Goal: Navigation & Orientation: Find specific page/section

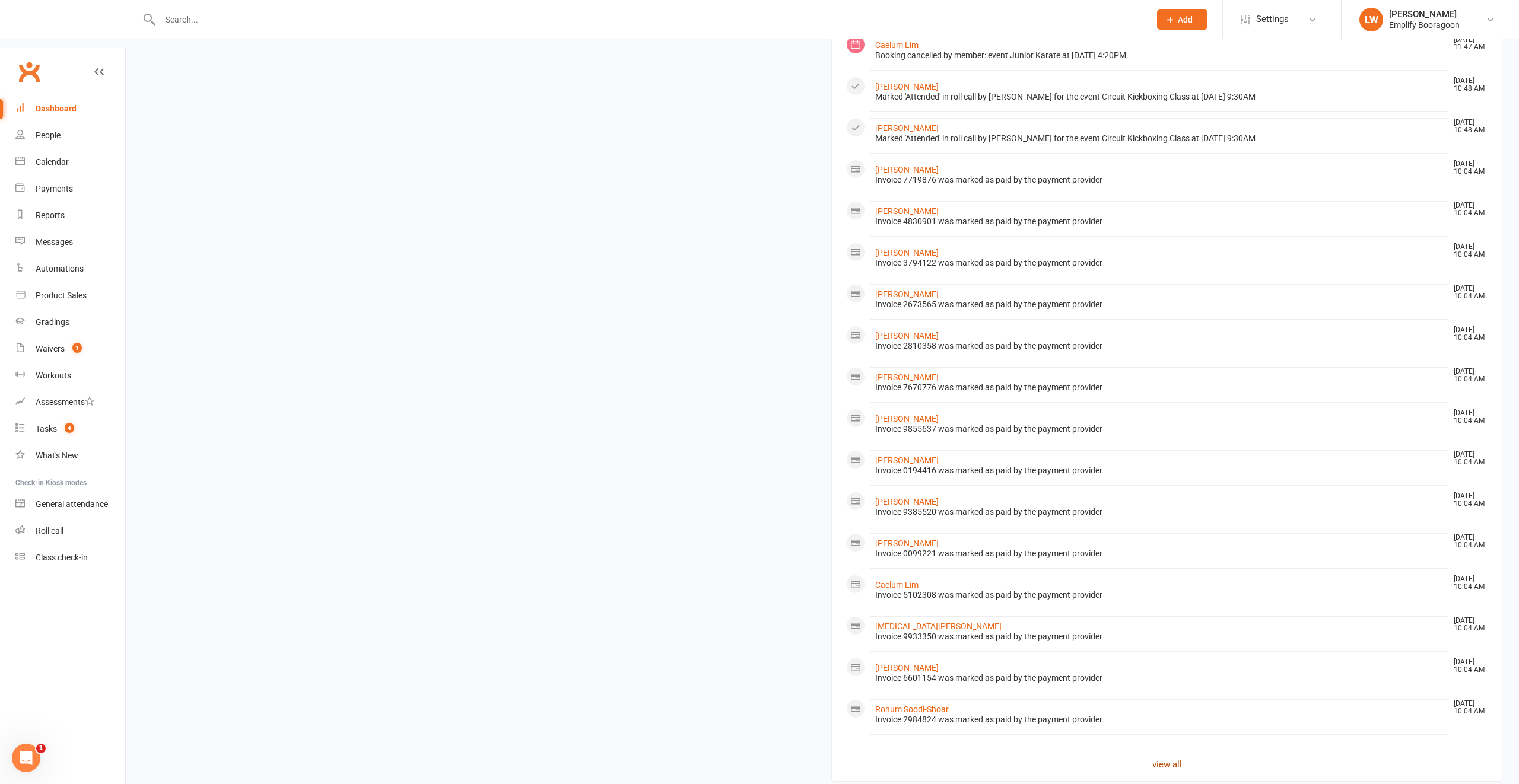
click at [1160, 758] on link "view all" at bounding box center [1166, 765] width 642 height 14
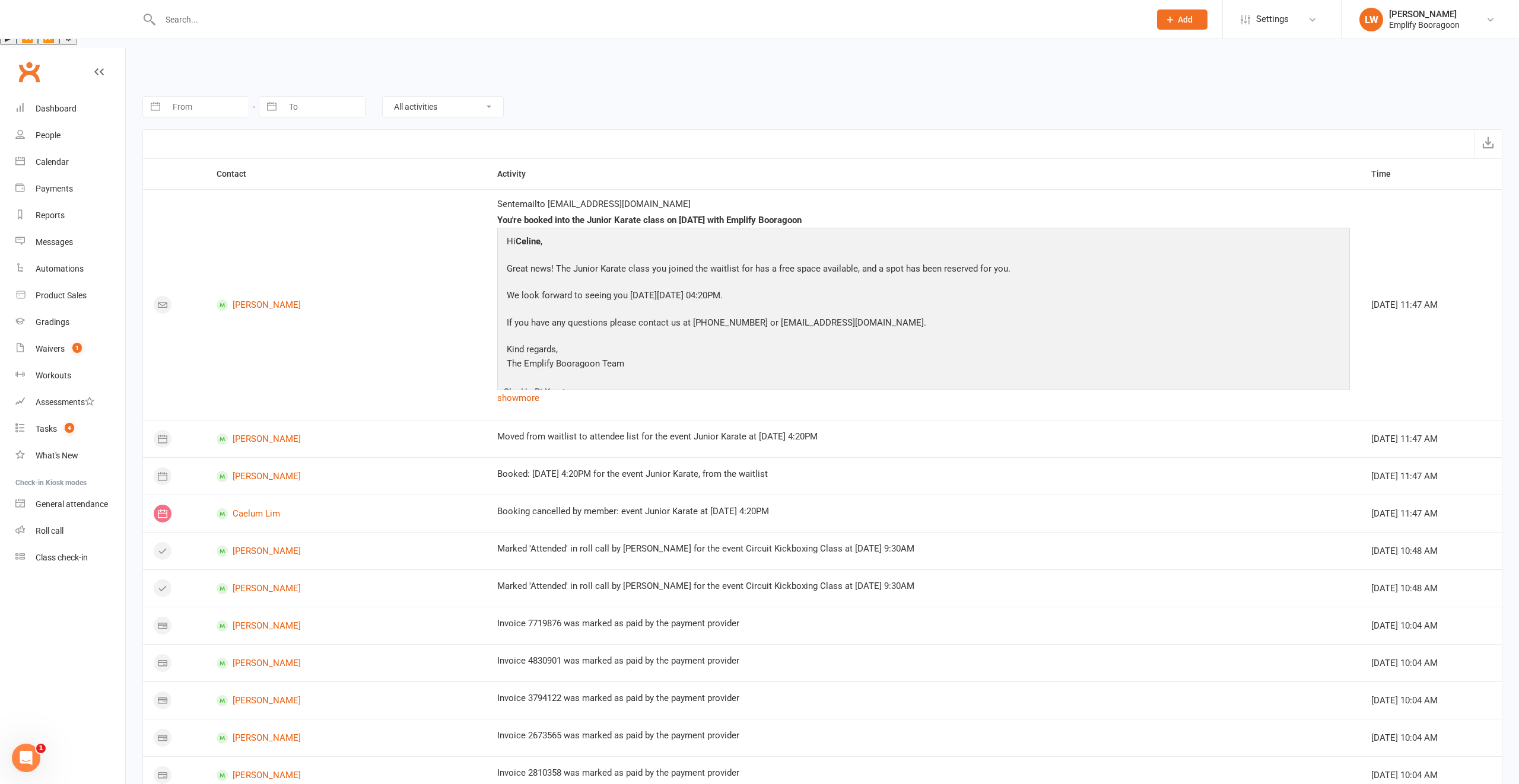
scroll to position [559, 0]
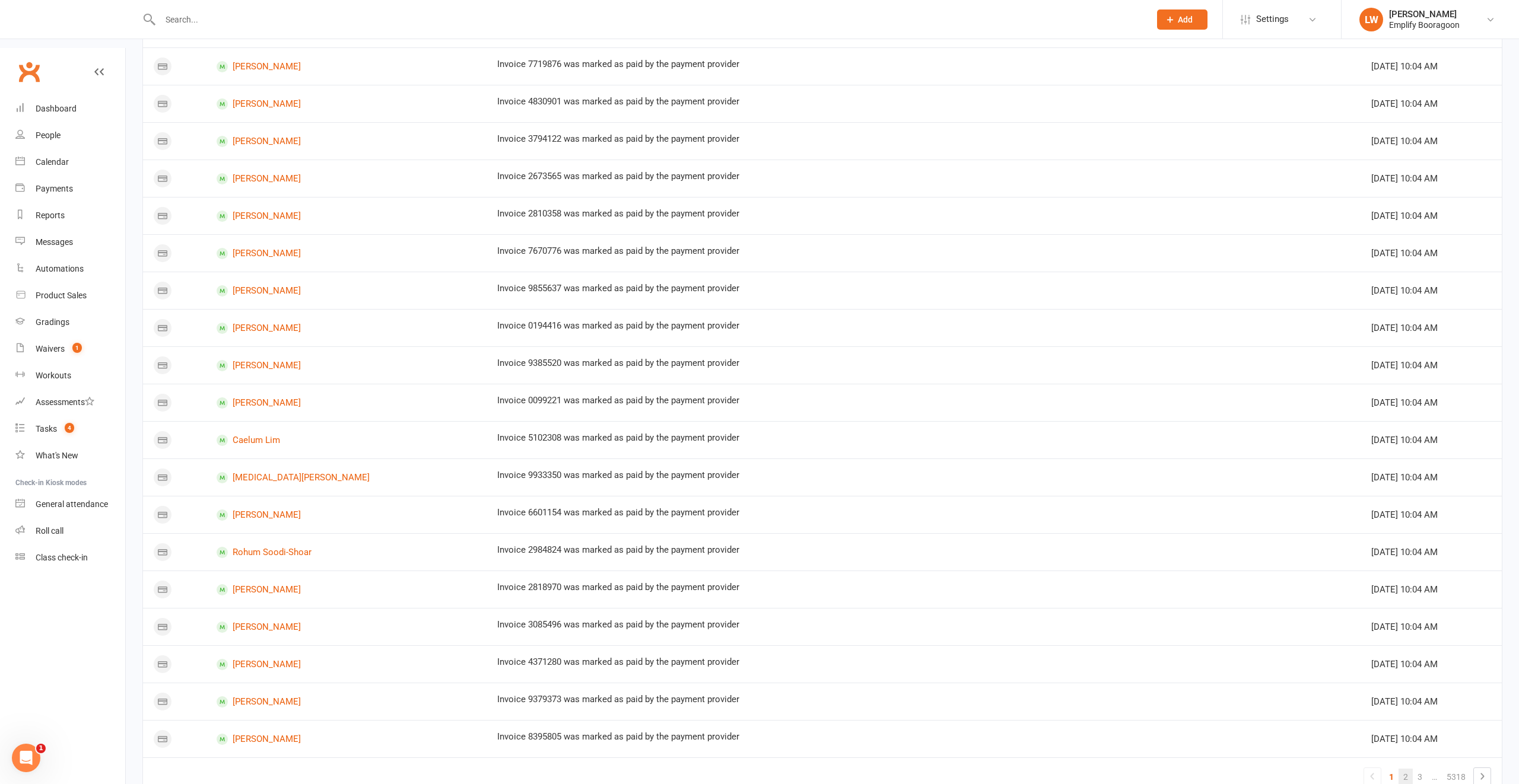
click at [1402, 769] on link "2" at bounding box center [1405, 777] width 14 height 17
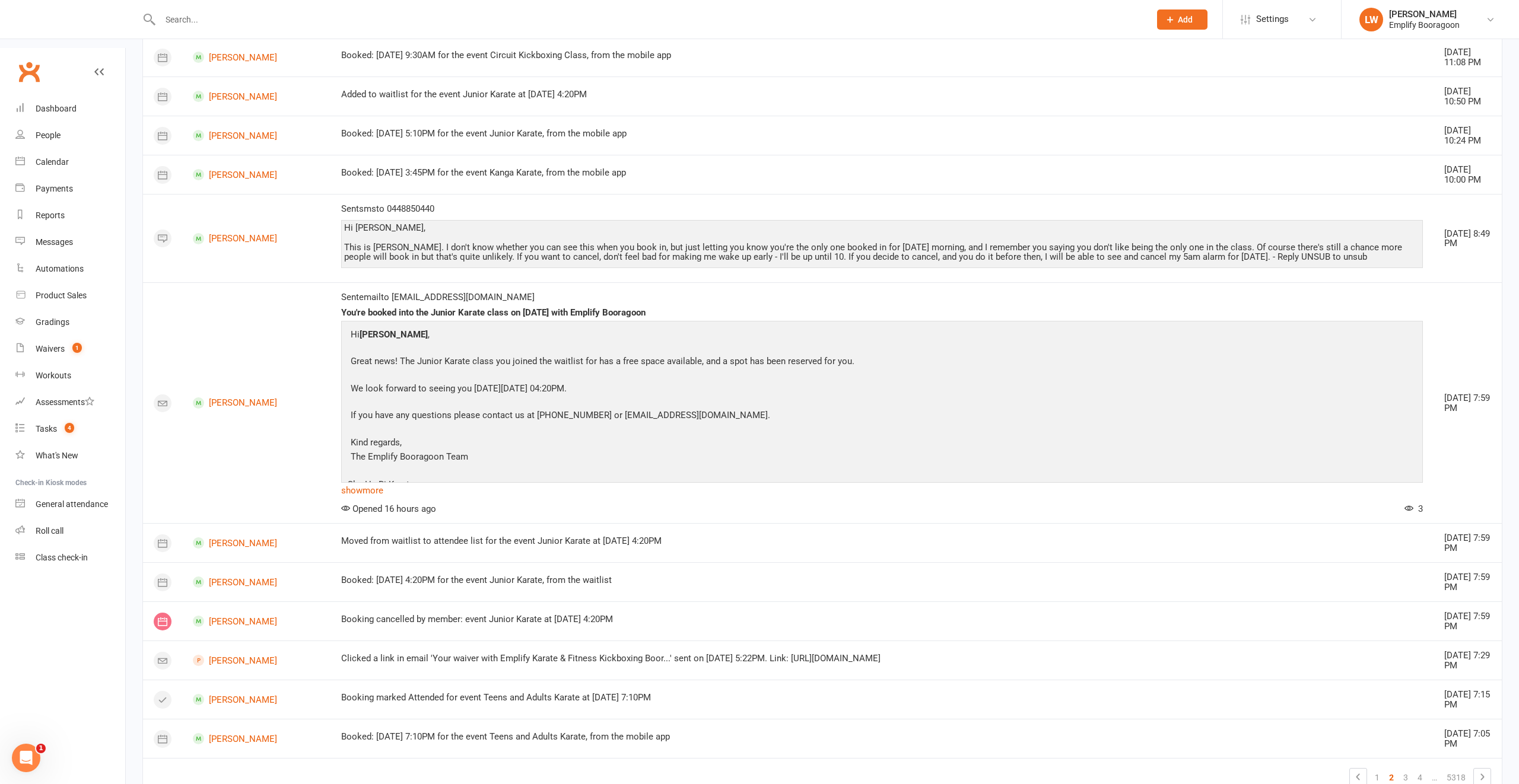
scroll to position [0, 0]
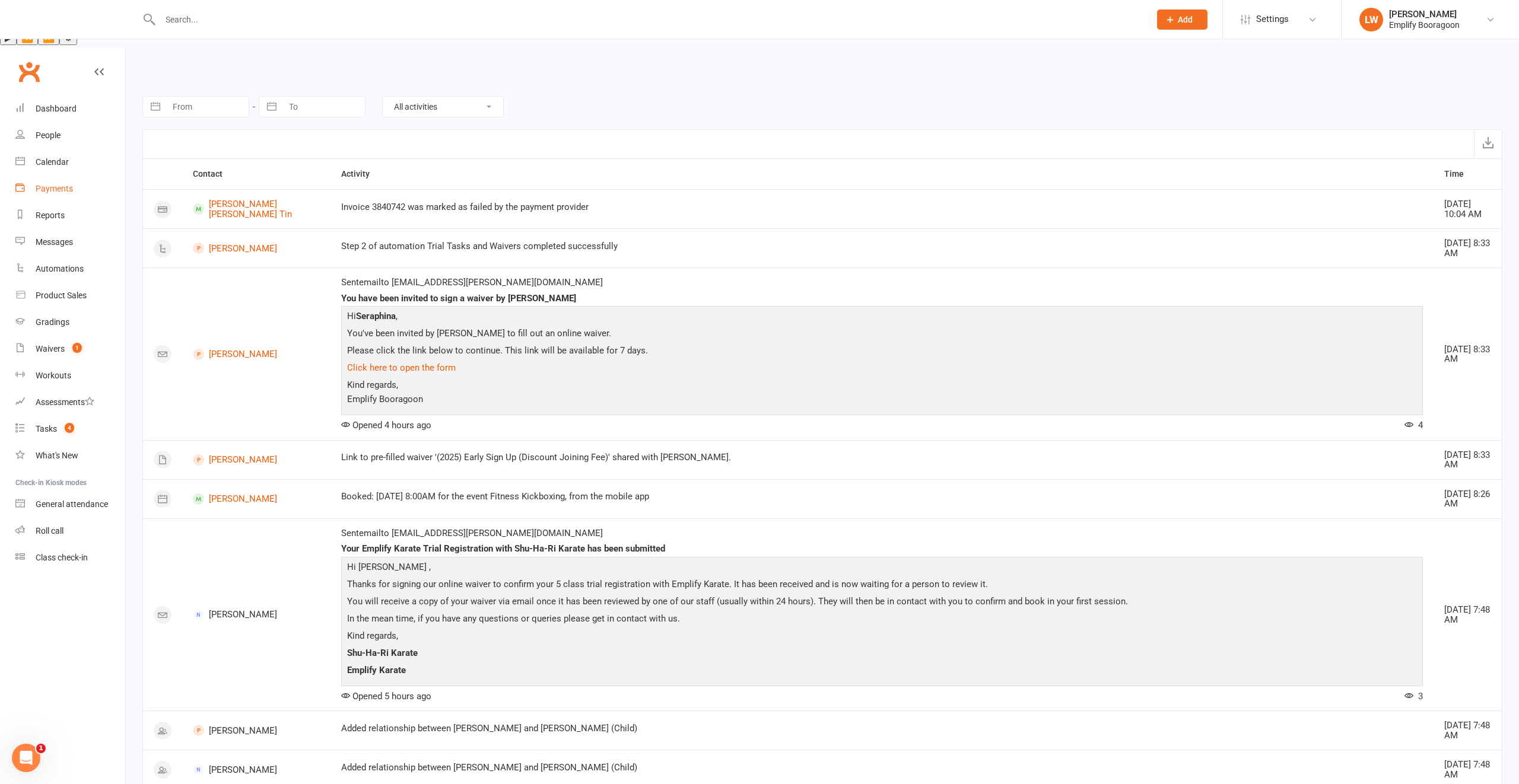
click at [75, 176] on link "Payments" at bounding box center [70, 189] width 110 height 26
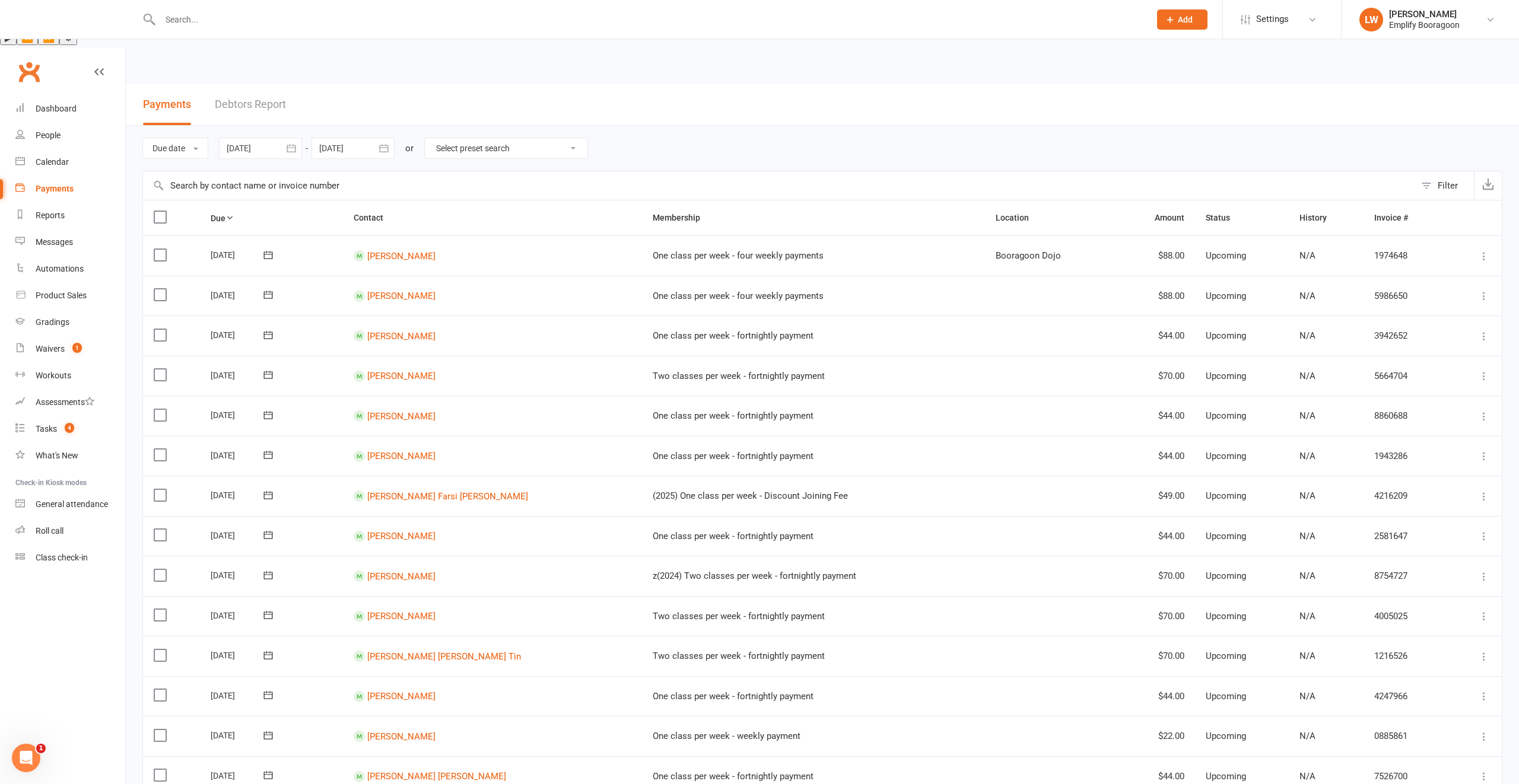
click at [250, 84] on link "Debtors Report" at bounding box center [250, 104] width 71 height 41
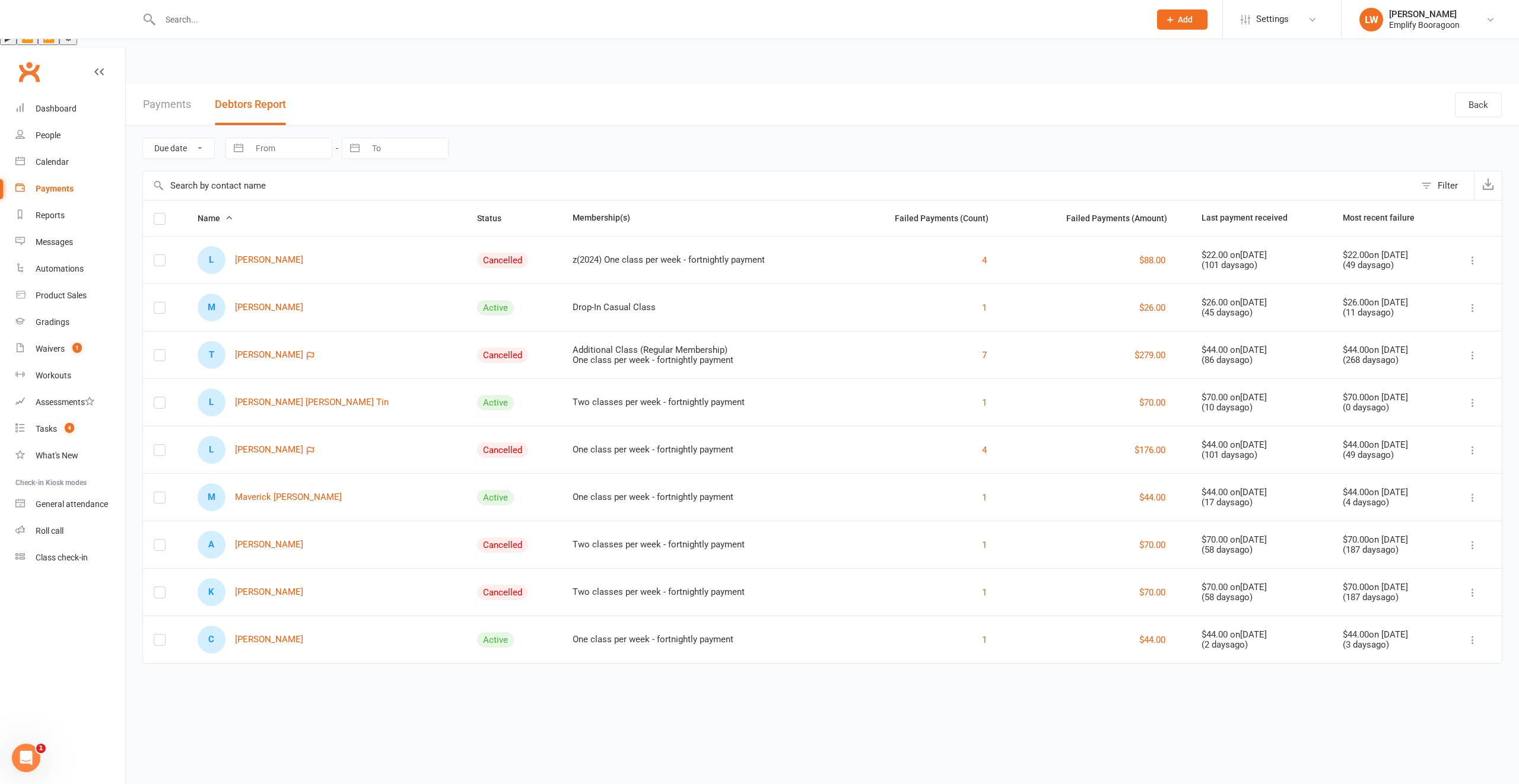
click at [935, 395] on div "1" at bounding box center [928, 402] width 148 height 14
click at [982, 395] on button "1" at bounding box center [984, 402] width 5 height 14
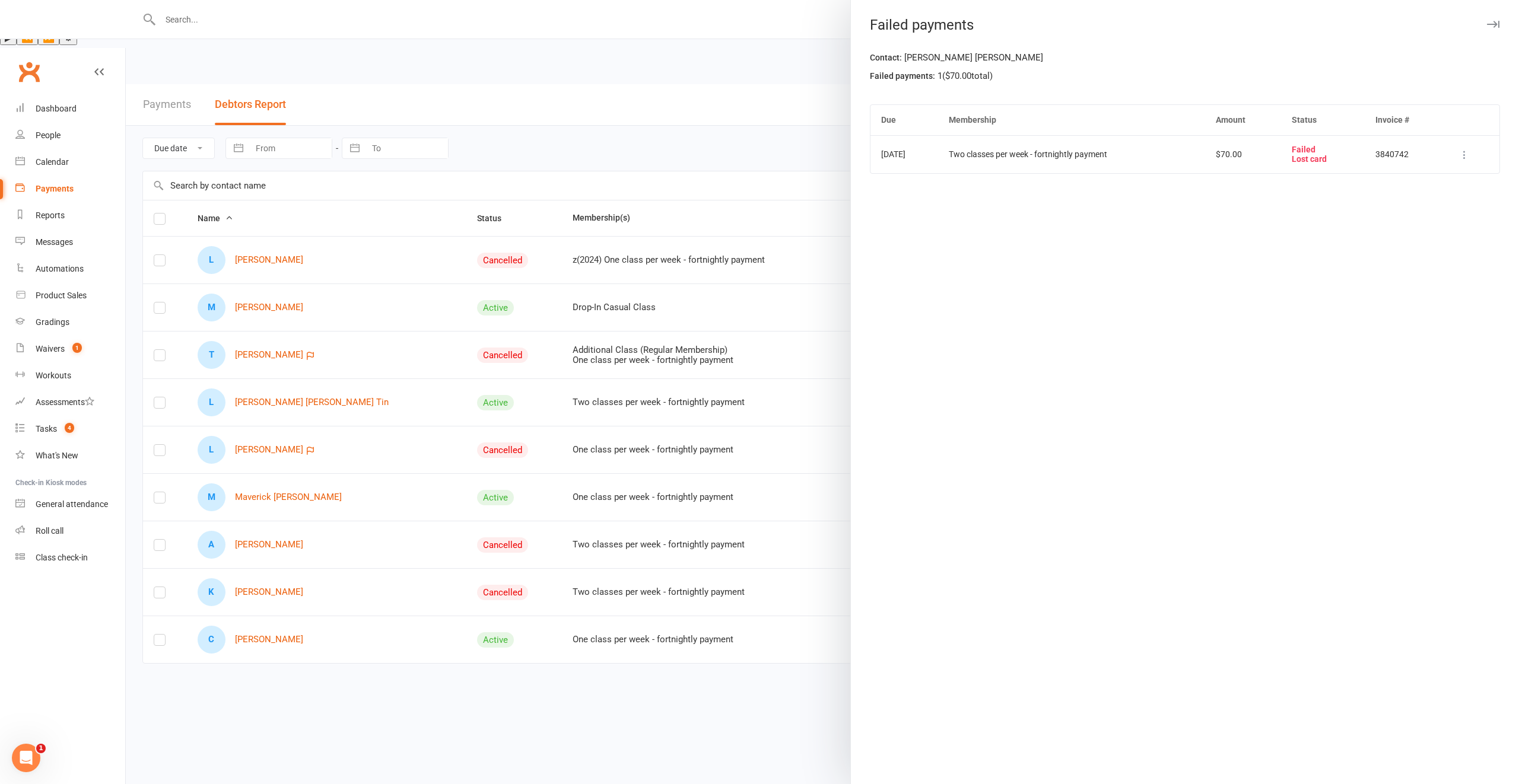
click at [769, 401] on div at bounding box center [822, 392] width 1393 height 784
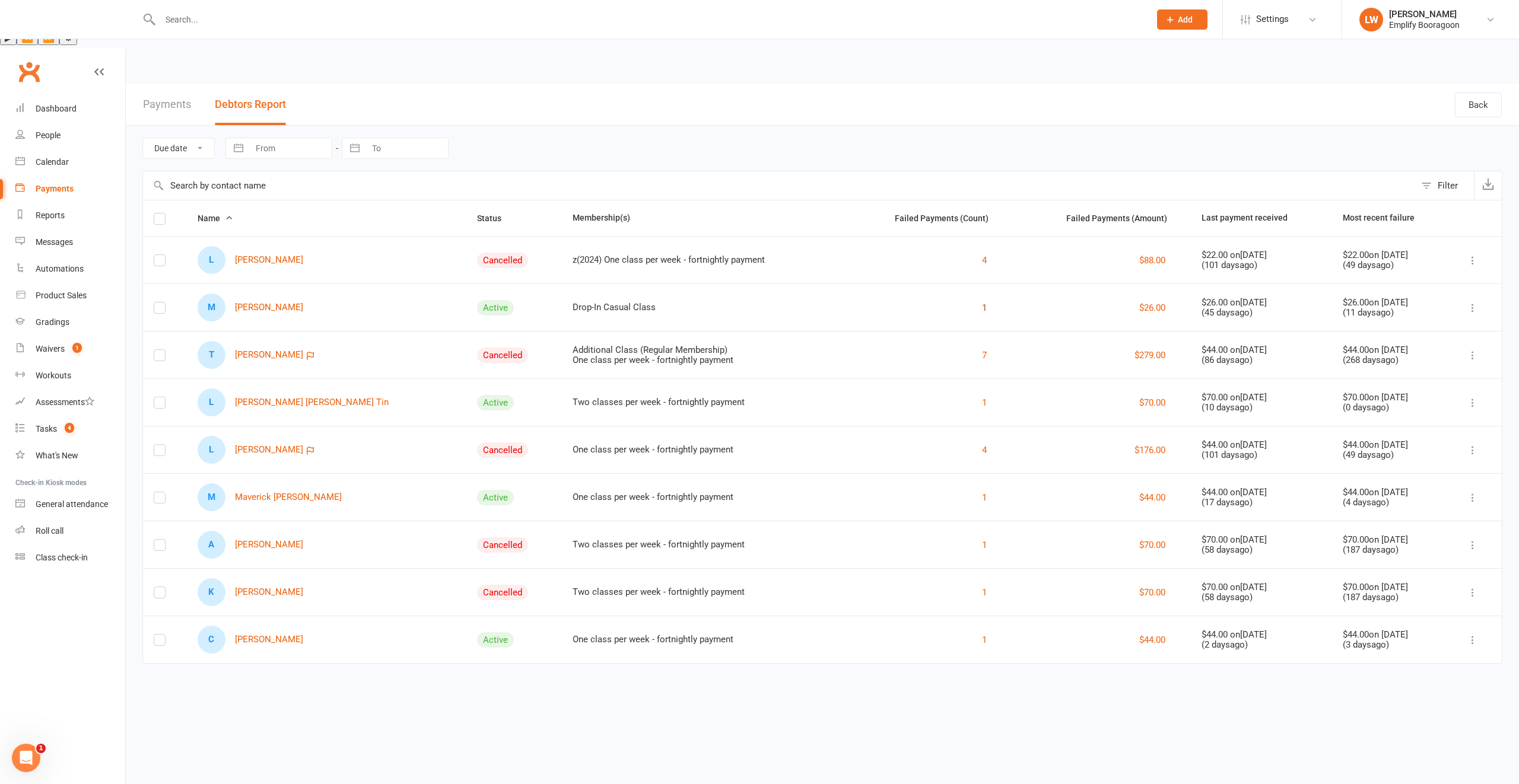
click at [982, 301] on button "1" at bounding box center [984, 308] width 5 height 14
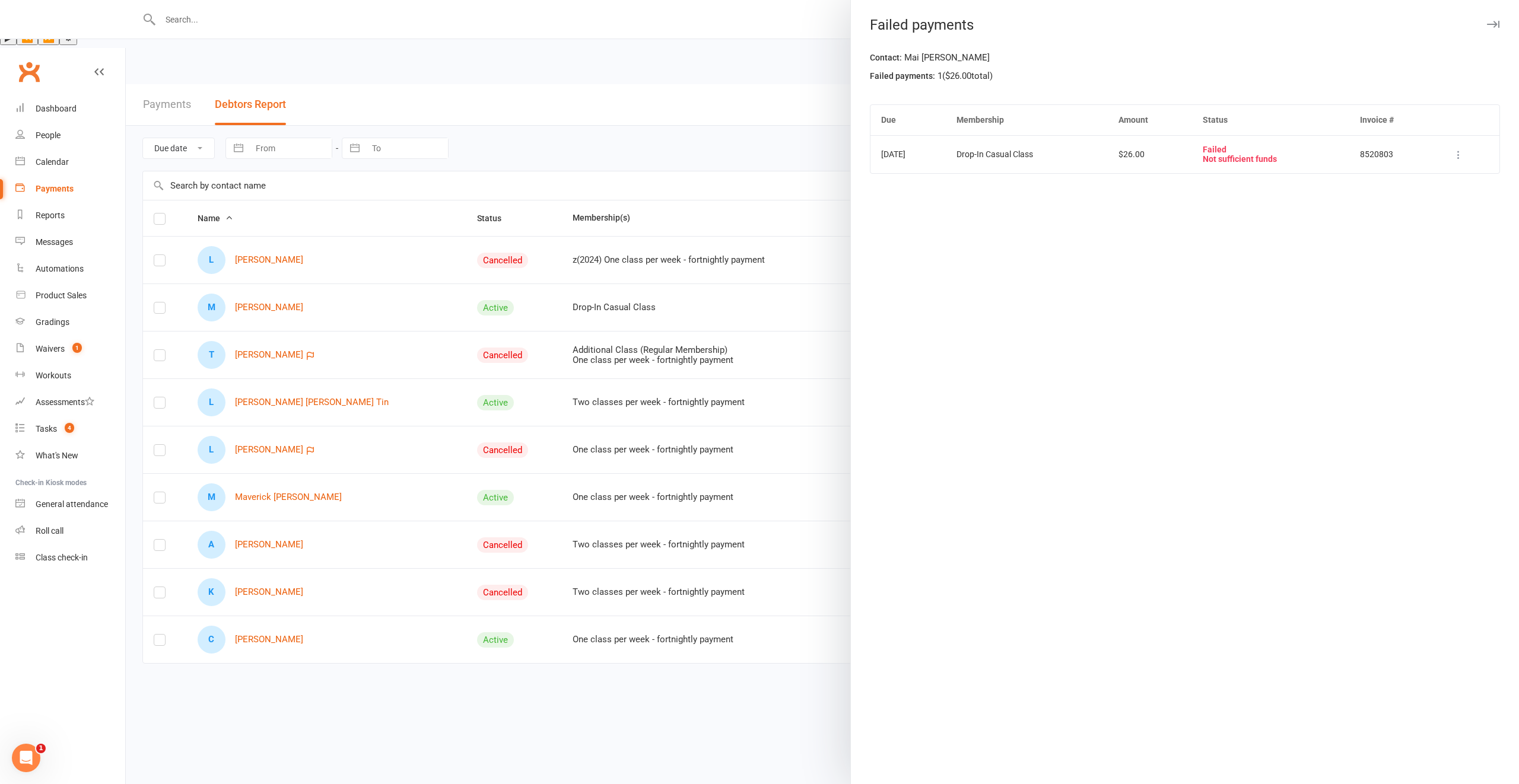
click at [253, 264] on div at bounding box center [822, 392] width 1393 height 784
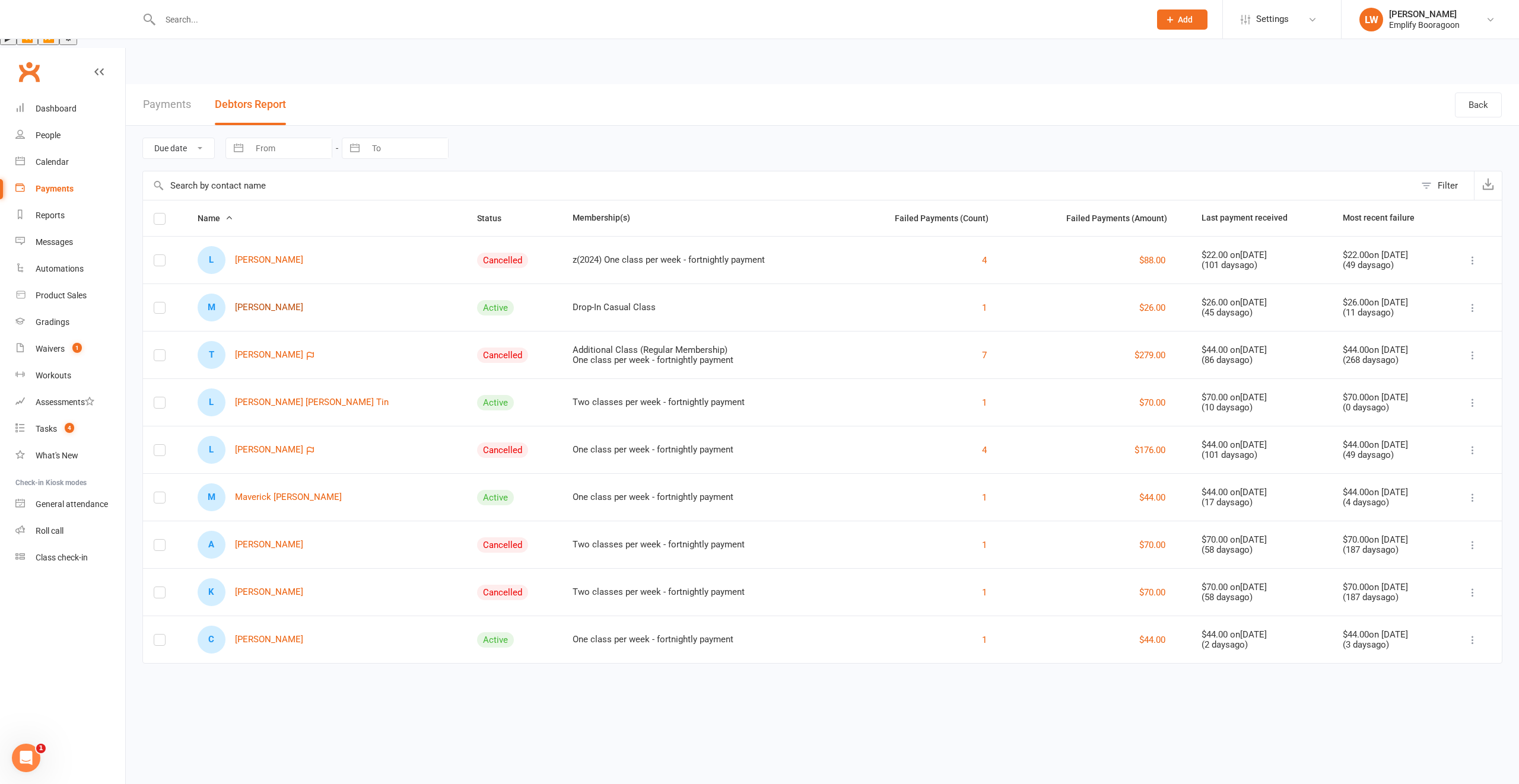
click at [265, 294] on link "M Mai Callaghan" at bounding box center [250, 307] width 105 height 28
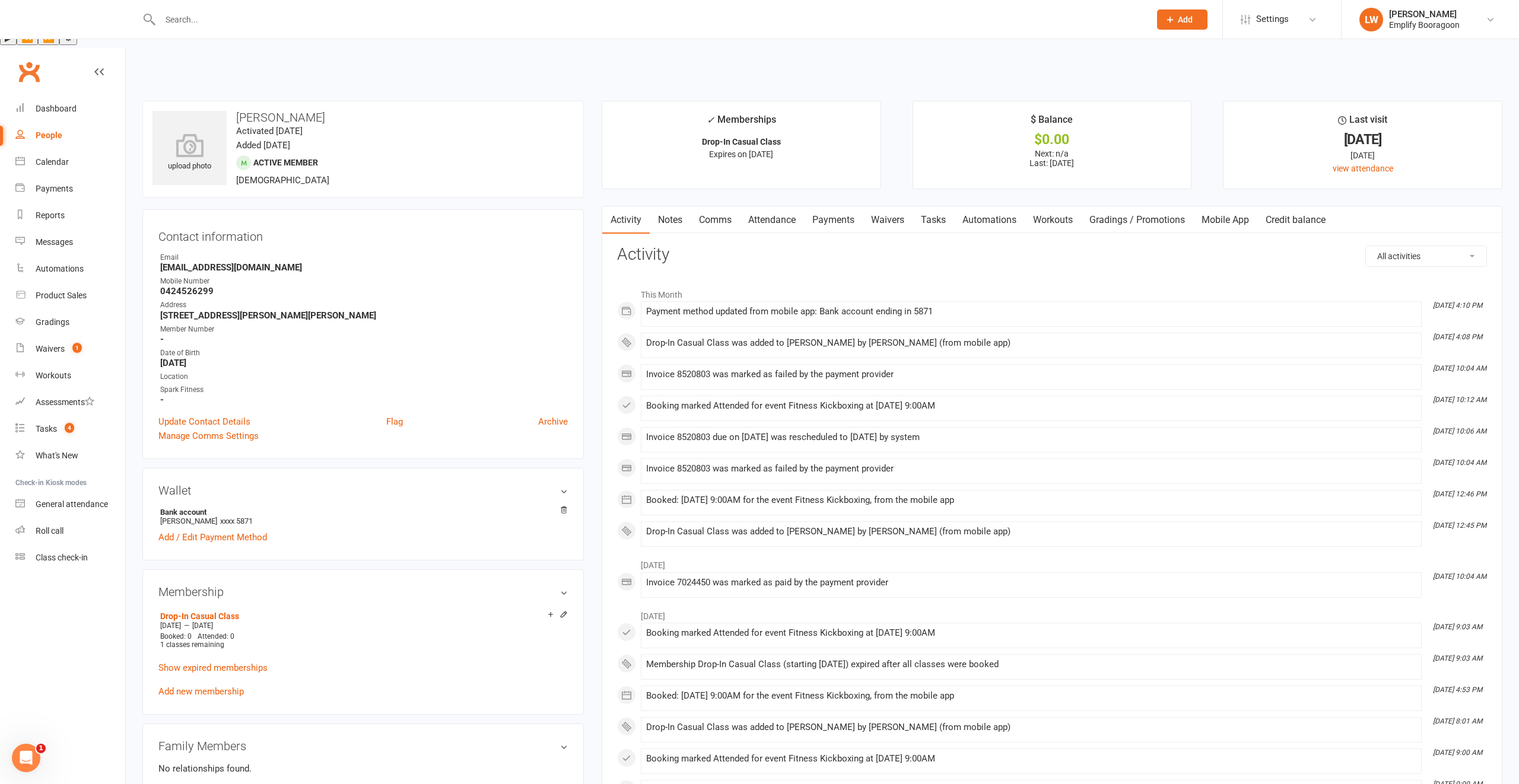
click at [830, 207] on link "Payments" at bounding box center [833, 220] width 59 height 27
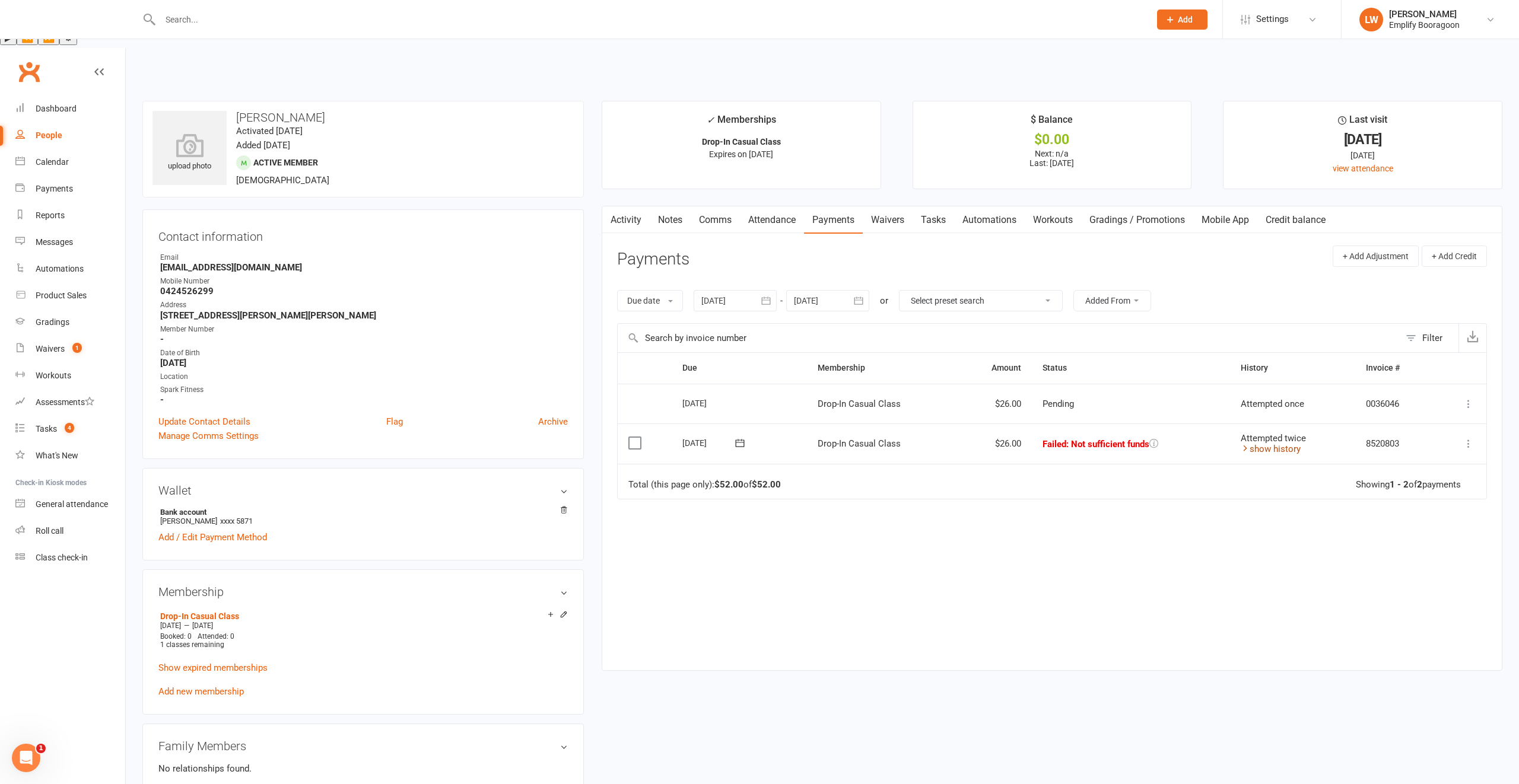
click at [1287, 444] on link "show history" at bounding box center [1270, 449] width 60 height 11
click at [50, 344] on div "Waivers" at bounding box center [50, 349] width 29 height 10
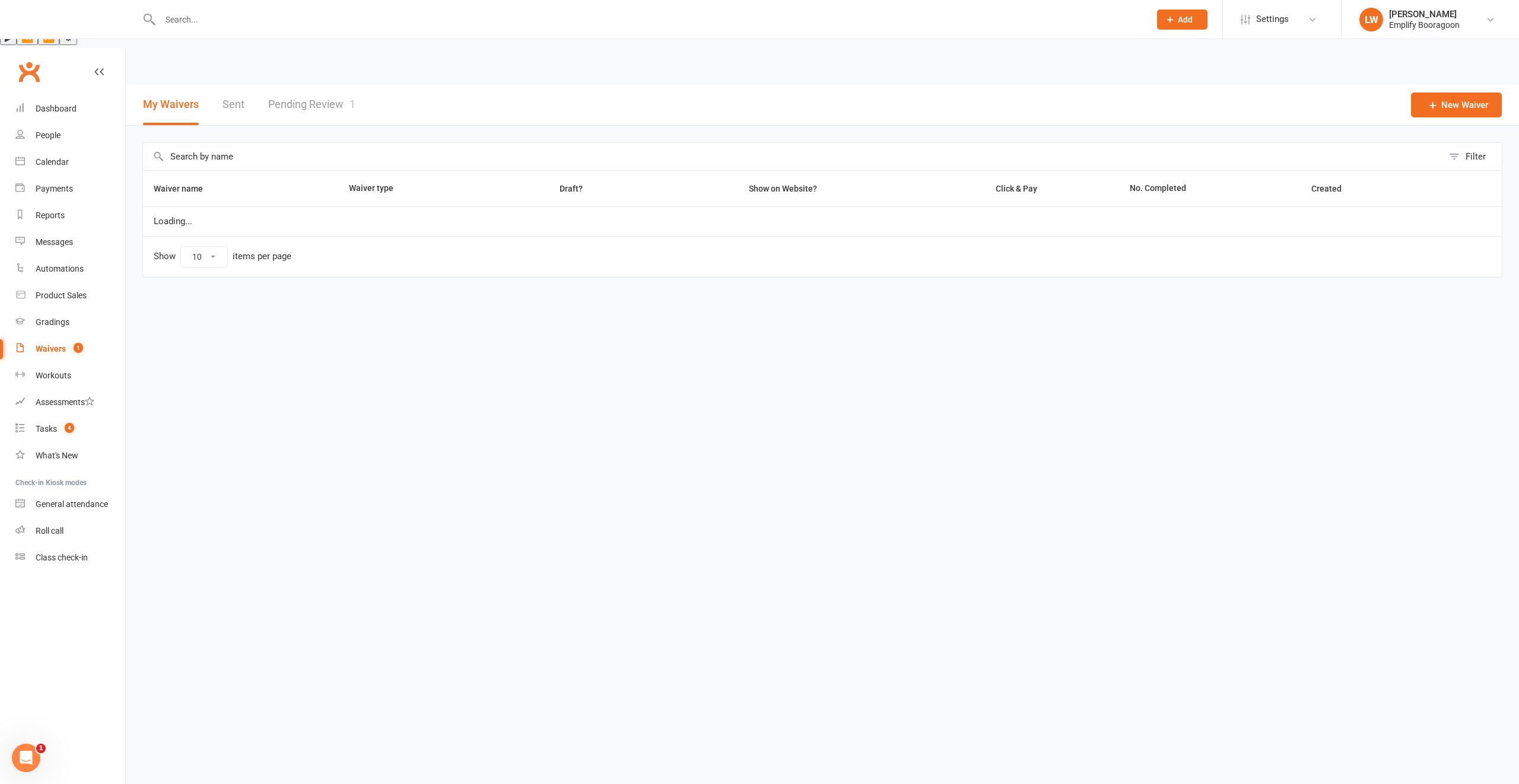
click at [299, 84] on link "Pending Review 1" at bounding box center [311, 104] width 87 height 41
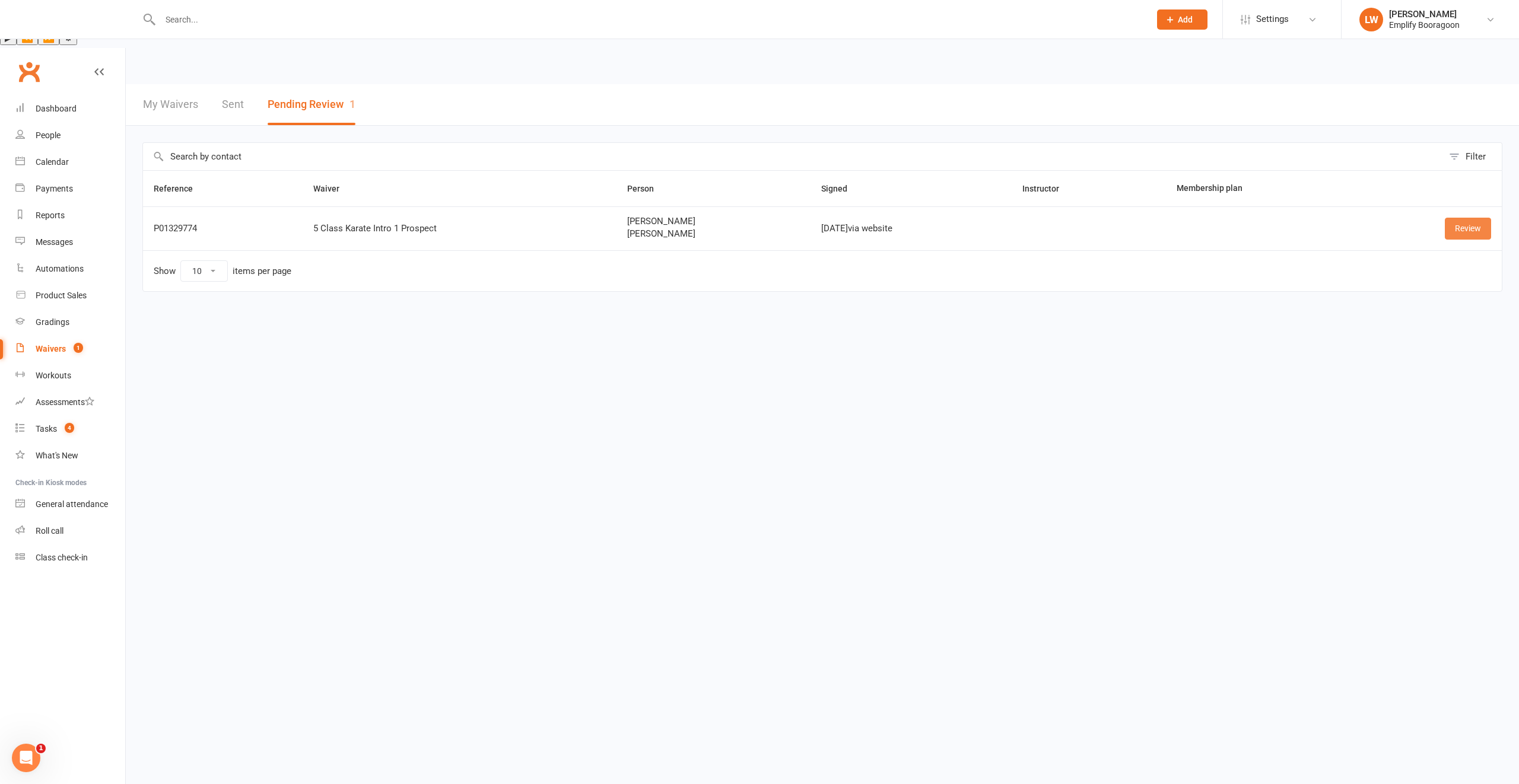
click at [1476, 218] on link "Review" at bounding box center [1468, 228] width 47 height 21
click at [1465, 218] on link "Review" at bounding box center [1468, 228] width 47 height 21
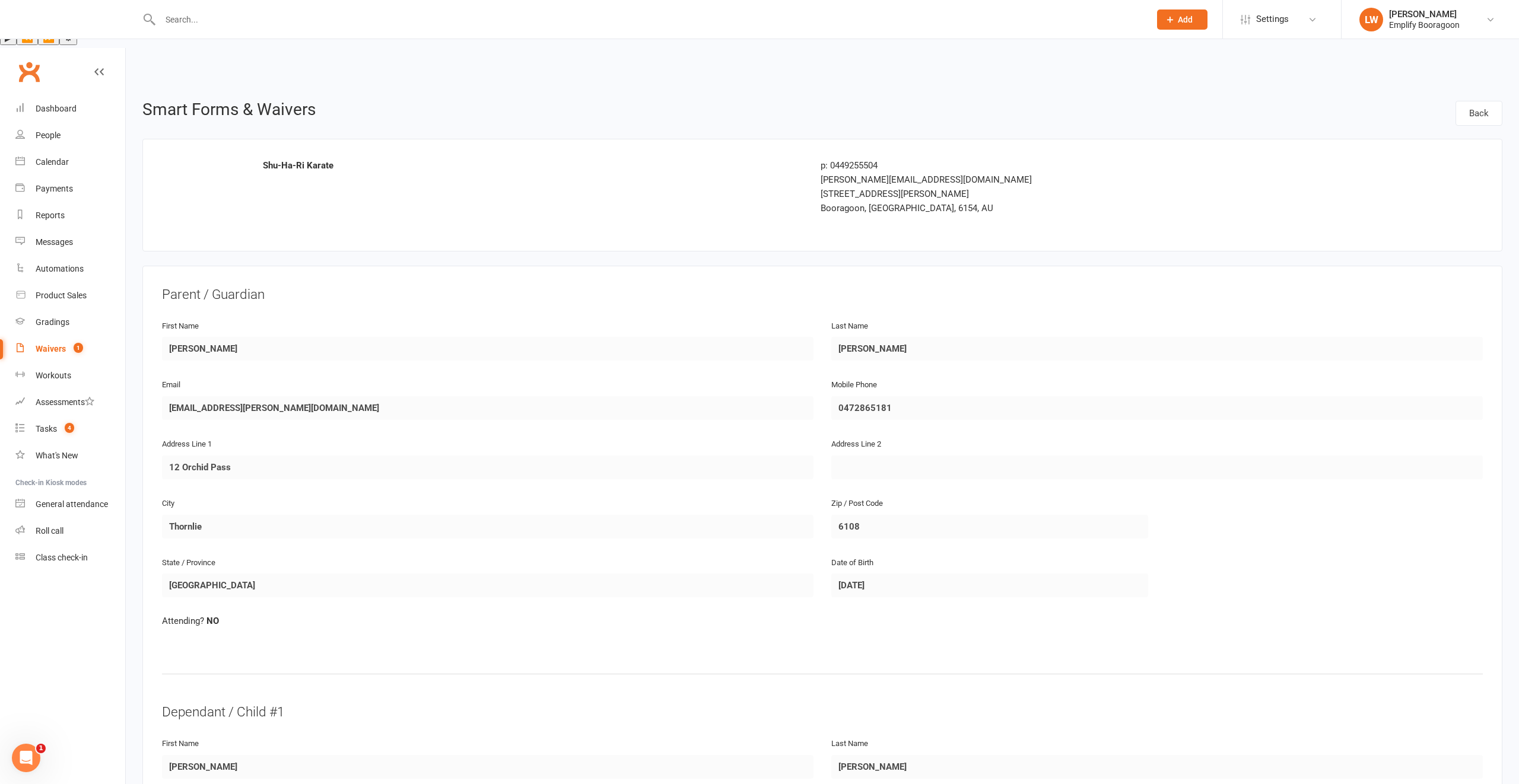
scroll to position [458, 0]
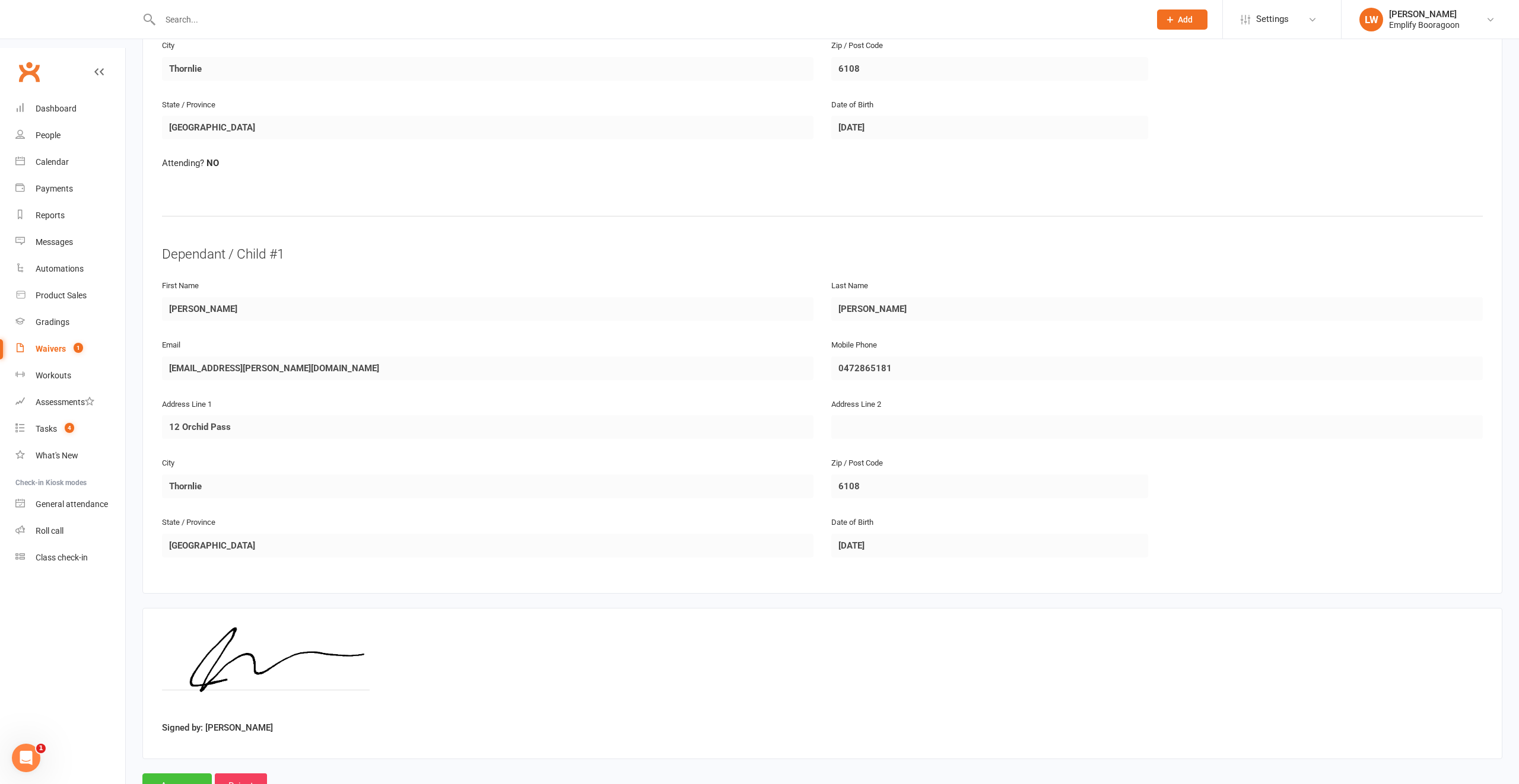
click at [181, 773] on input "Approve" at bounding box center [176, 785] width 69 height 25
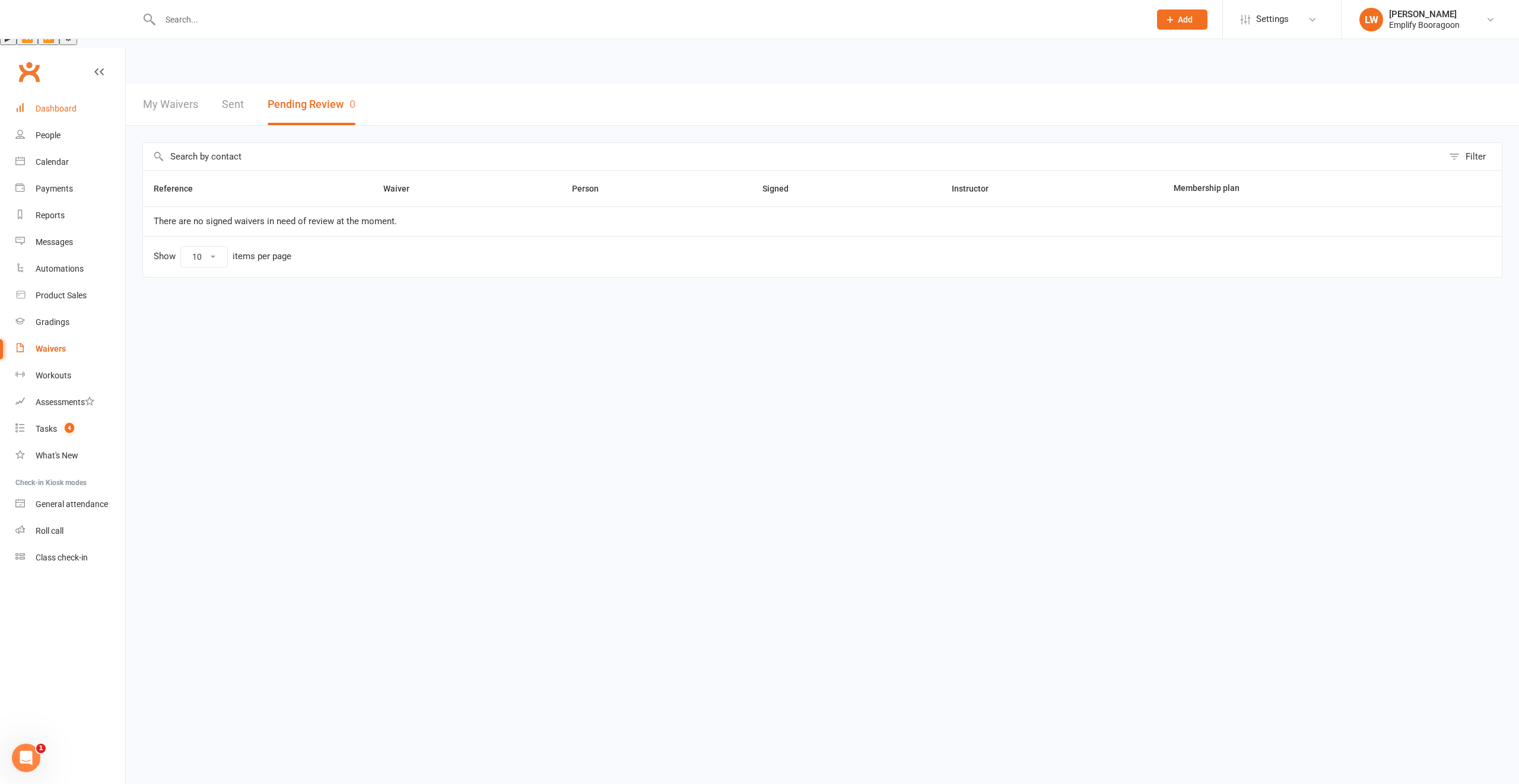
click at [53, 104] on div "Dashboard" at bounding box center [56, 108] width 41 height 10
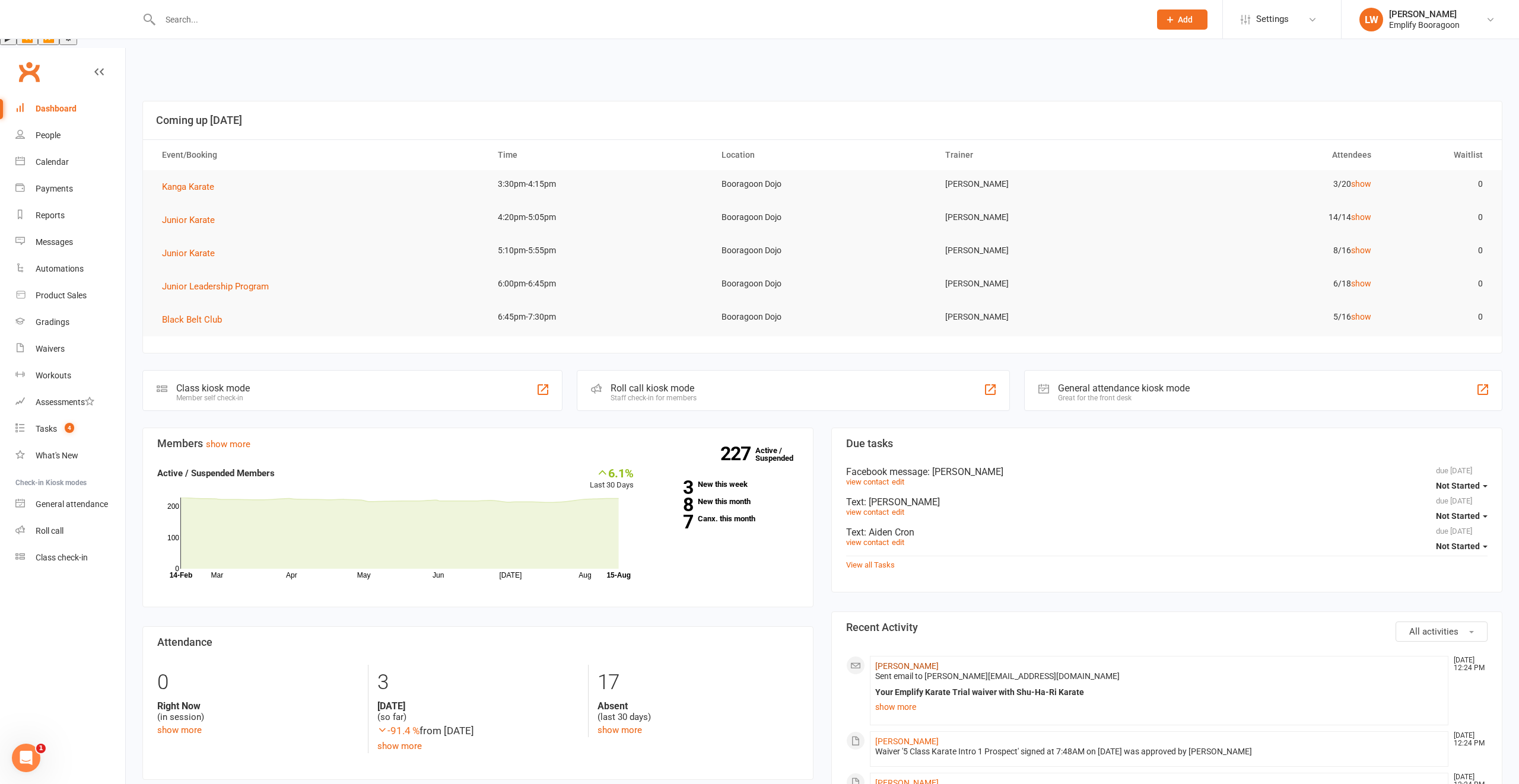
click at [920, 661] on link "[PERSON_NAME]" at bounding box center [906, 666] width 63 height 10
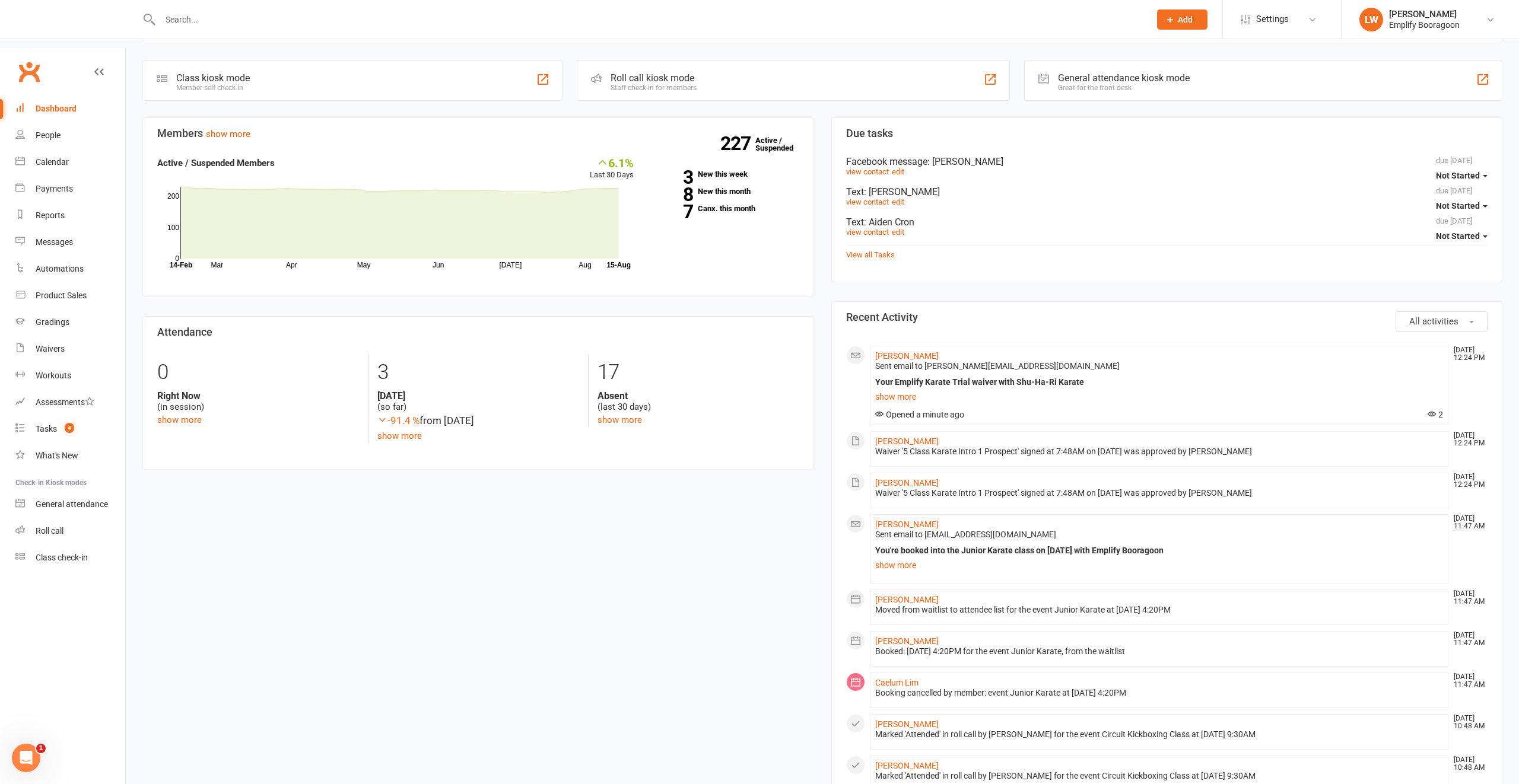
scroll to position [325, 0]
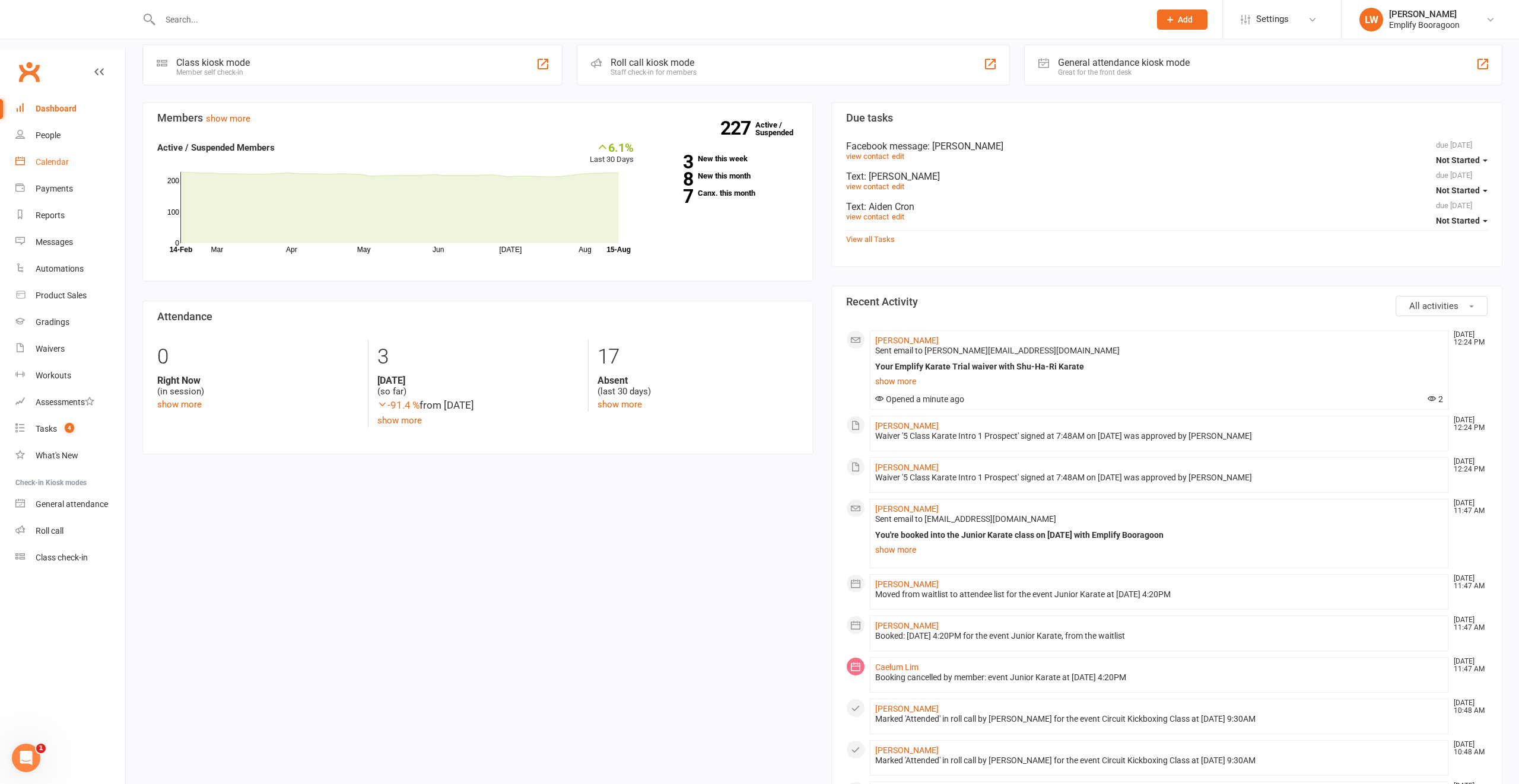
click at [70, 149] on link "Calendar" at bounding box center [70, 161] width 110 height 26
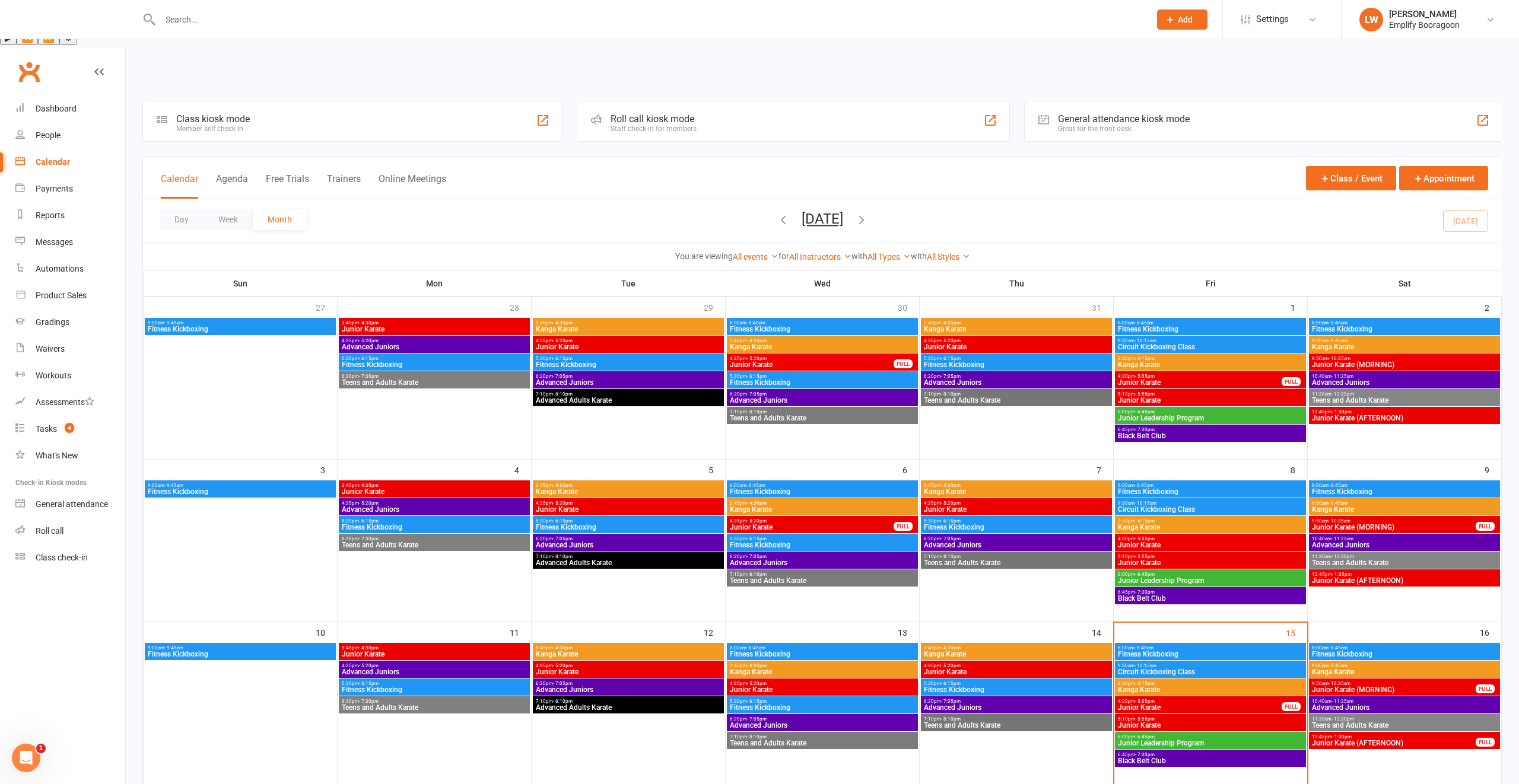
scroll to position [332, 0]
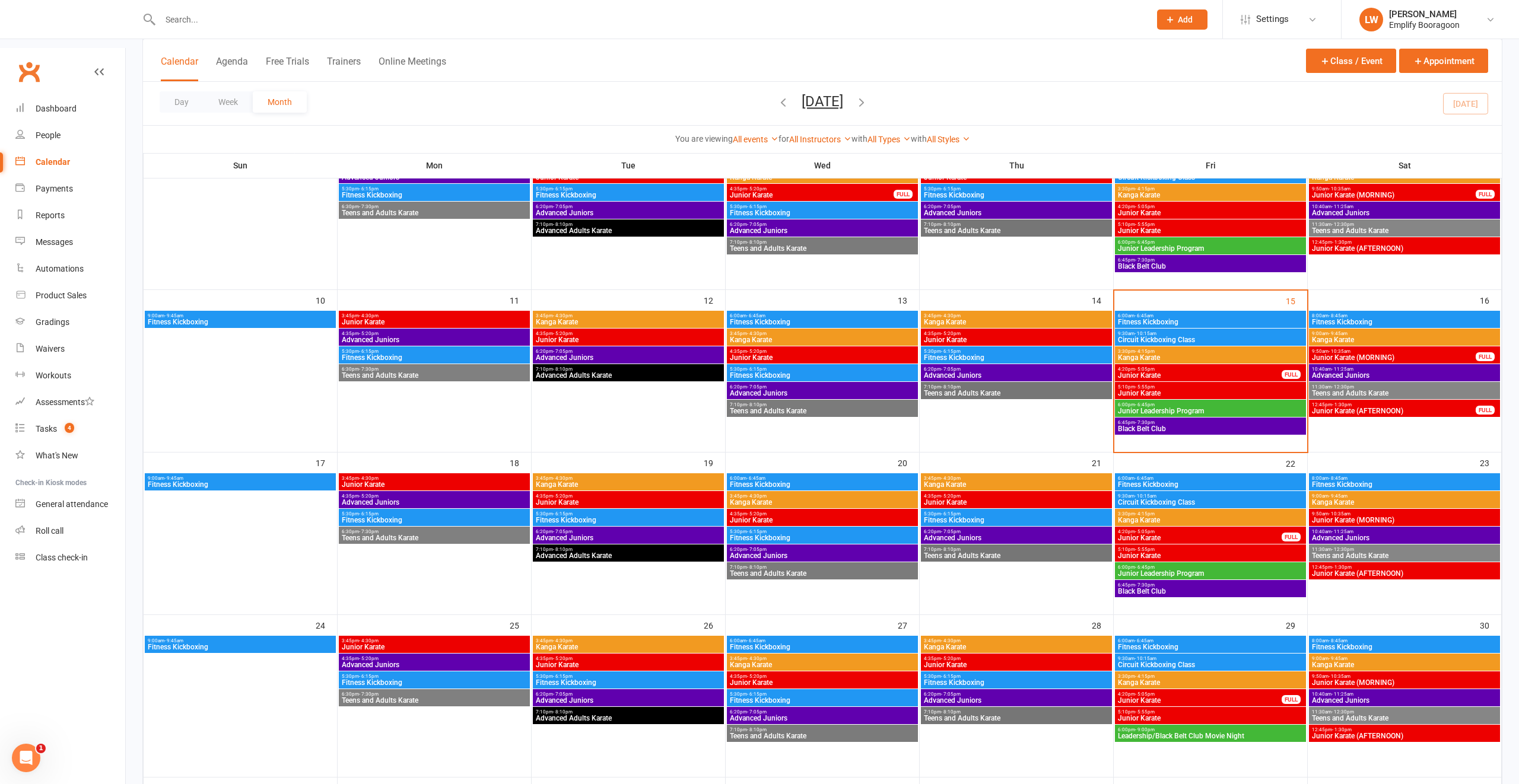
click at [1246, 372] on span "Junior Karate" at bounding box center [1199, 375] width 165 height 7
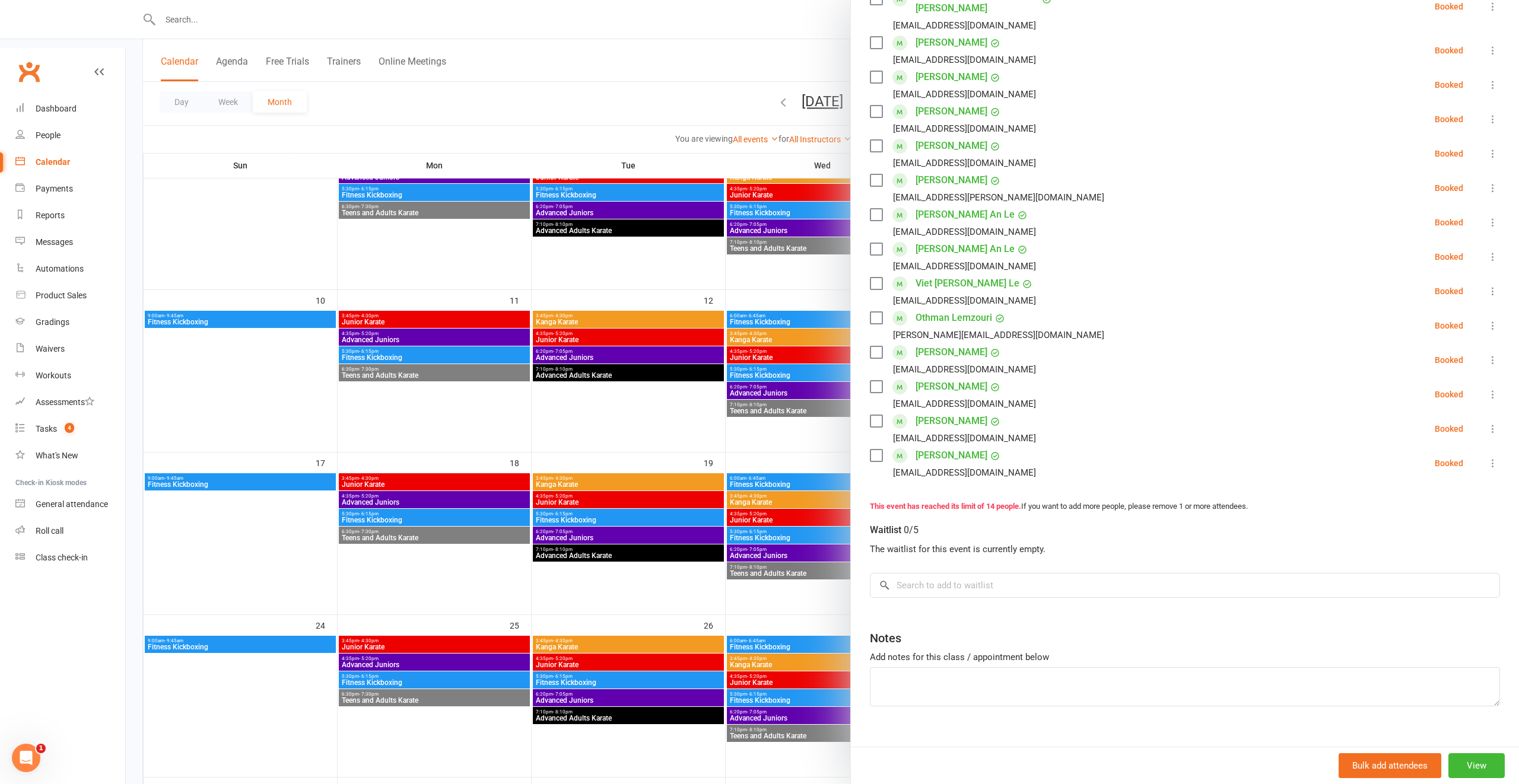
scroll to position [0, 0]
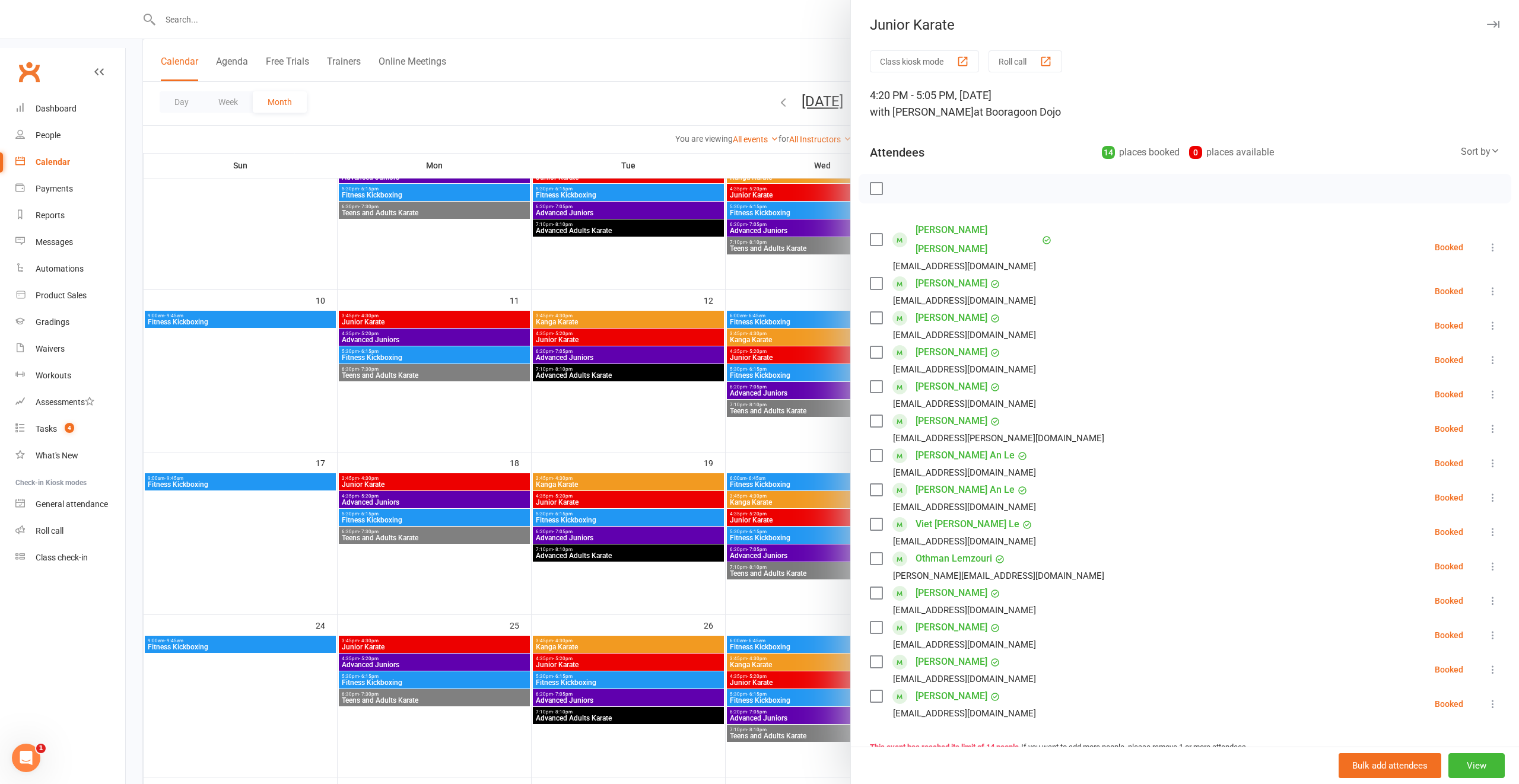
click at [711, 426] on div at bounding box center [822, 392] width 1393 height 784
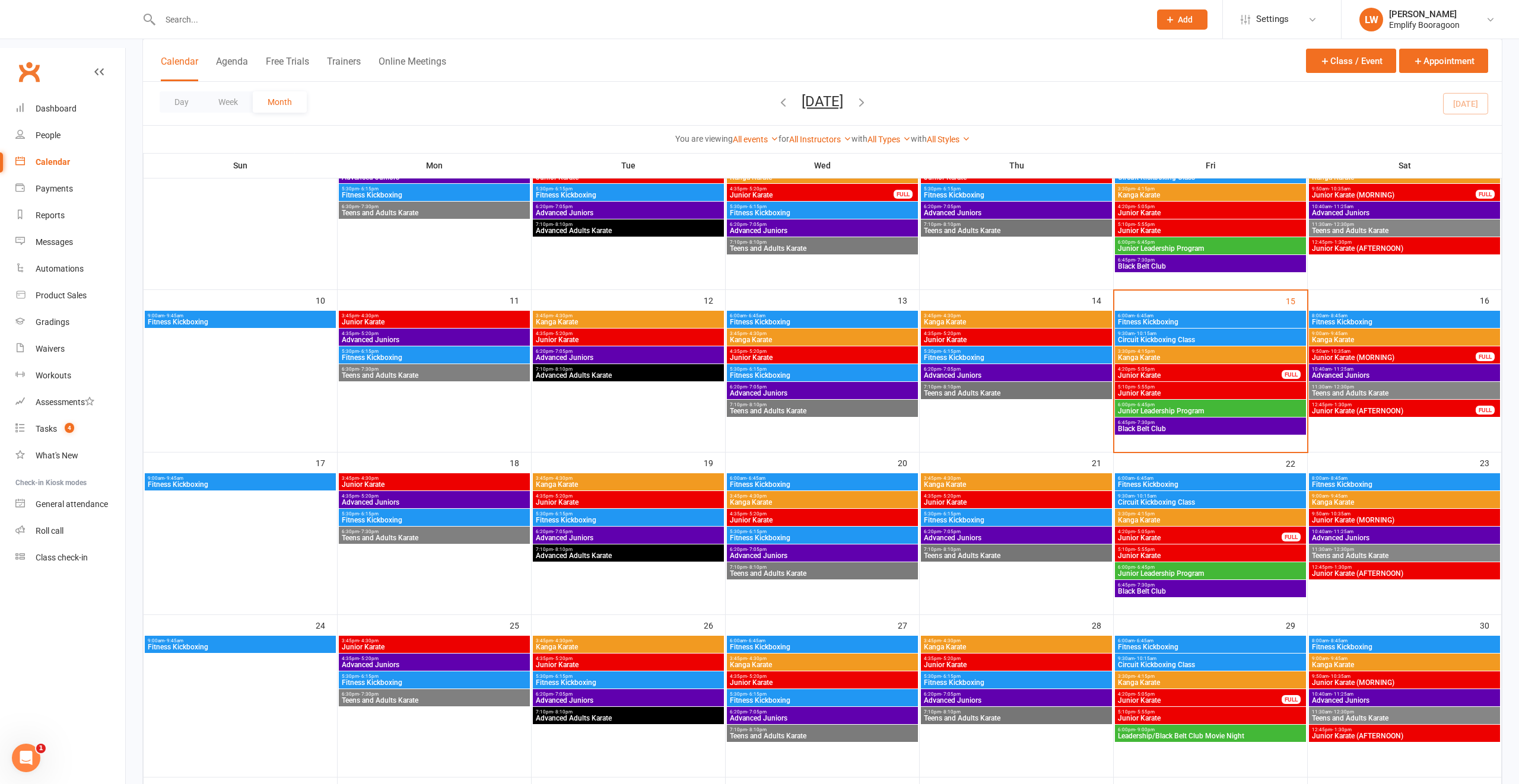
click at [1193, 389] on span "Junior Karate" at bounding box center [1210, 393] width 186 height 7
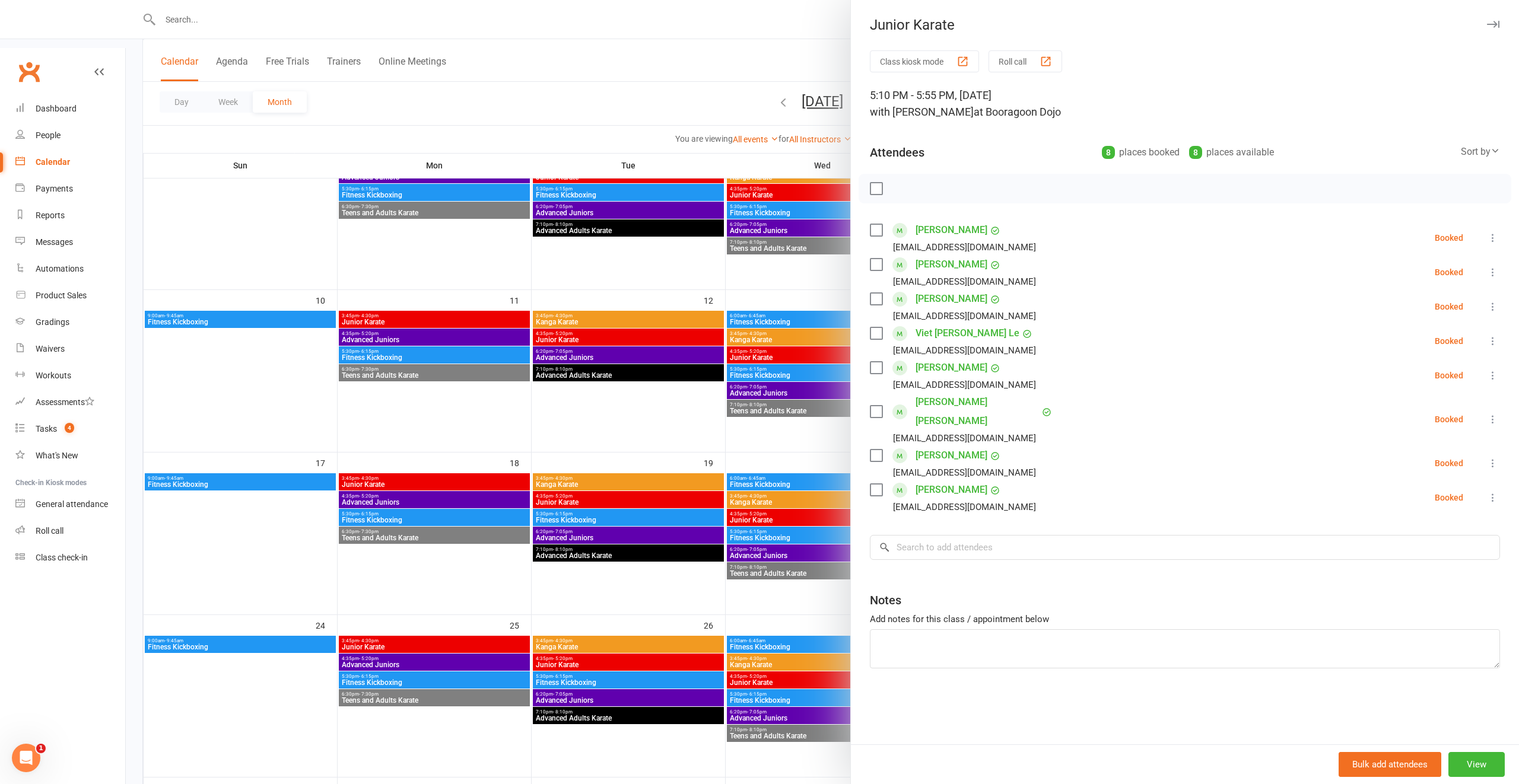
click at [686, 440] on div at bounding box center [822, 392] width 1393 height 784
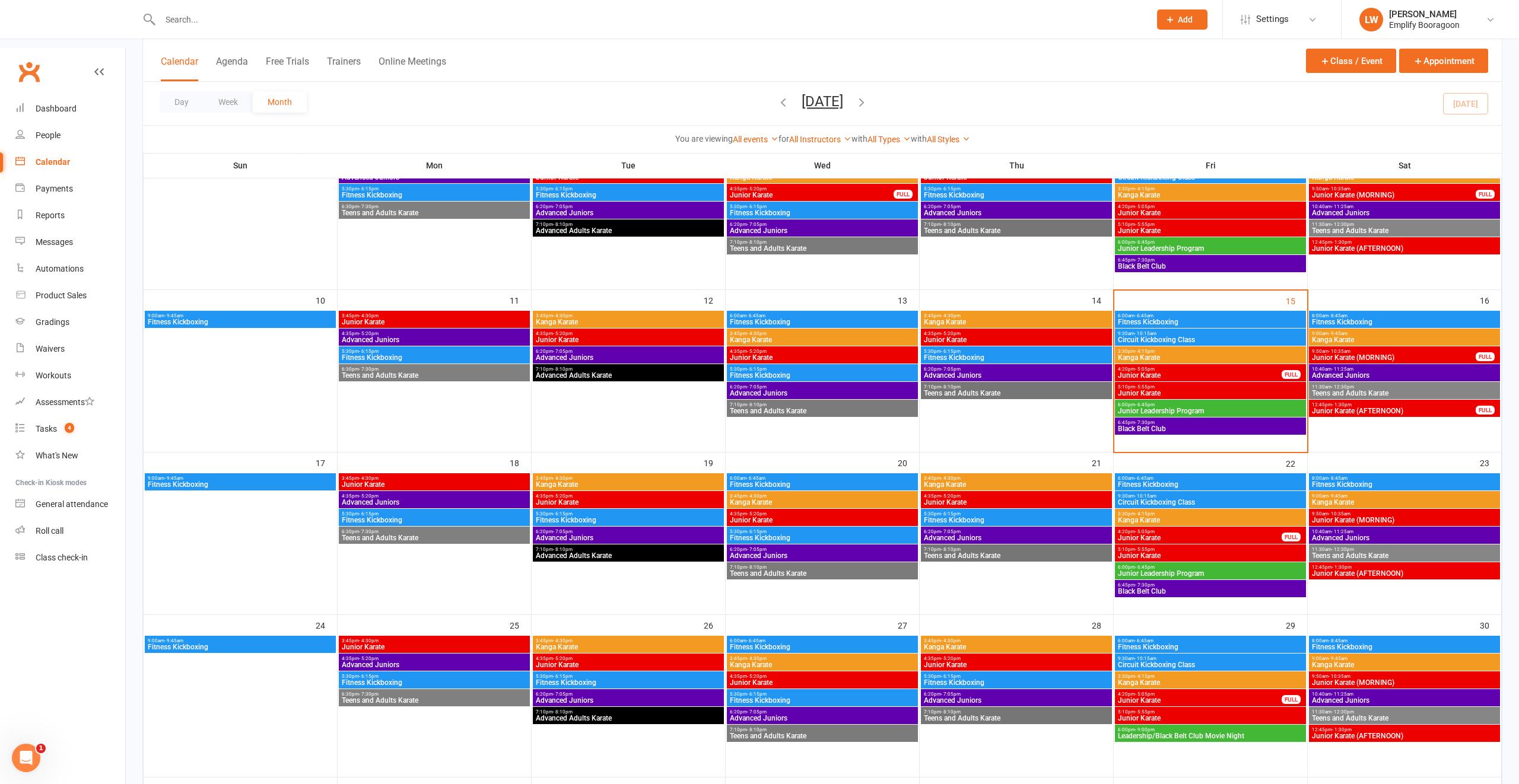
click at [1173, 372] on span "Junior Karate" at bounding box center [1199, 375] width 165 height 7
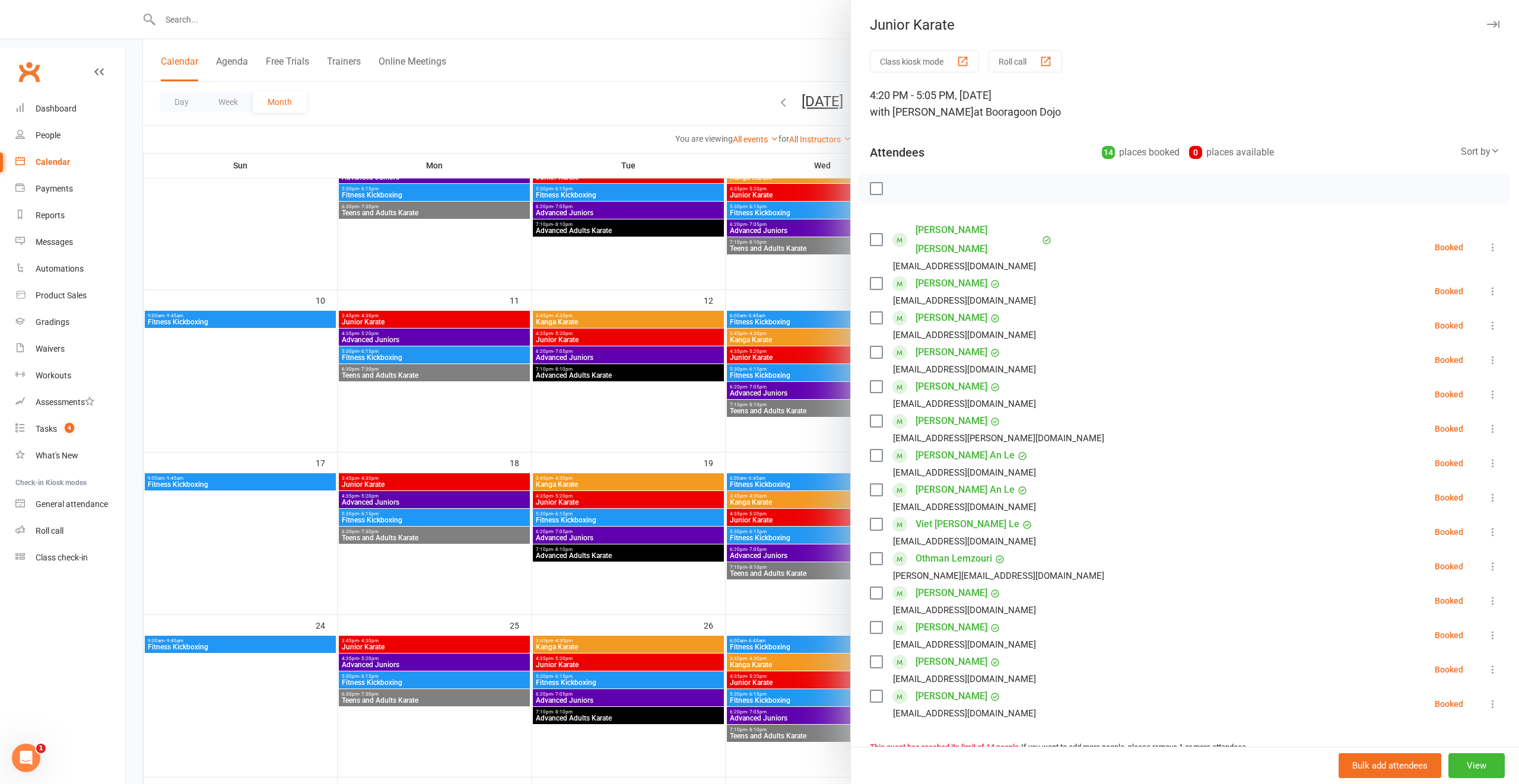
click at [770, 412] on div at bounding box center [822, 392] width 1393 height 784
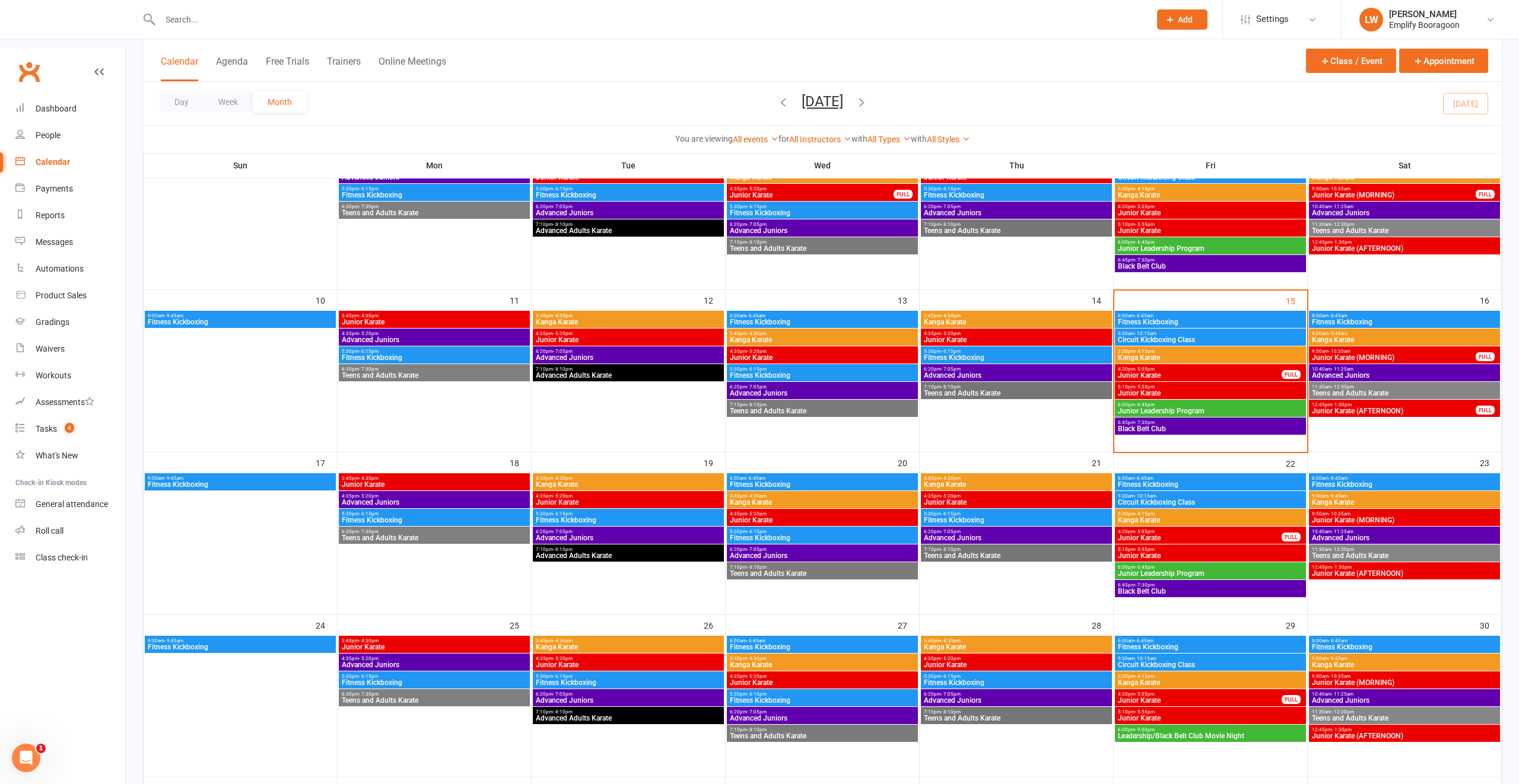
click at [1338, 354] on span "Junior Karate (MORNING)" at bounding box center [1393, 357] width 165 height 7
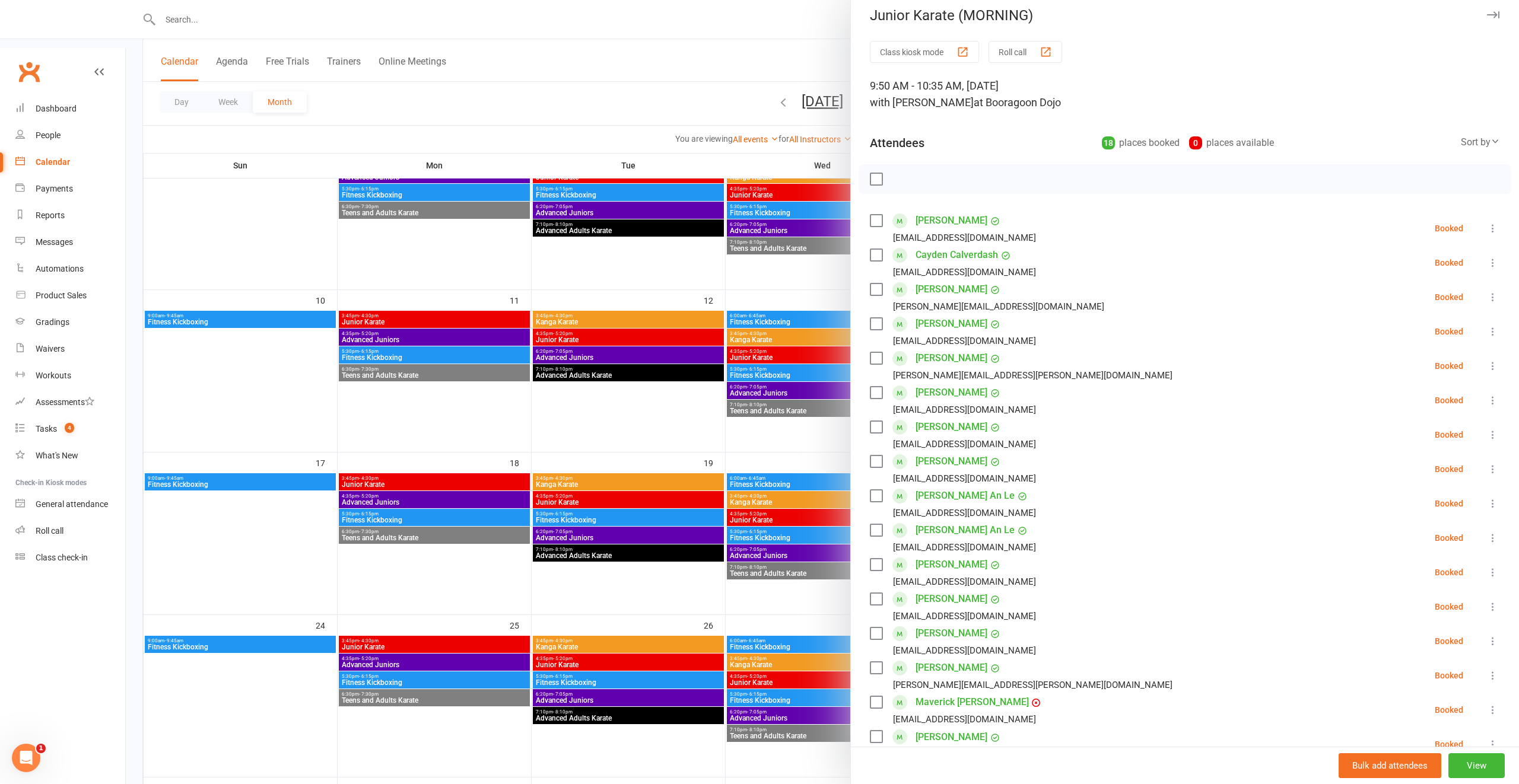
scroll to position [12, 0]
click at [775, 360] on div at bounding box center [822, 392] width 1393 height 784
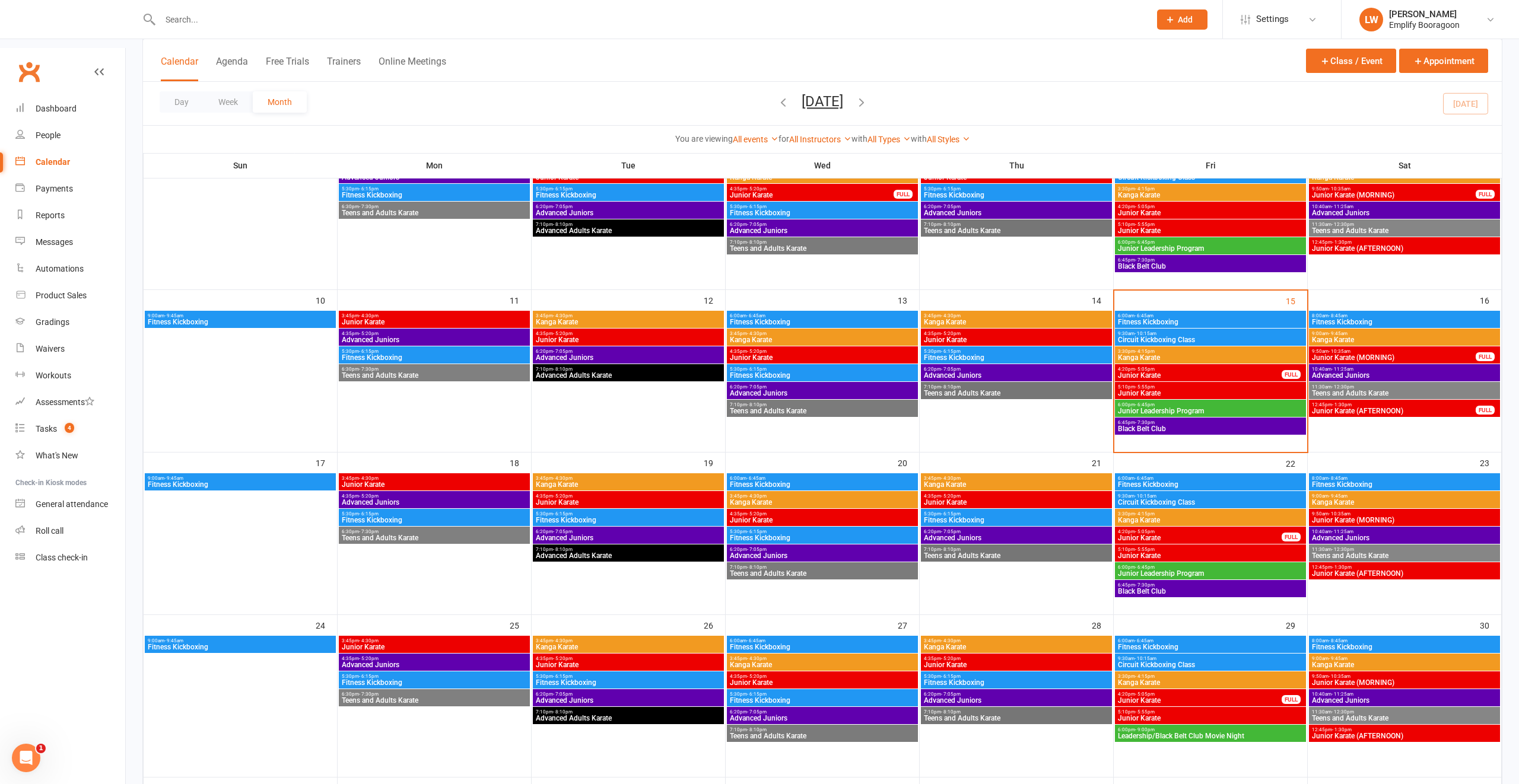
click at [1392, 407] on span "Junior Karate (AFTERNOON)" at bounding box center [1393, 411] width 165 height 7
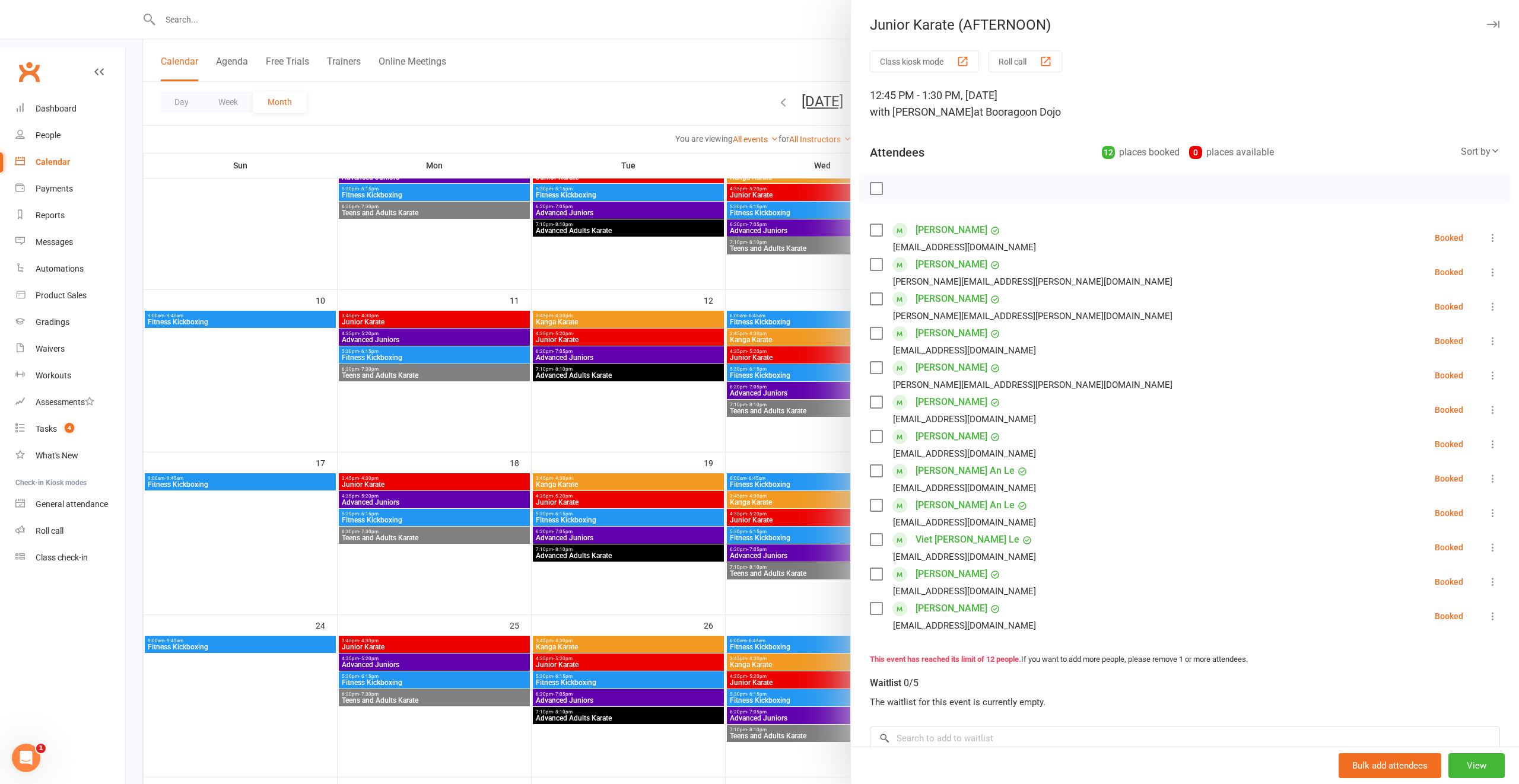
click at [813, 398] on div at bounding box center [822, 392] width 1393 height 784
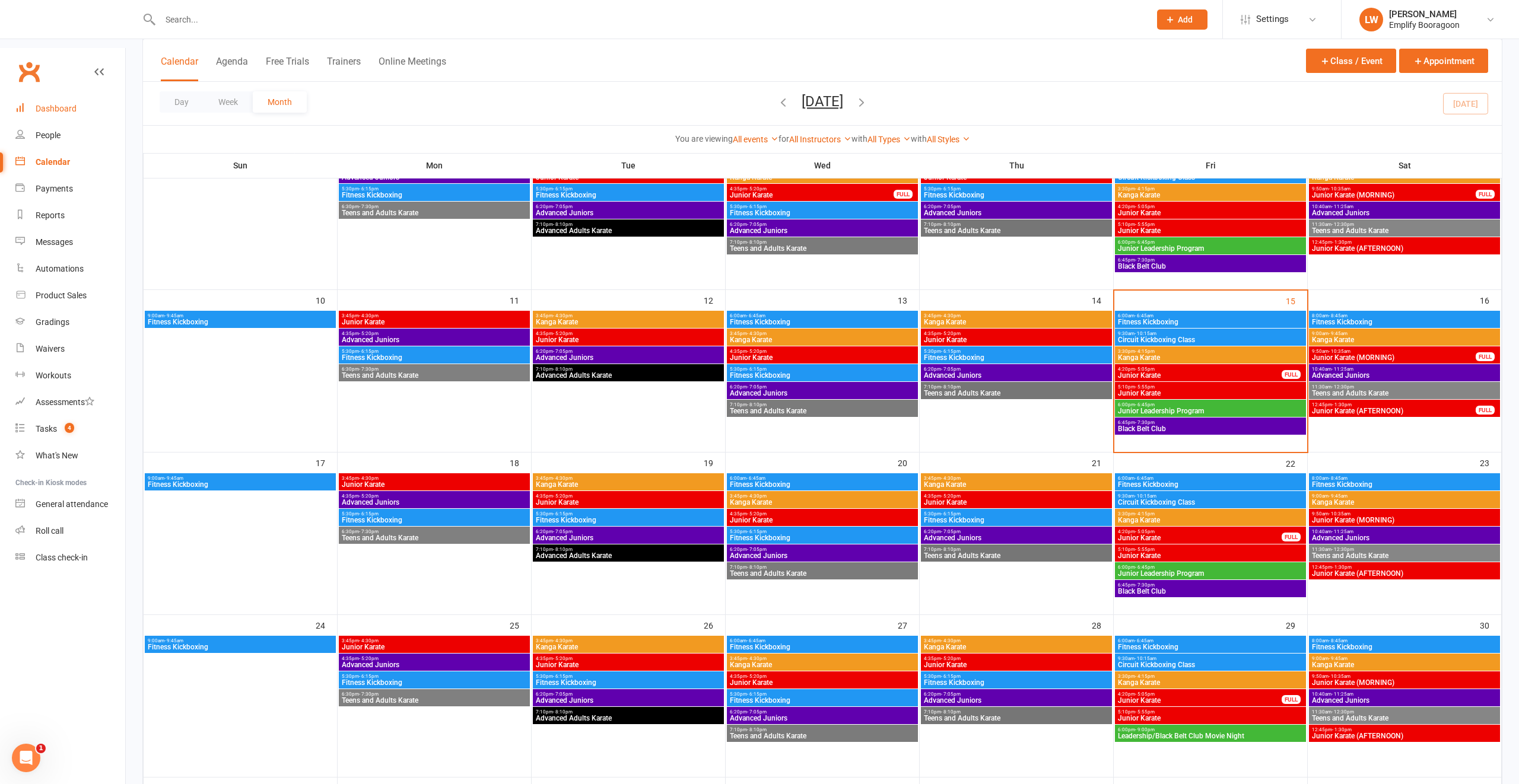
click at [68, 96] on link "Dashboard" at bounding box center [70, 108] width 110 height 26
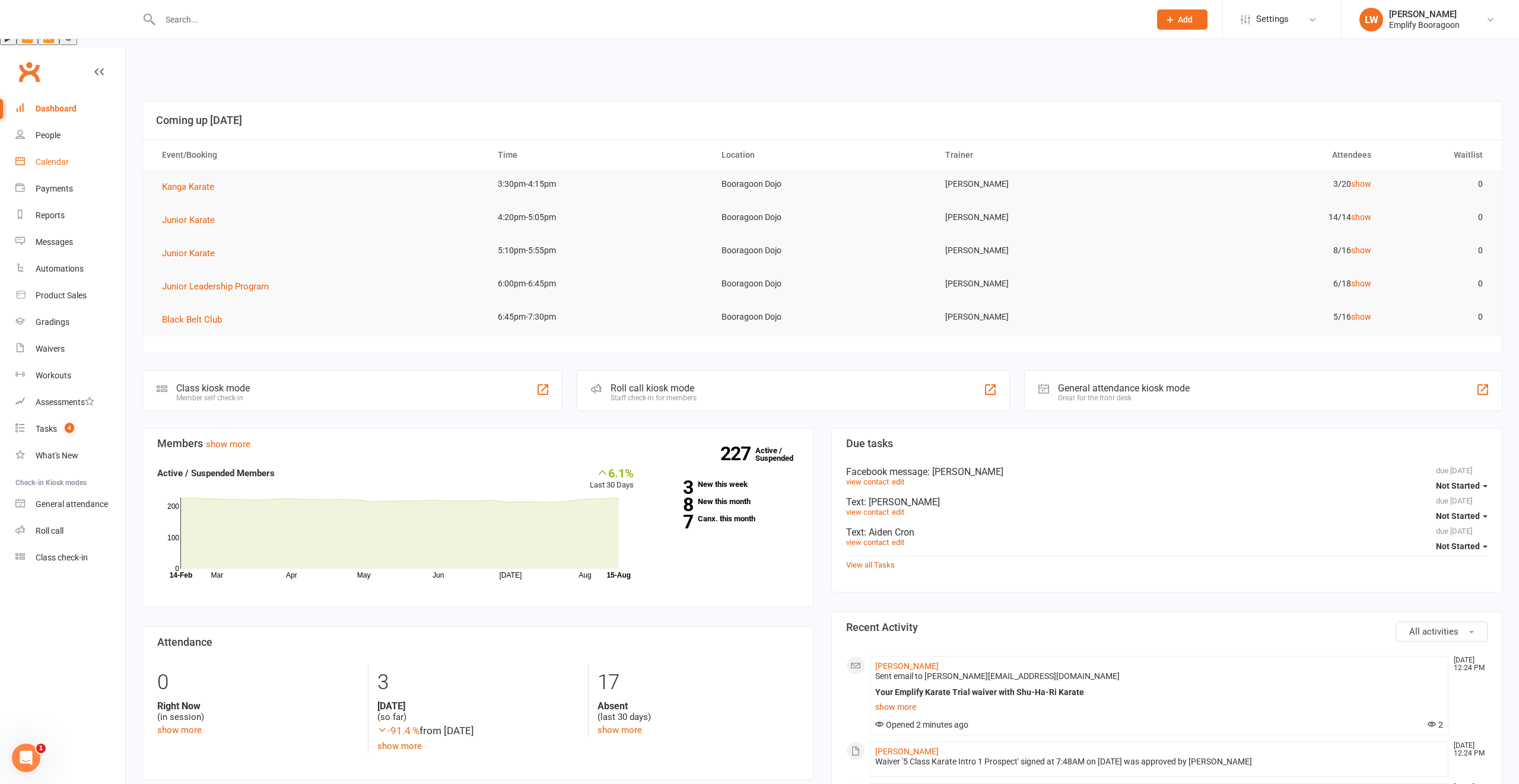
click at [53, 157] on div "Calendar" at bounding box center [52, 161] width 33 height 10
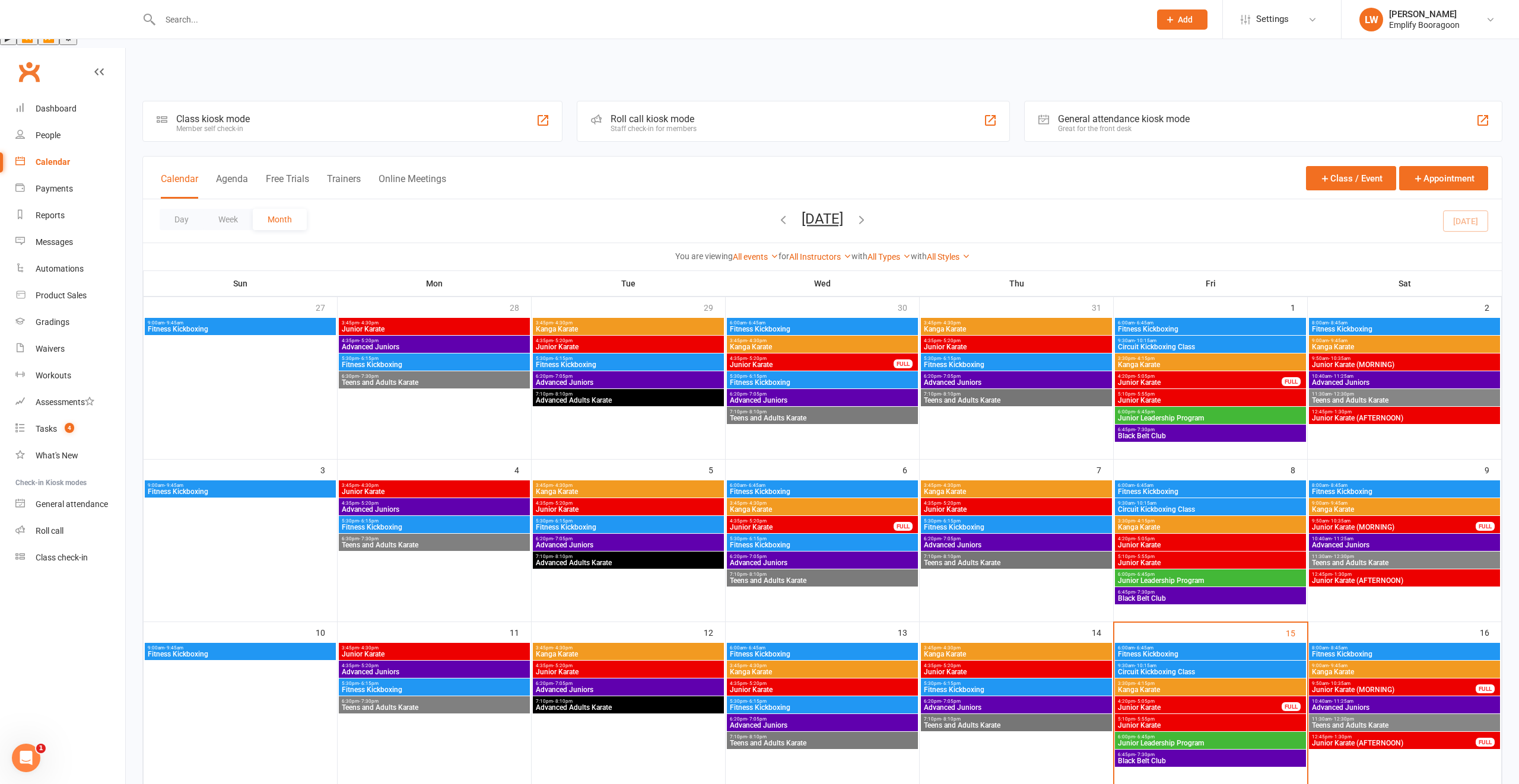
click at [1160, 663] on span "9:30am - 10:15am" at bounding box center [1210, 666] width 186 height 5
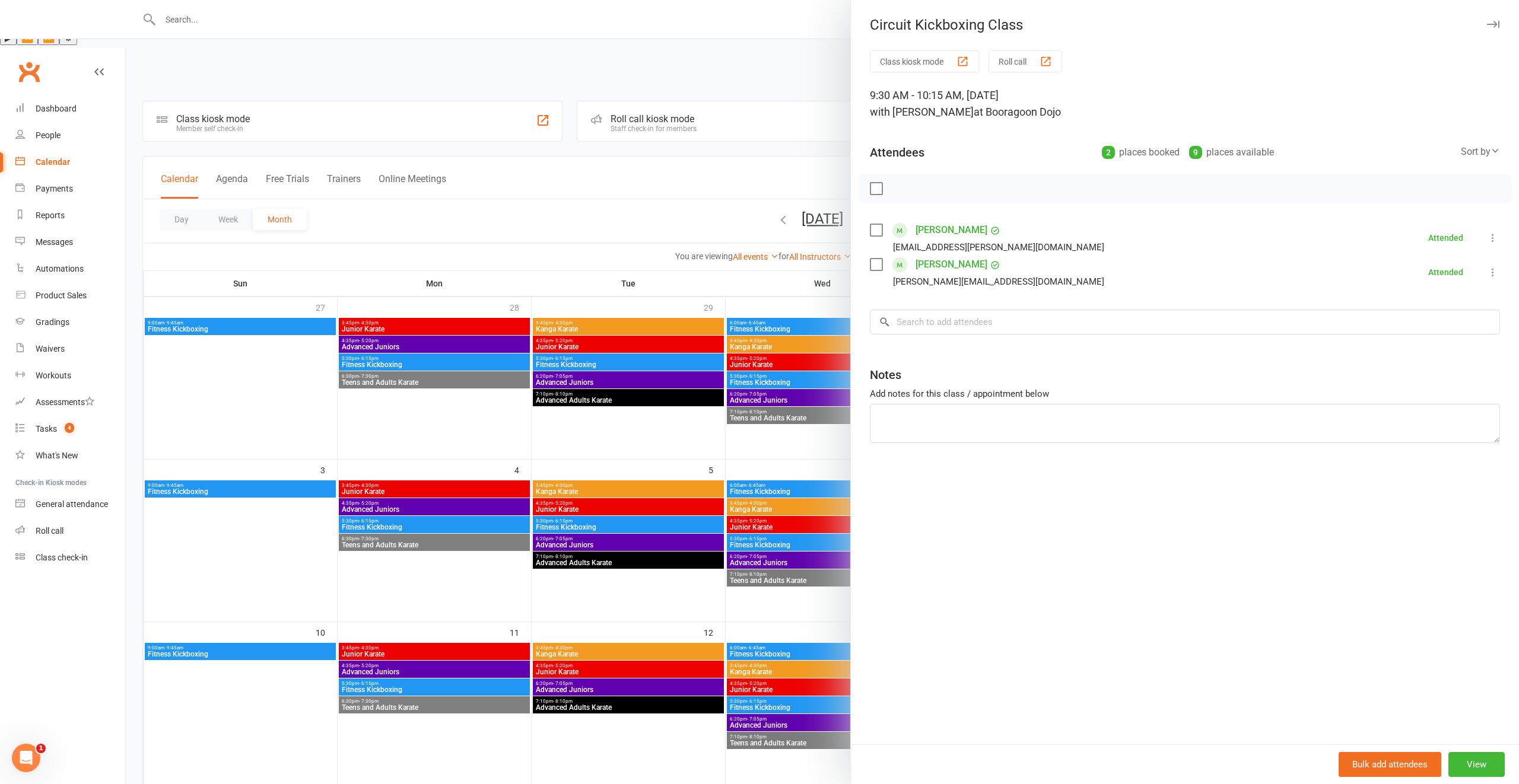
click at [768, 546] on div at bounding box center [822, 392] width 1393 height 784
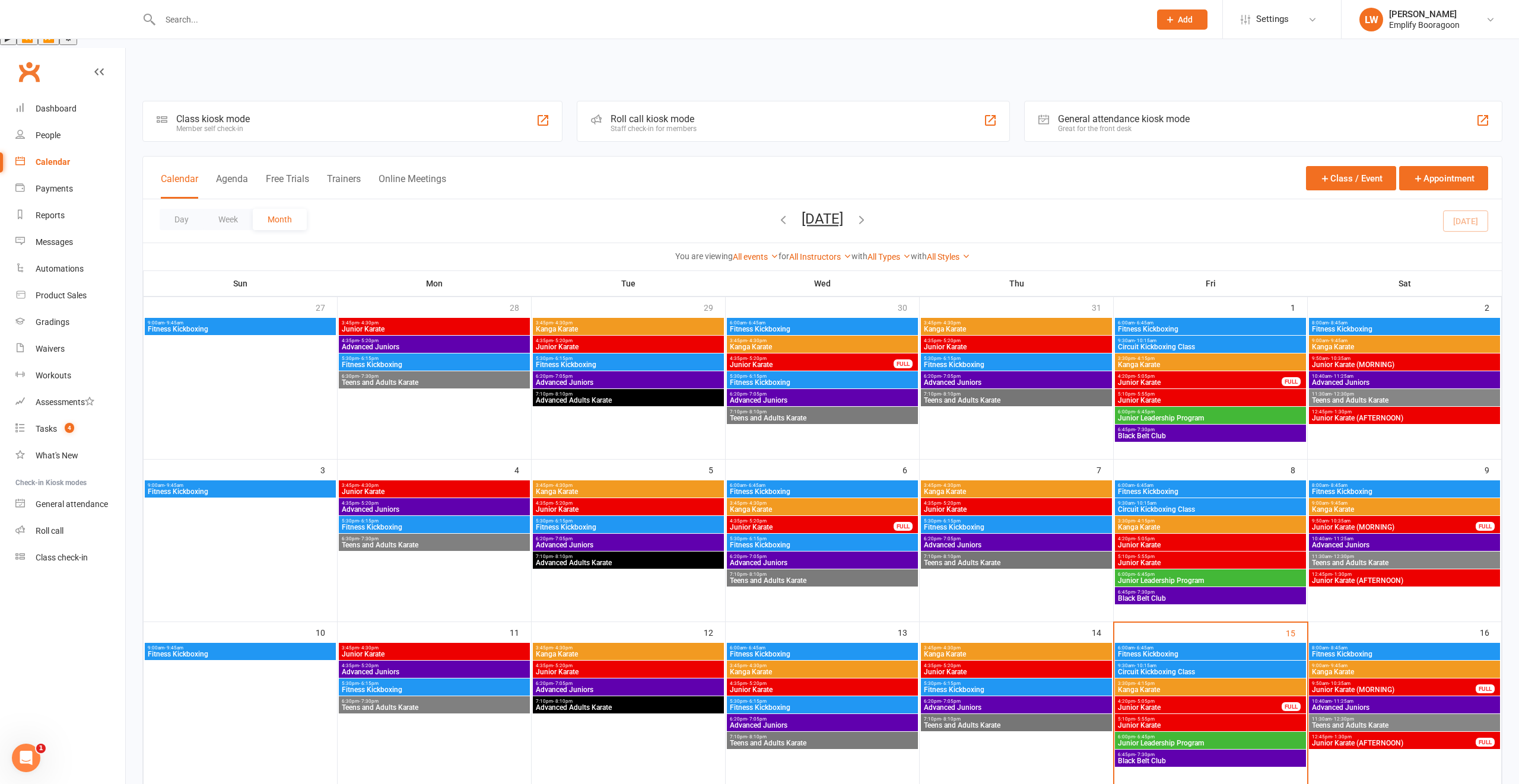
click at [1168, 650] on span "Fitness Kickboxing" at bounding box center [1210, 654] width 186 height 7
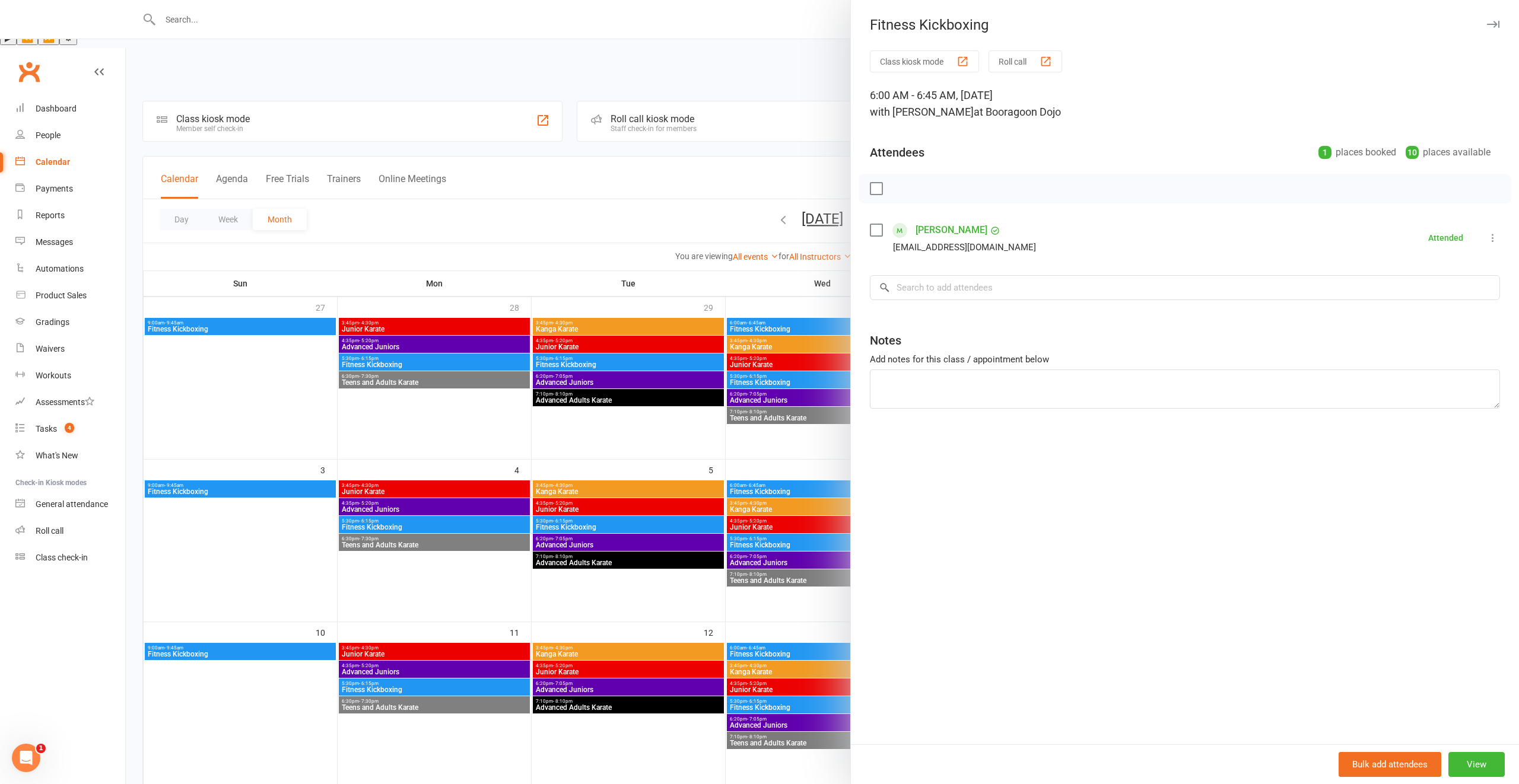
click at [934, 229] on link "Lara Pratt" at bounding box center [951, 230] width 72 height 19
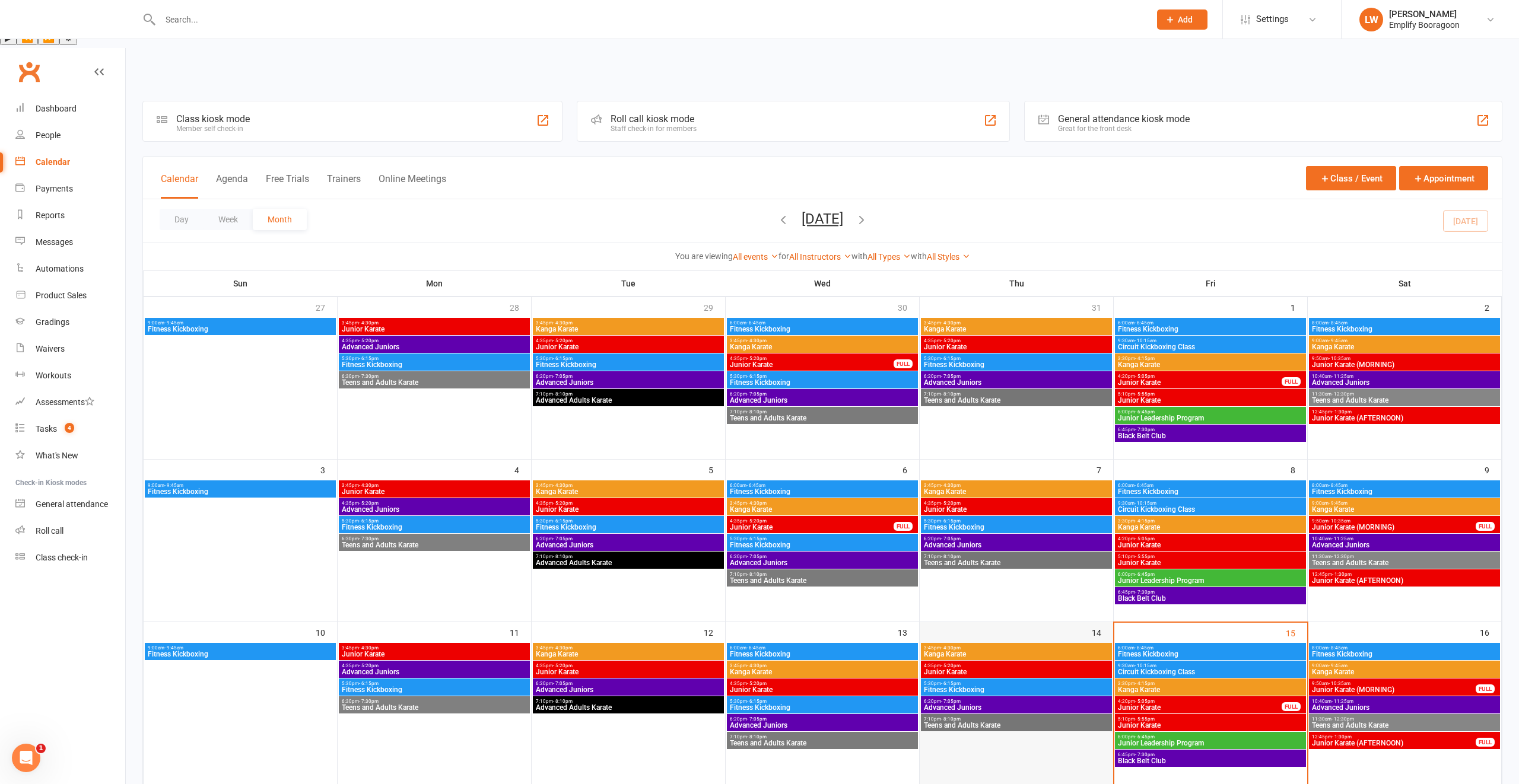
scroll to position [127, 0]
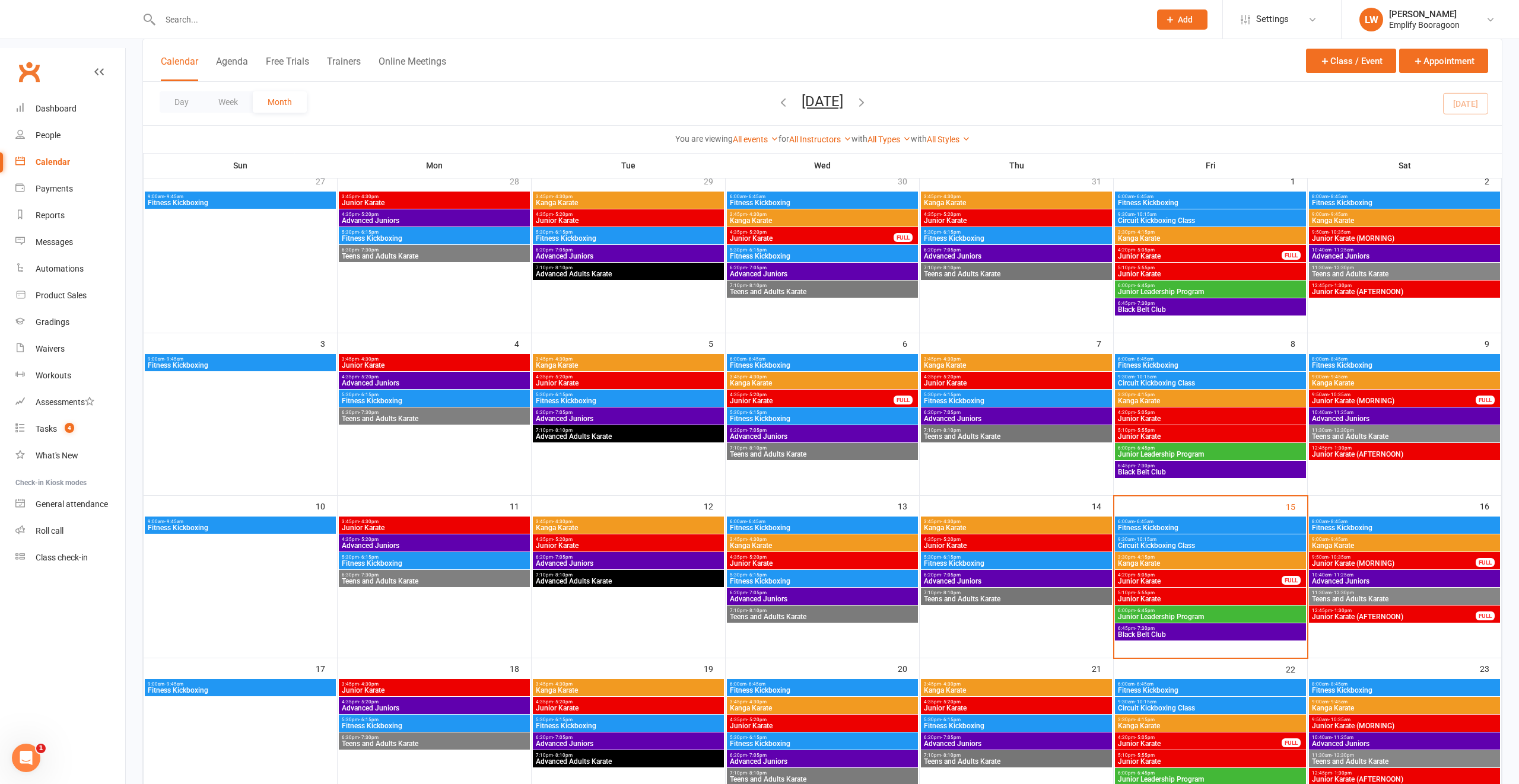
click at [1124, 537] on span "9:30am - 10:15am" at bounding box center [1210, 539] width 186 height 5
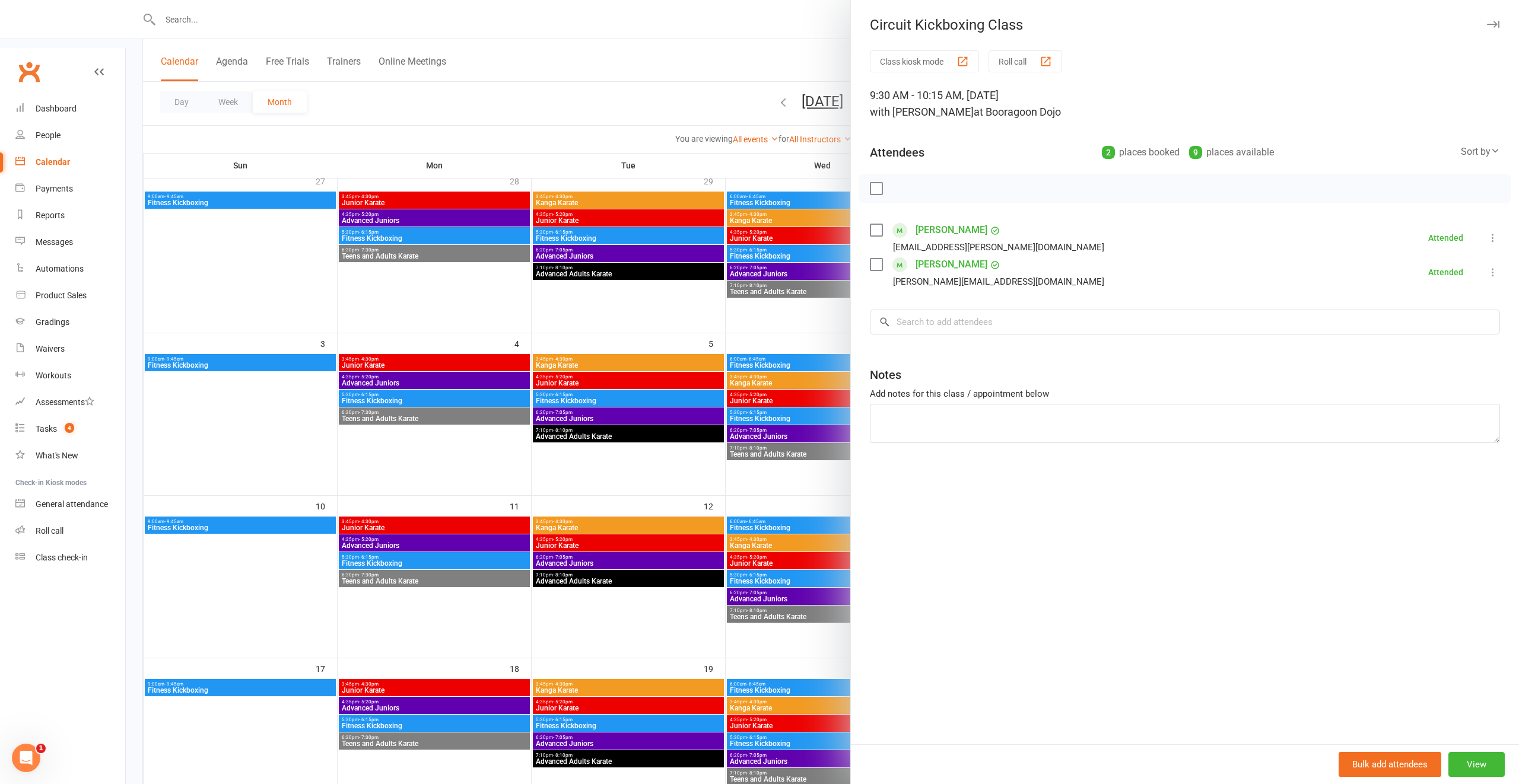
click at [845, 546] on div at bounding box center [822, 392] width 1393 height 784
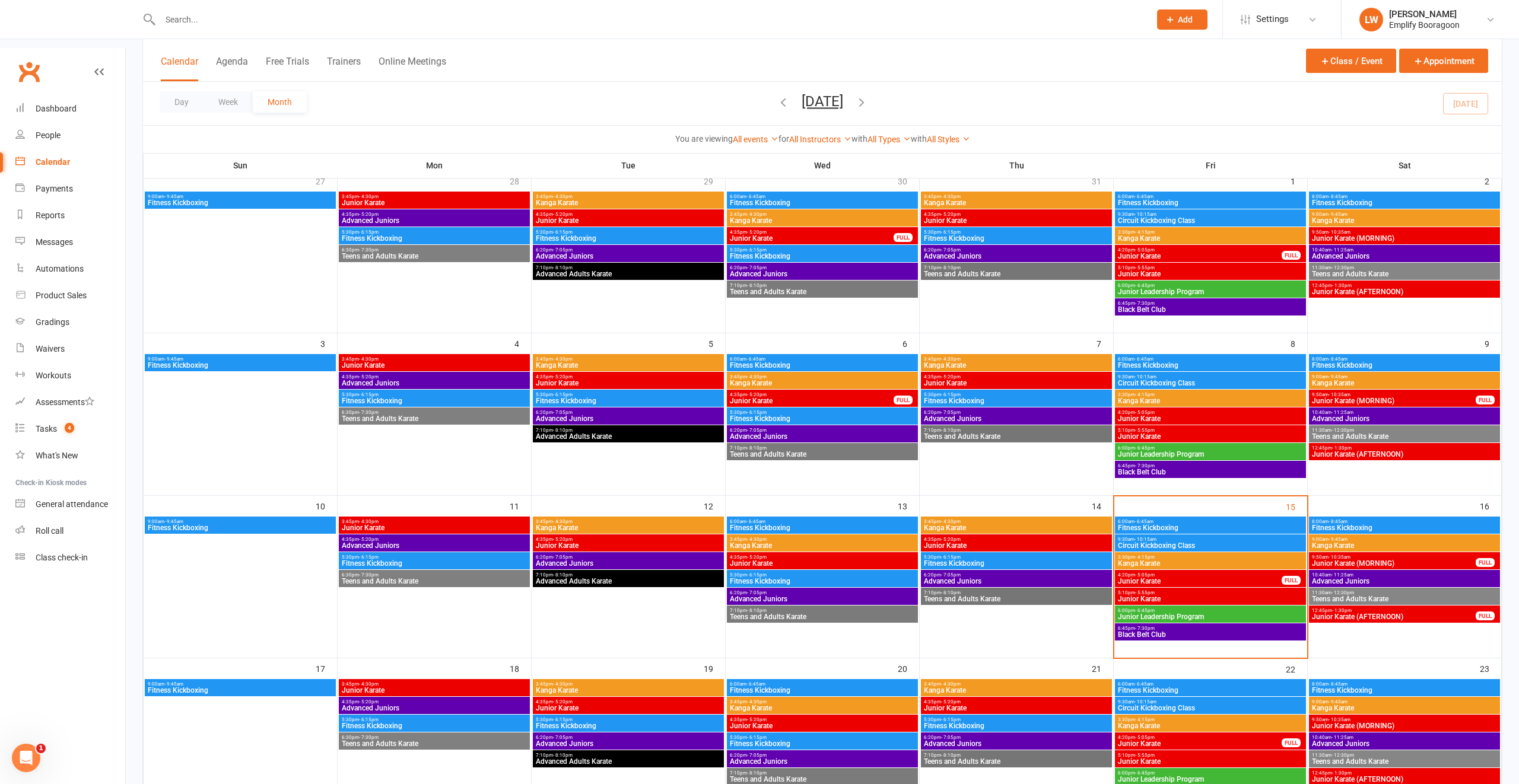
click at [1372, 519] on span "8:00am - 8:45am" at bounding box center [1404, 521] width 186 height 5
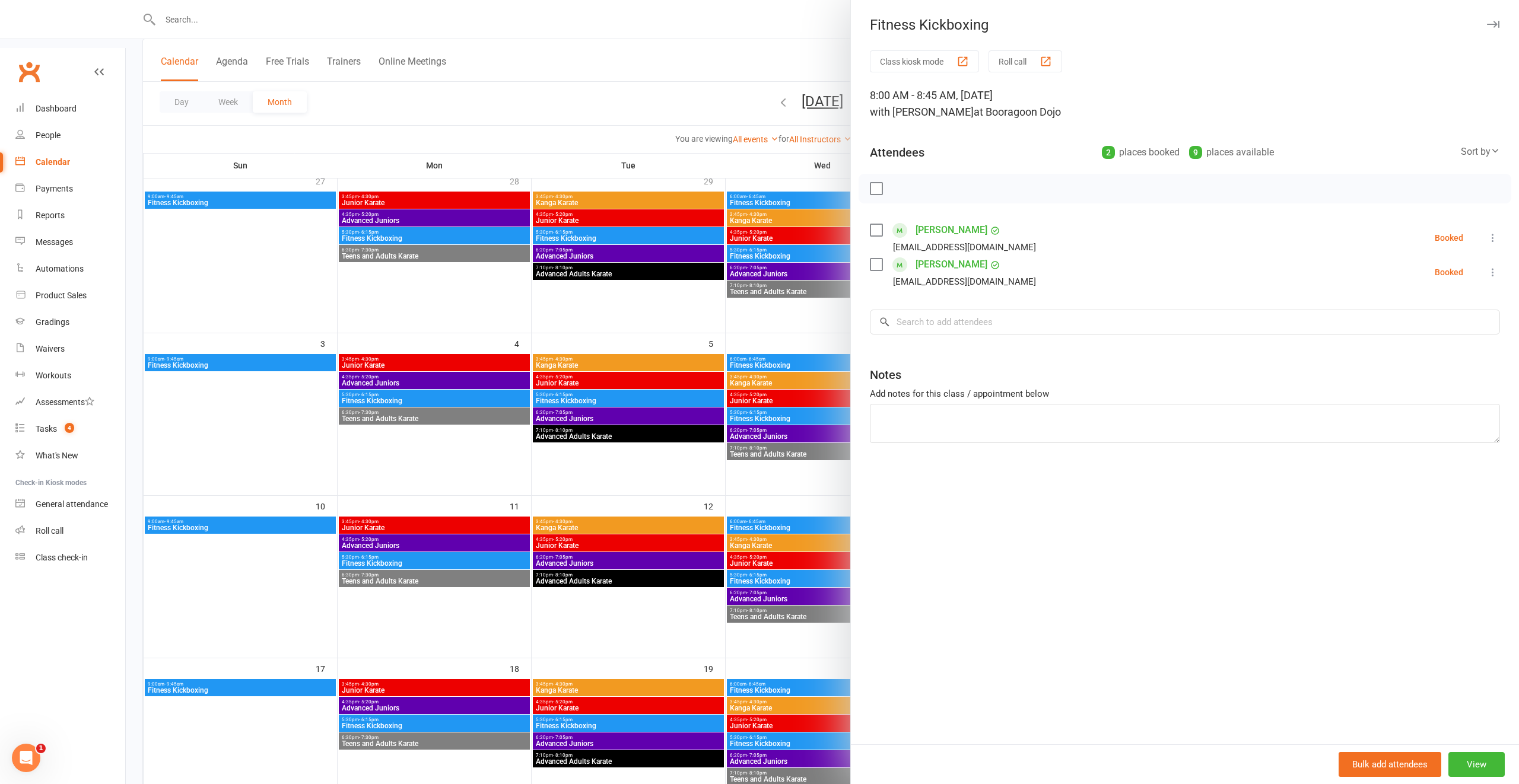
click at [732, 464] on div at bounding box center [822, 392] width 1393 height 784
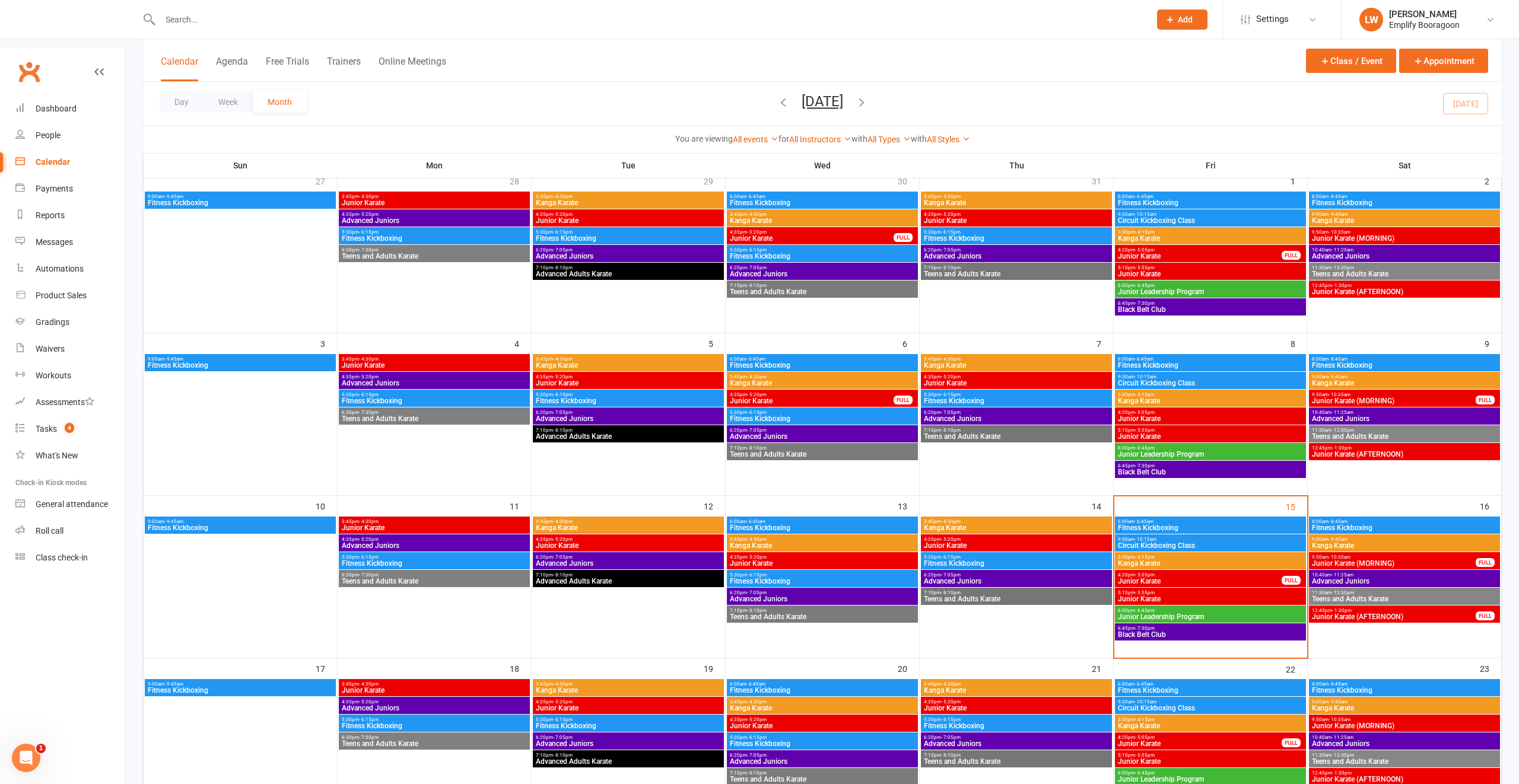
click at [1323, 362] on span "Fitness Kickboxing" at bounding box center [1404, 365] width 186 height 7
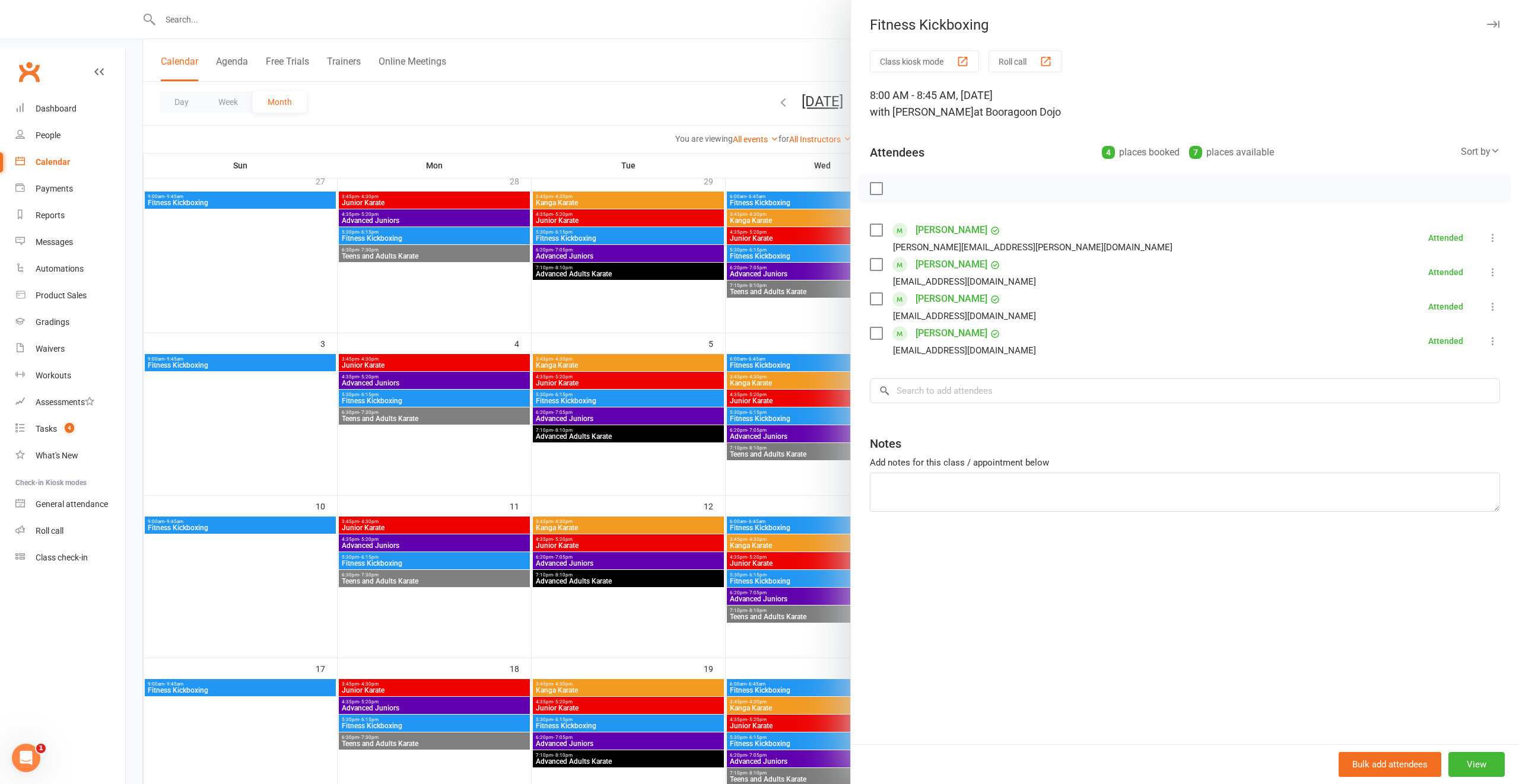
click at [672, 424] on div at bounding box center [822, 392] width 1393 height 784
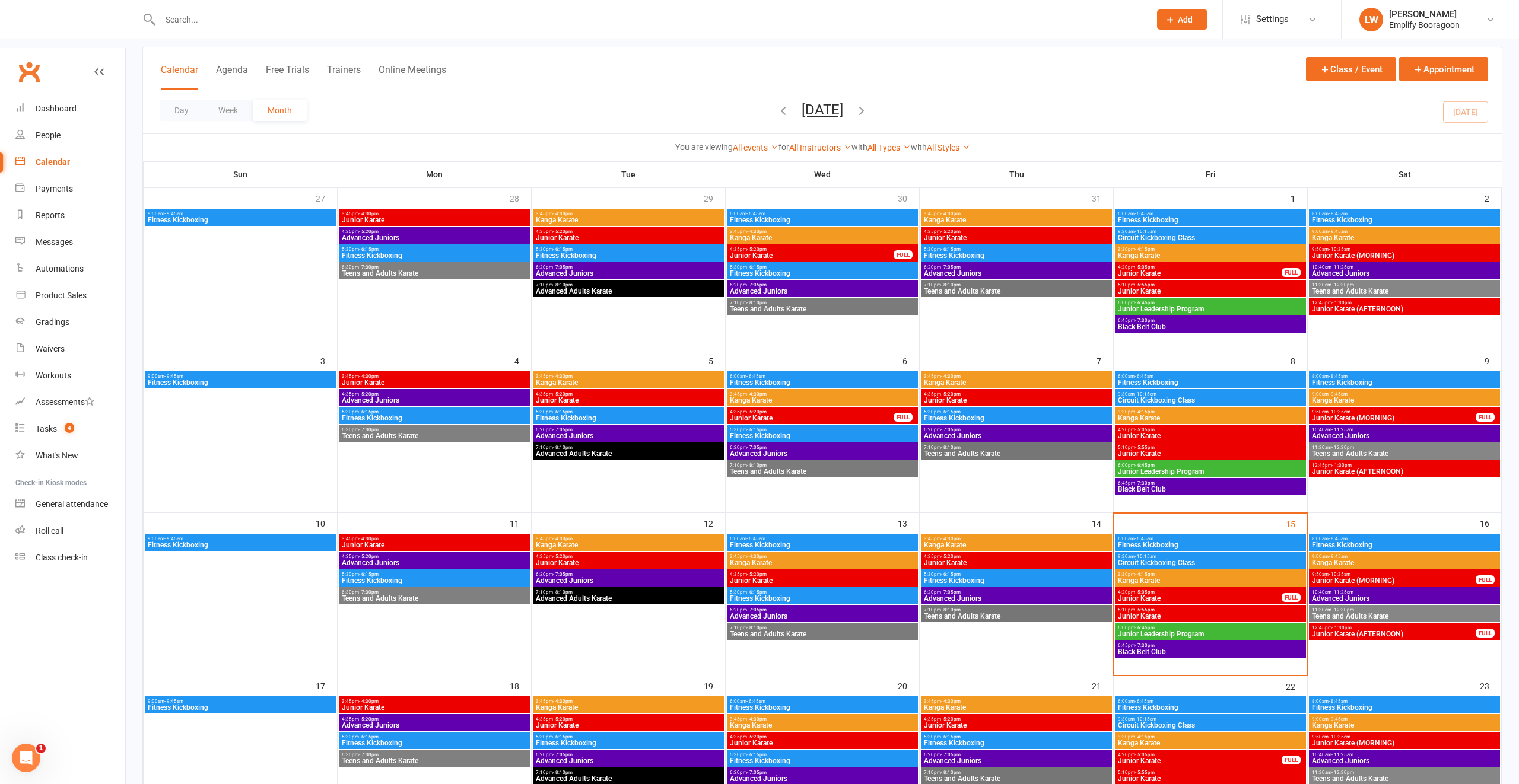
scroll to position [0, 0]
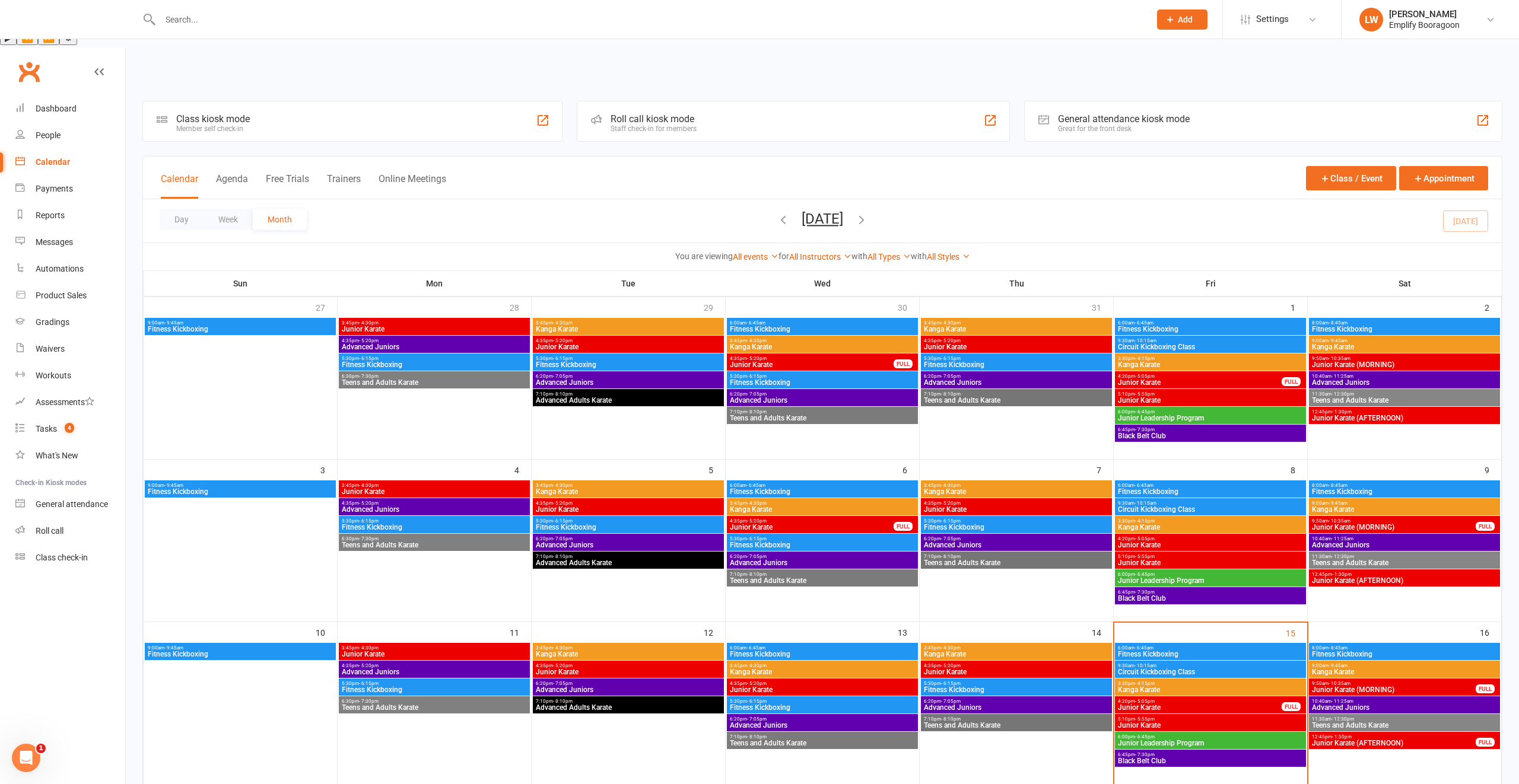
click at [1319, 320] on span "8:00am - 8:45am" at bounding box center [1404, 323] width 186 height 5
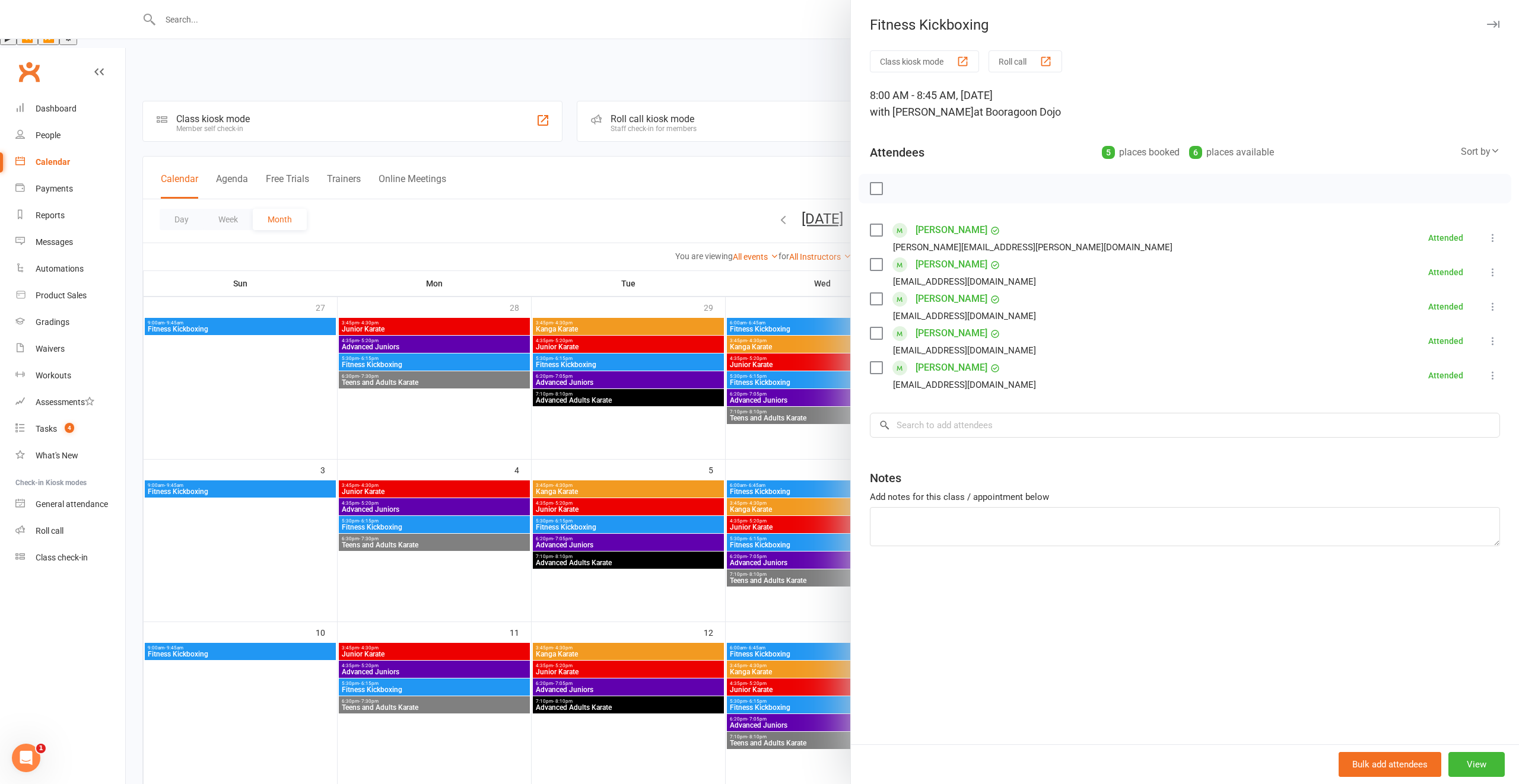
click at [555, 506] on div at bounding box center [822, 392] width 1393 height 784
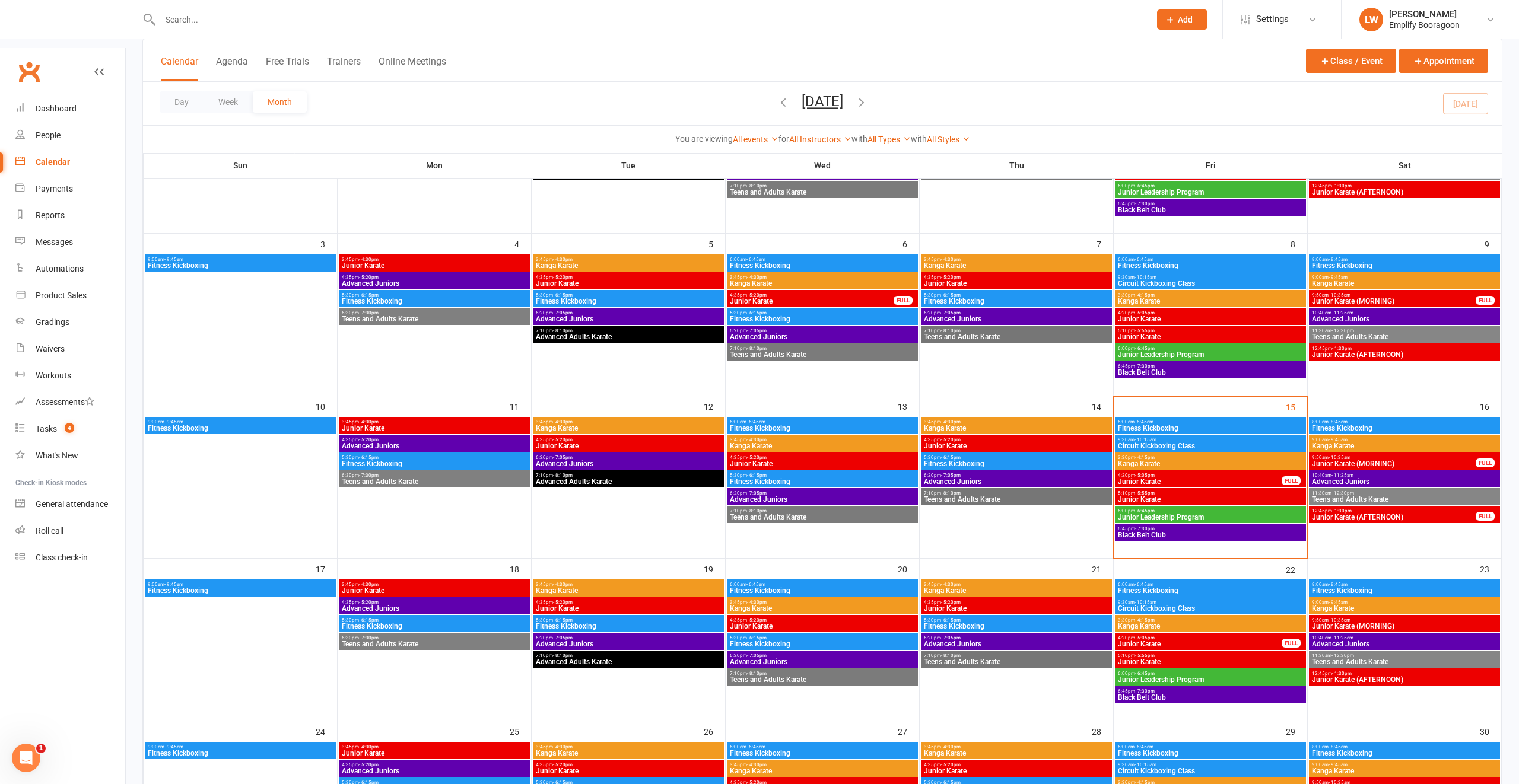
scroll to position [229, 0]
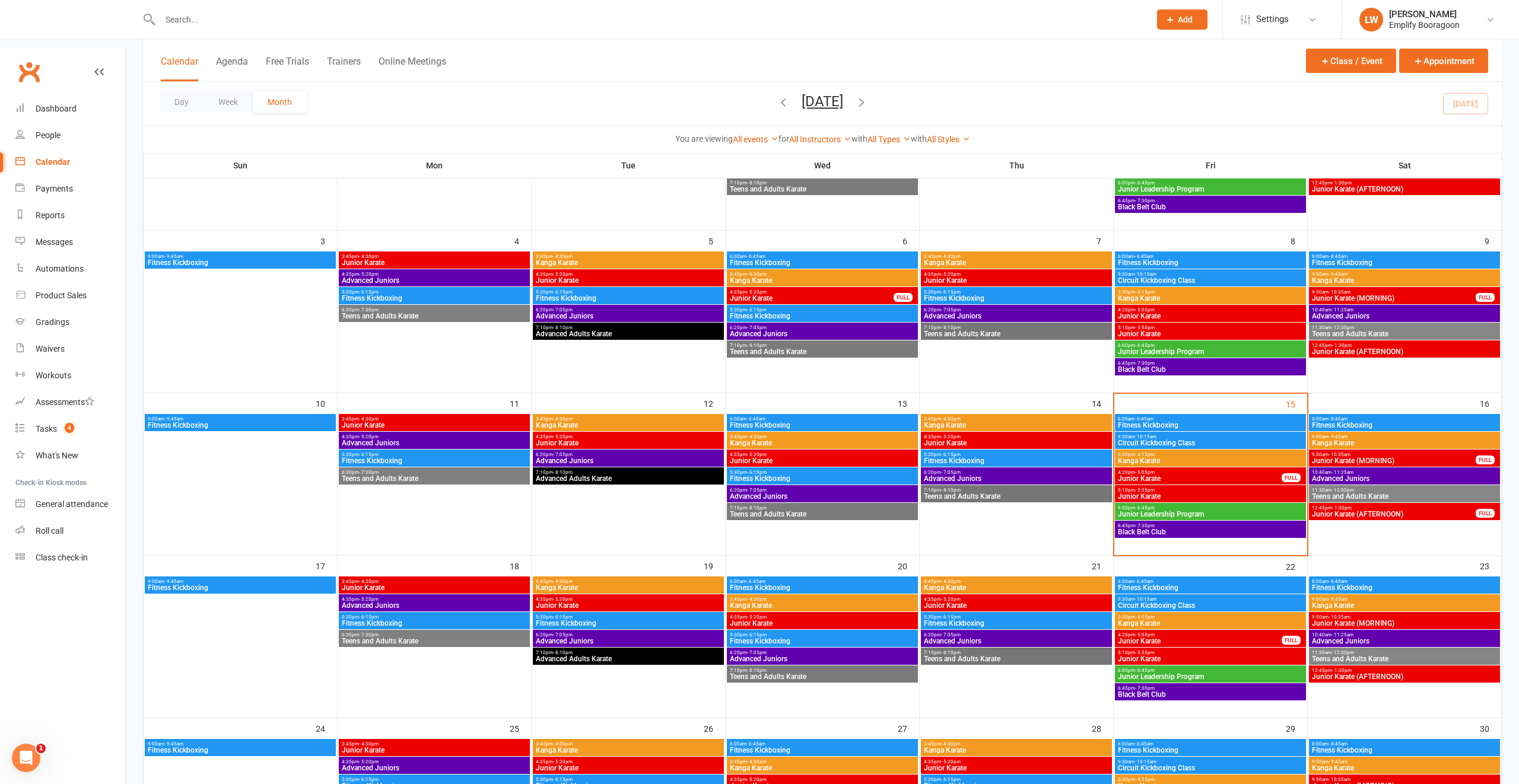
click at [1324, 747] on span "Fitness Kickboxing" at bounding box center [1404, 750] width 186 height 7
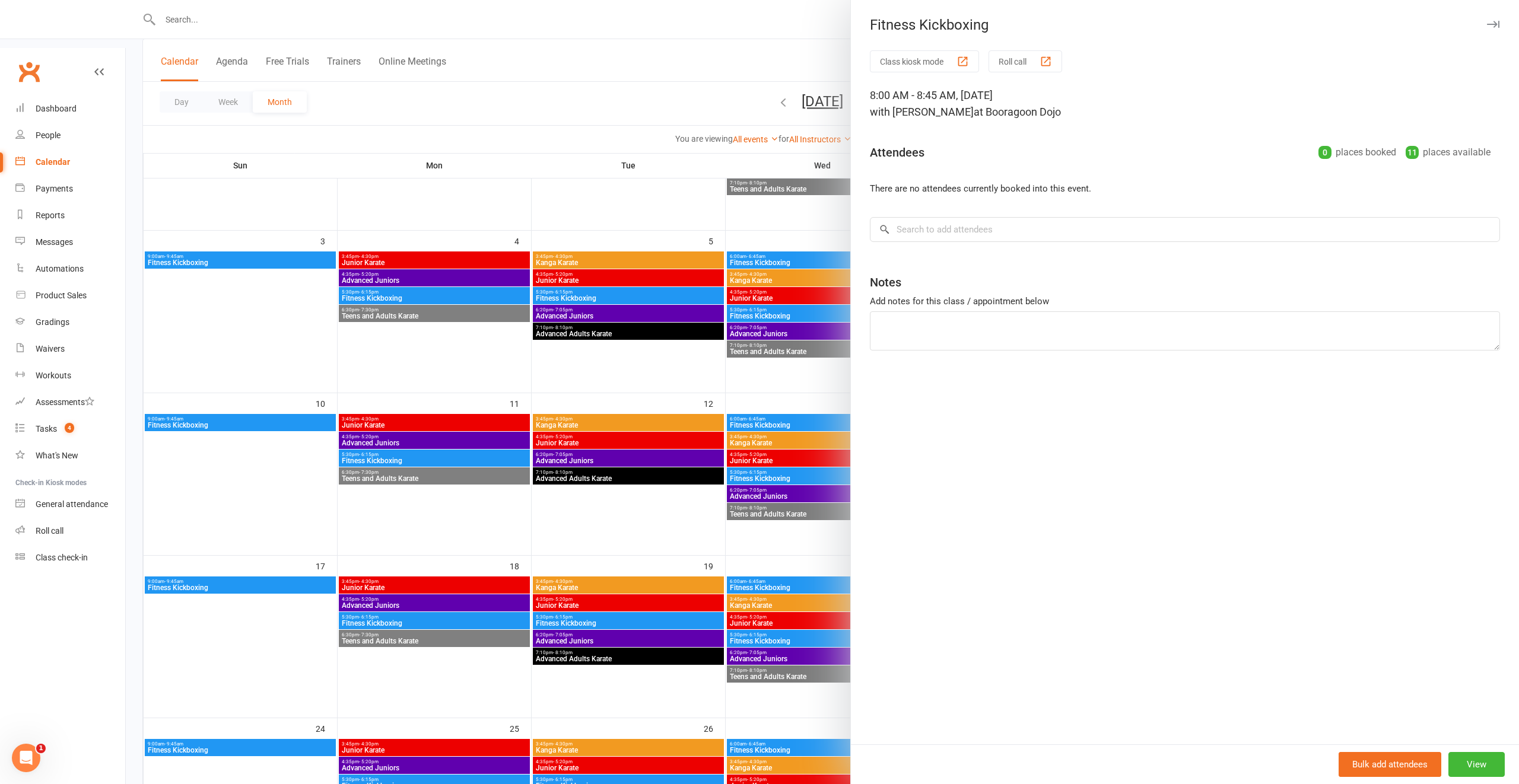
click at [762, 380] on div at bounding box center [822, 392] width 1393 height 784
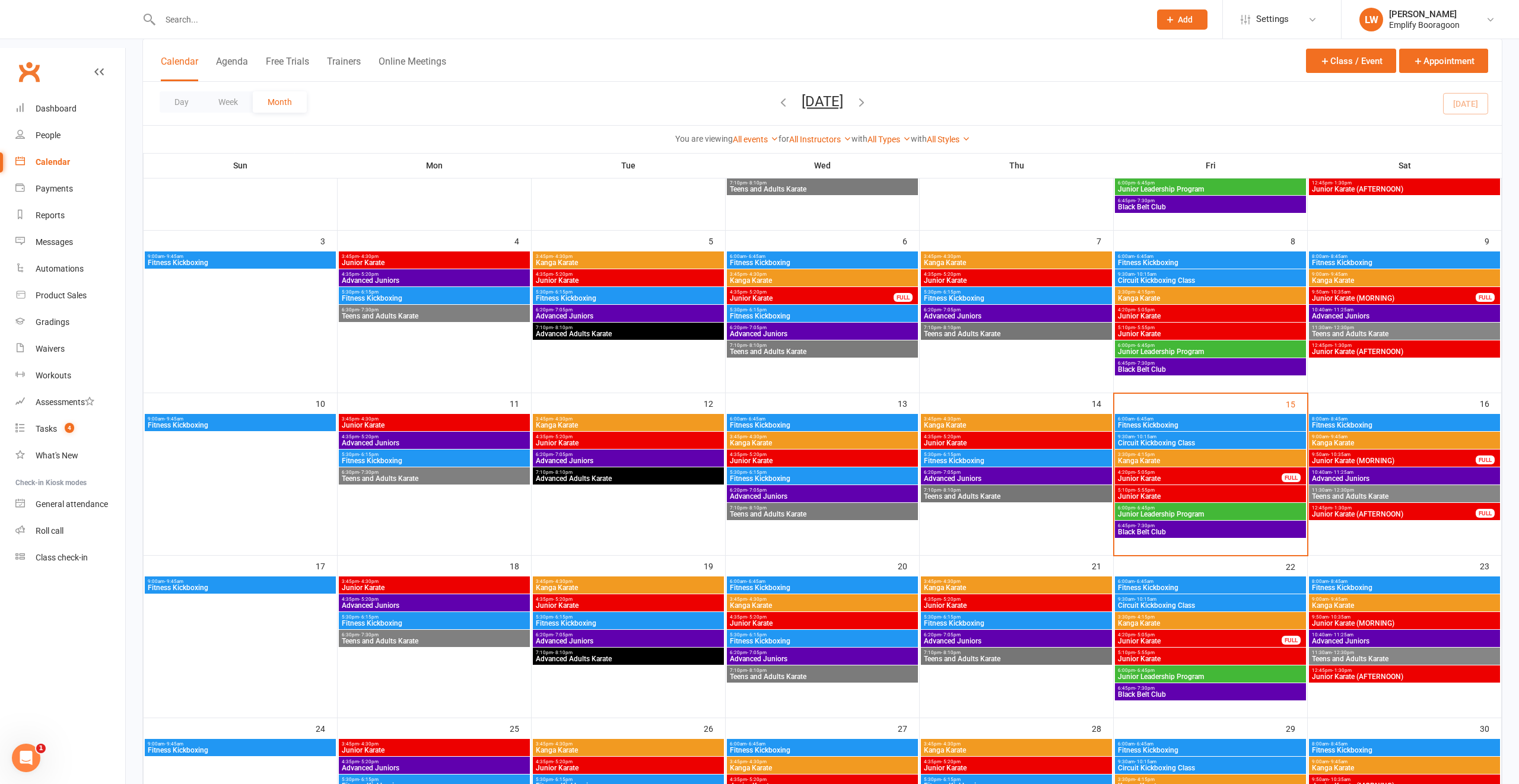
click at [1331, 579] on span "- 8:45am" at bounding box center [1337, 581] width 19 height 5
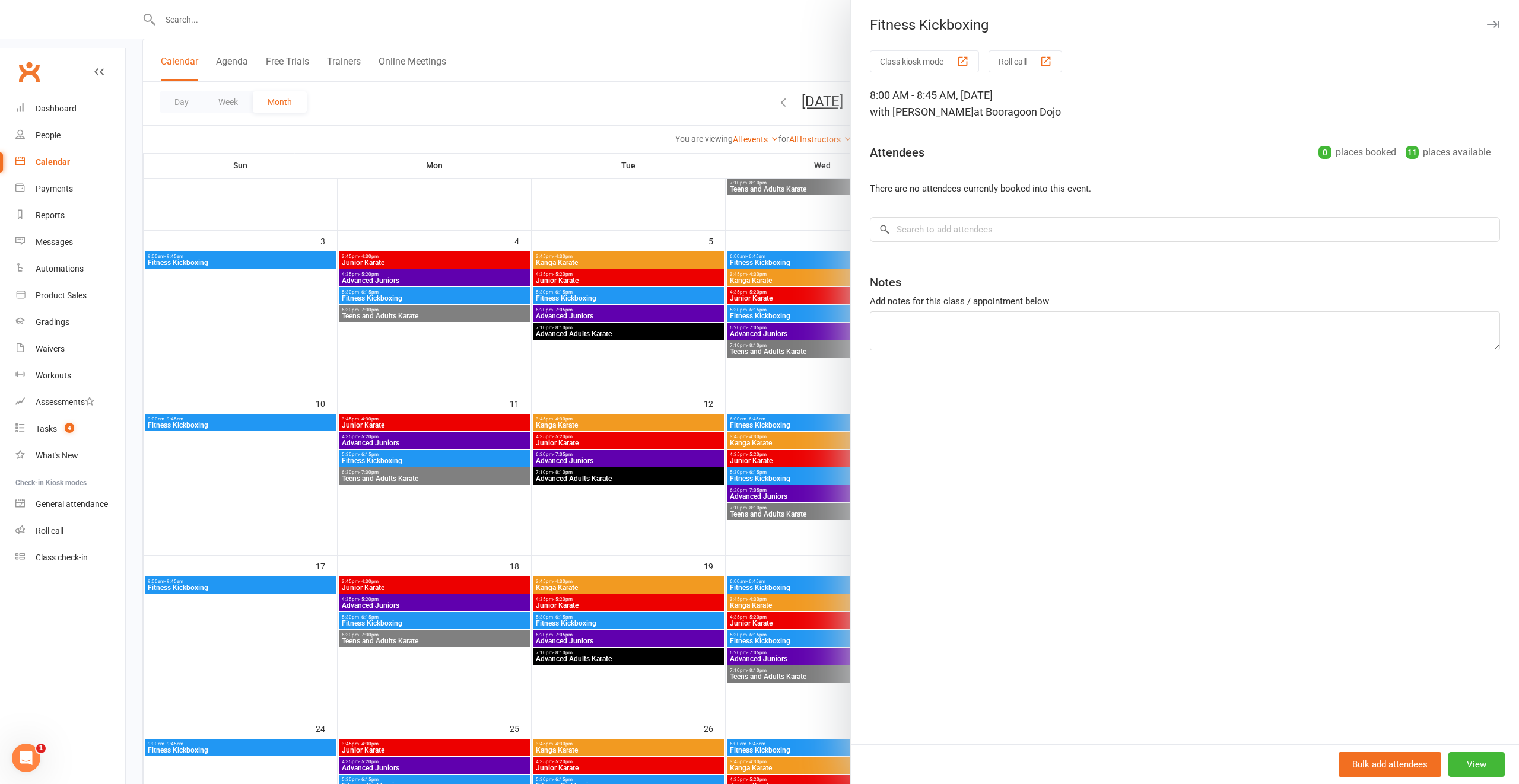
click at [742, 346] on div at bounding box center [822, 392] width 1393 height 784
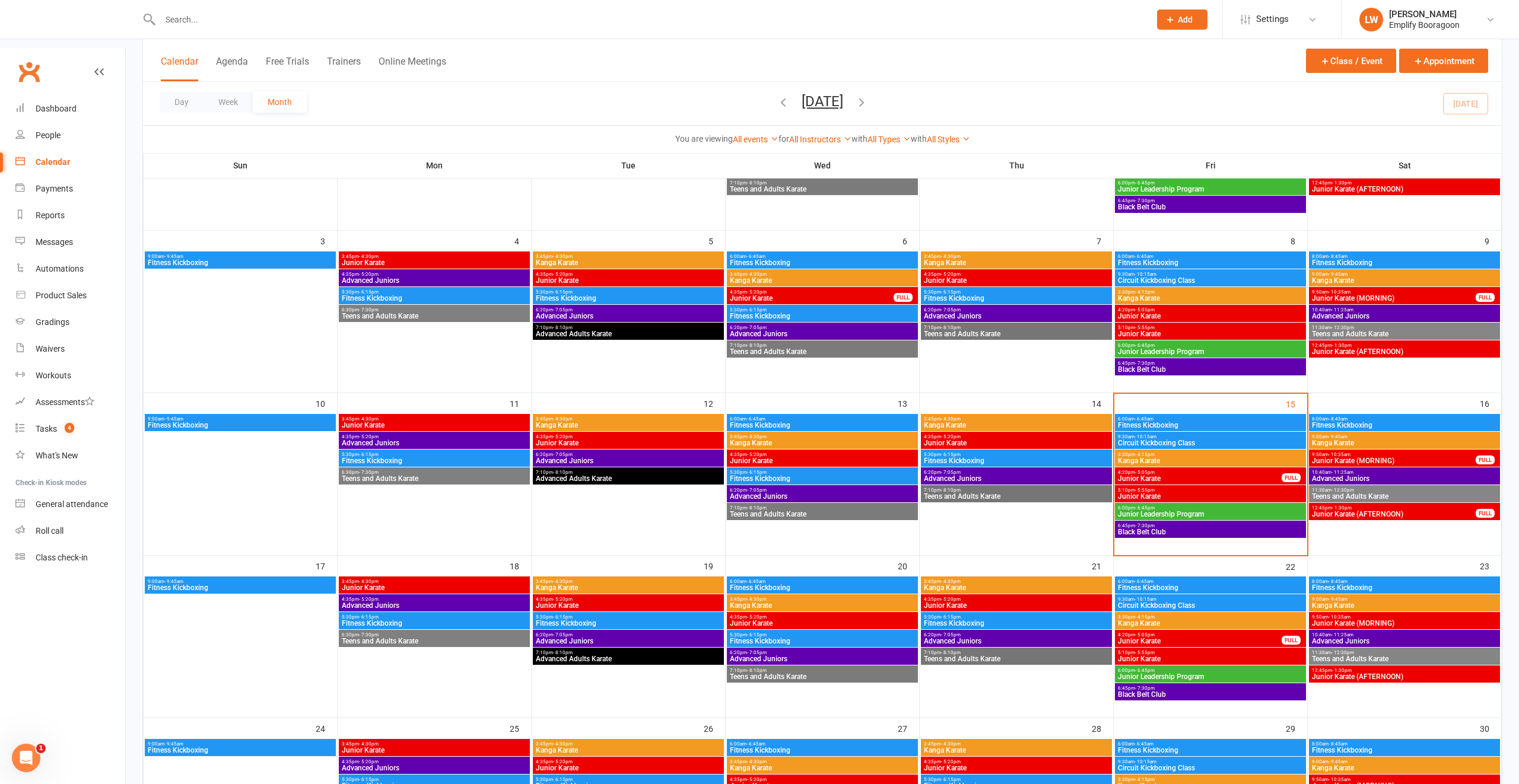
click at [1343, 417] on span "- 8:45am" at bounding box center [1337, 419] width 19 height 5
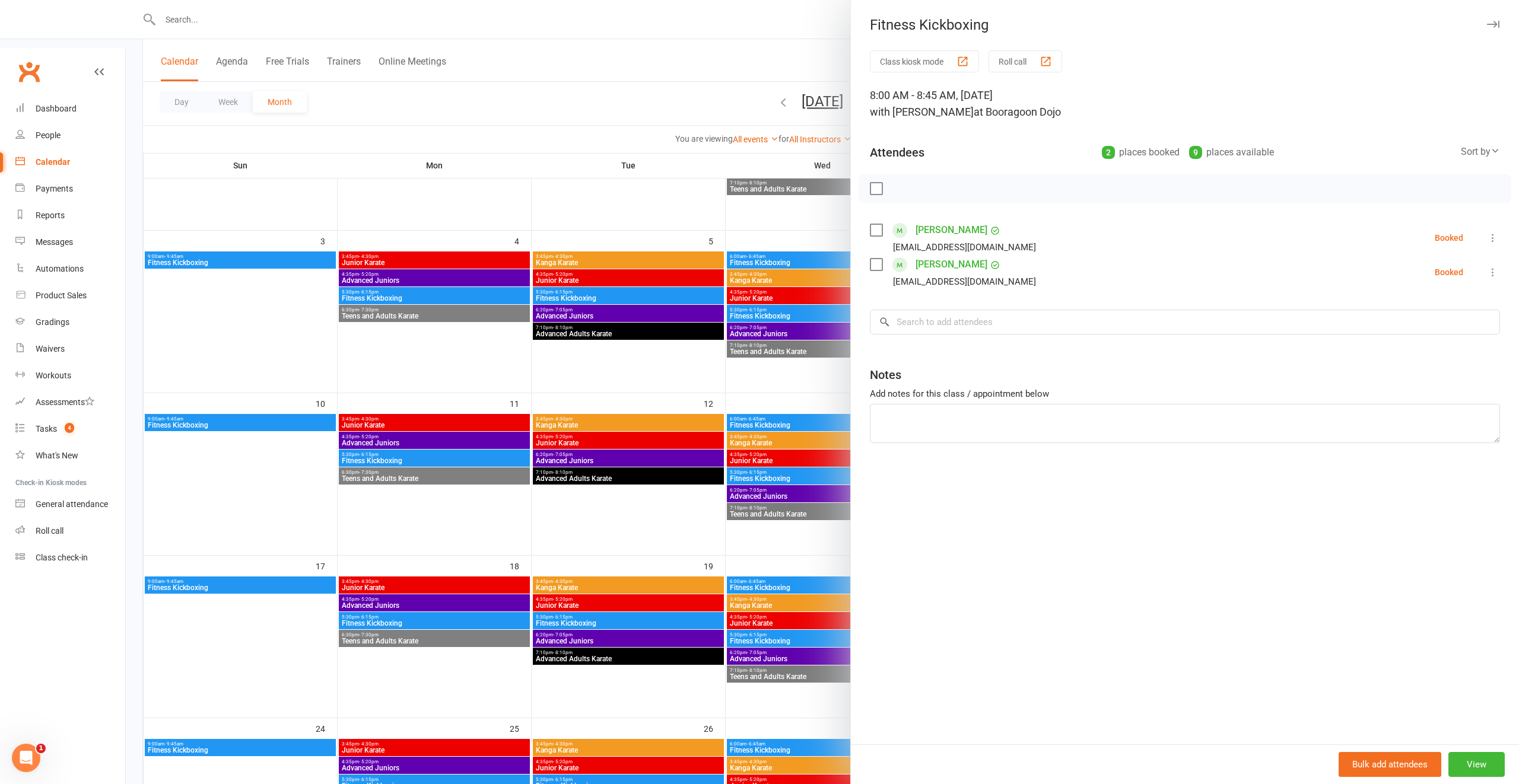
click at [644, 447] on div at bounding box center [822, 392] width 1393 height 784
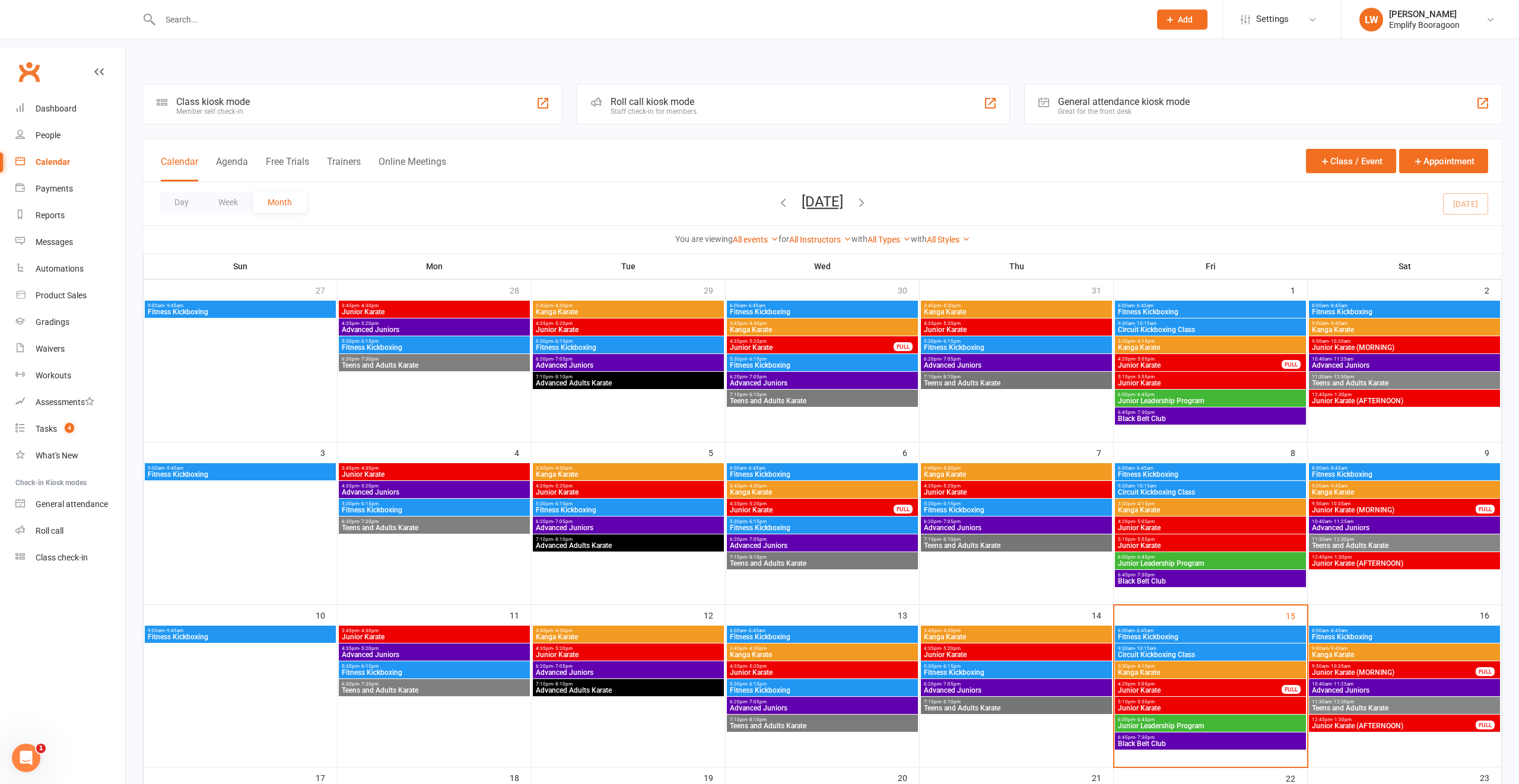
scroll to position [6, 0]
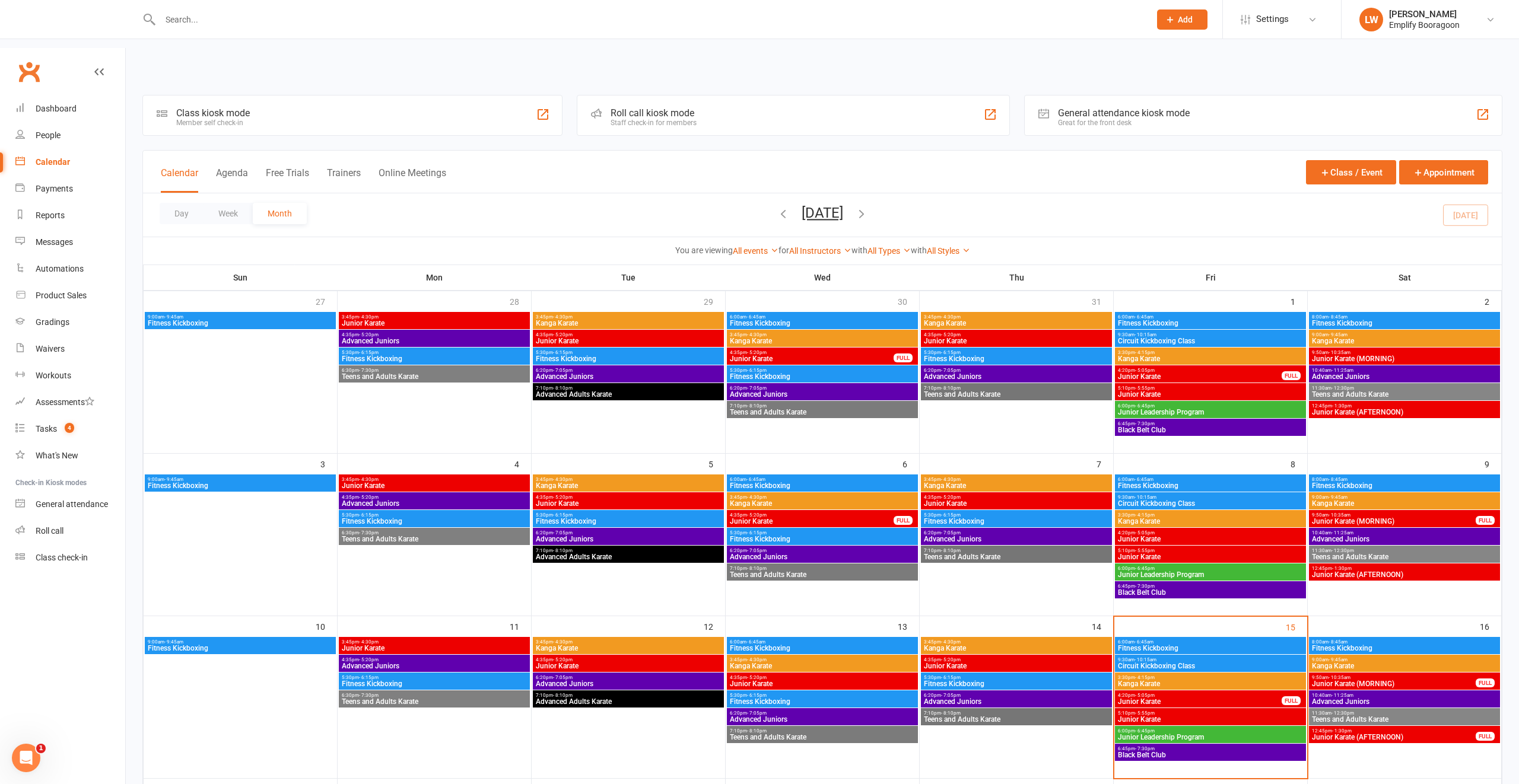
click at [1331, 320] on span "Fitness Kickboxing" at bounding box center [1404, 323] width 186 height 7
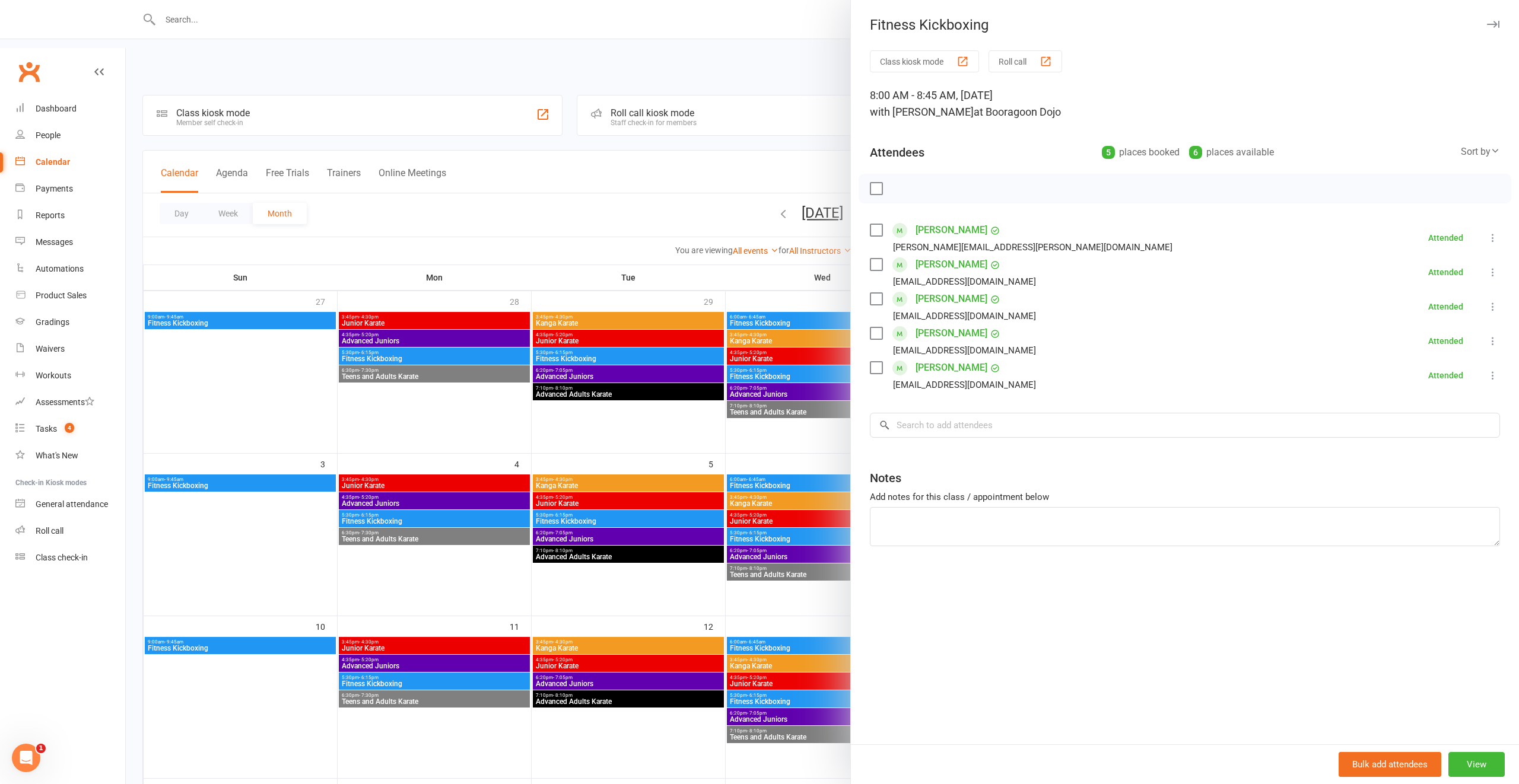
click at [709, 387] on div at bounding box center [822, 392] width 1393 height 784
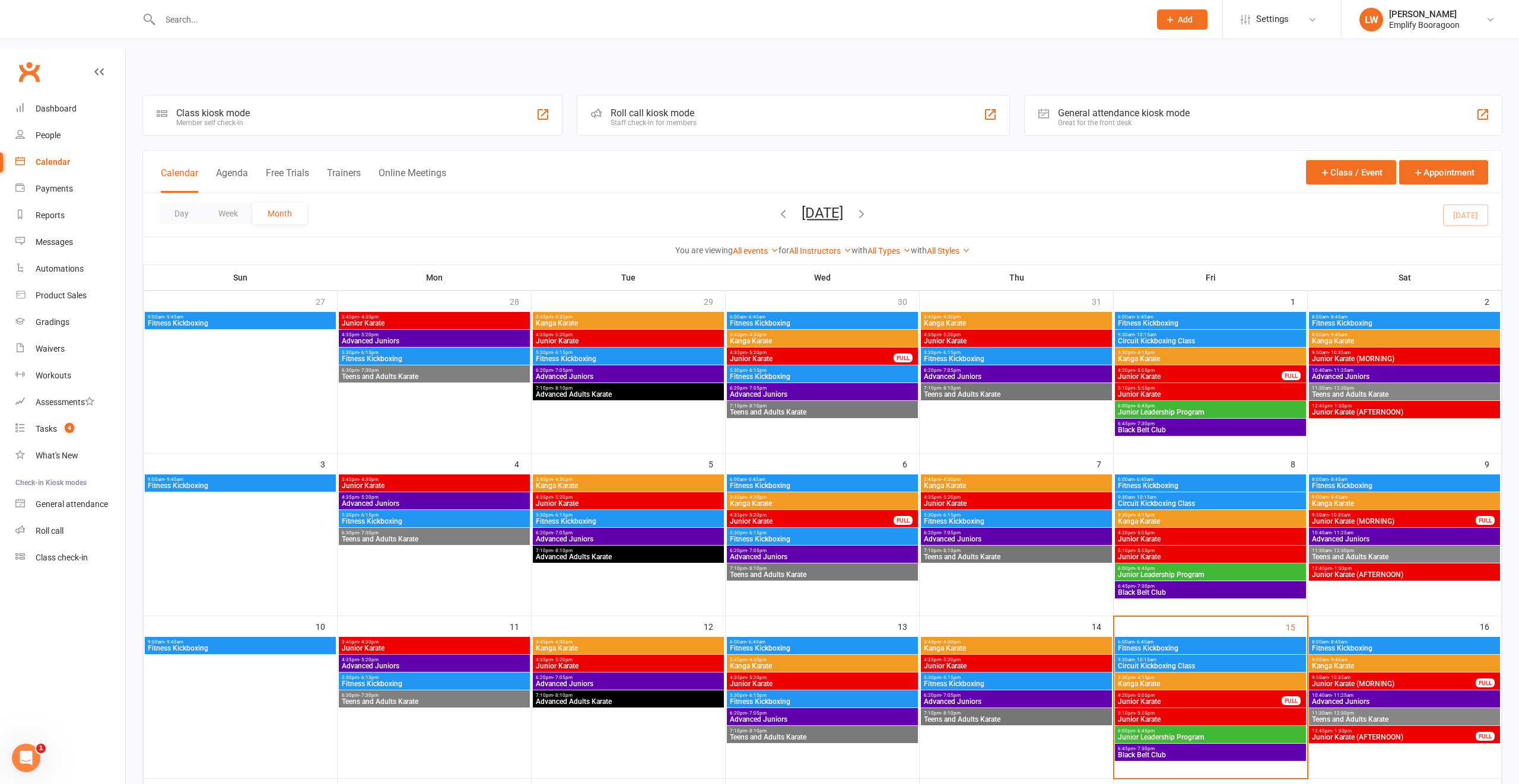
click at [1324, 477] on span "8:00am - 8:45am" at bounding box center [1404, 479] width 186 height 5
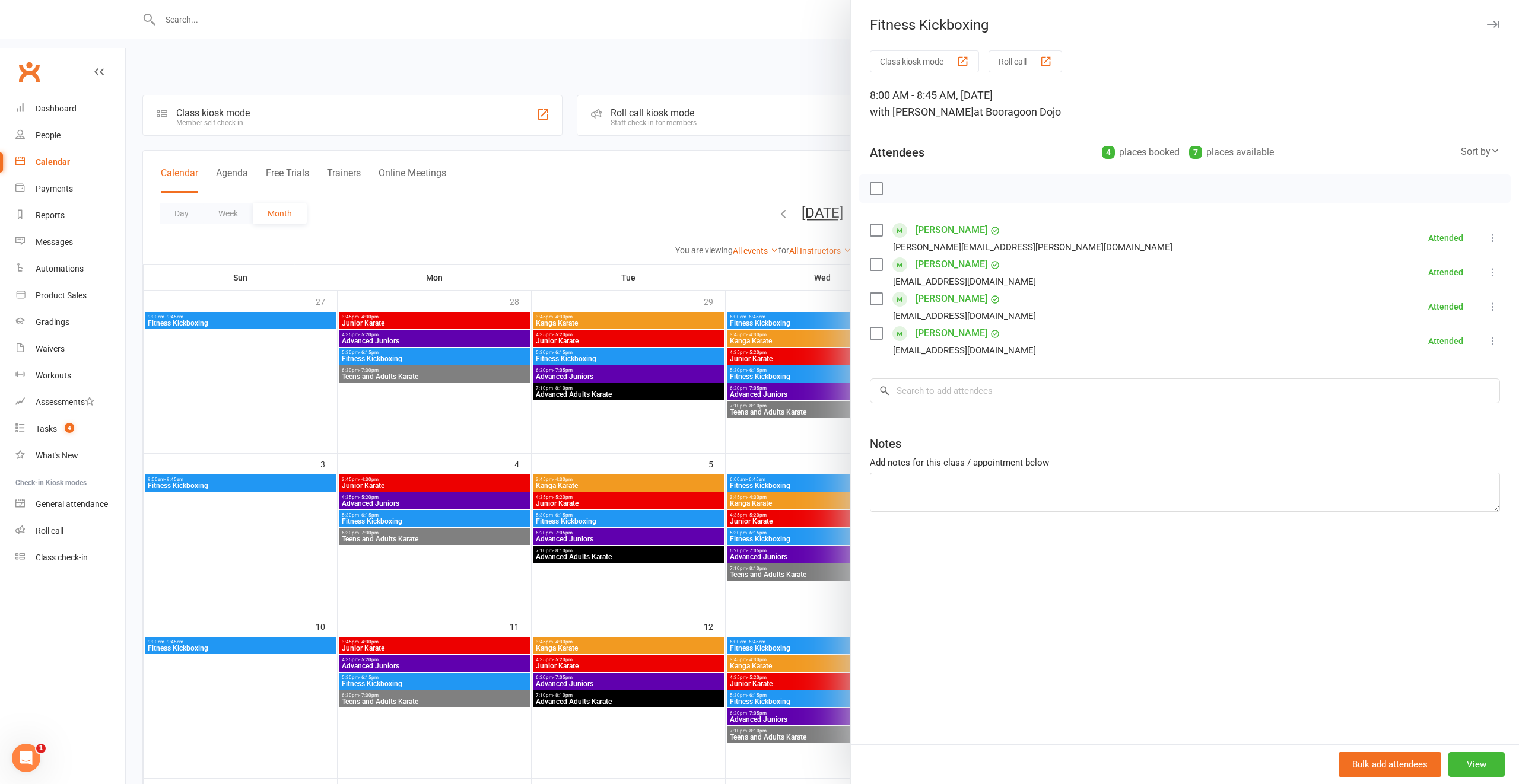
click at [671, 415] on div at bounding box center [822, 392] width 1393 height 784
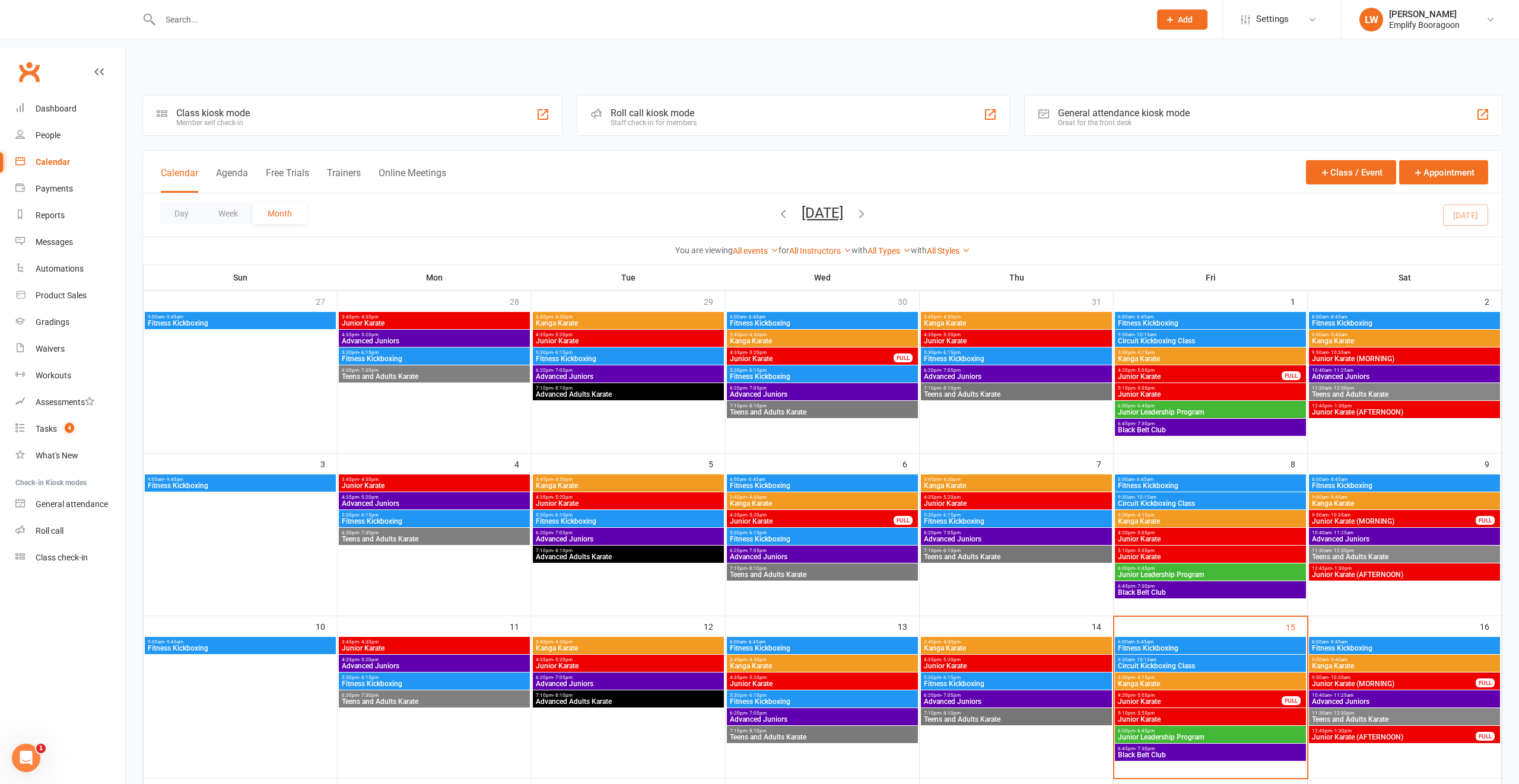
click at [777, 207] on icon "button" at bounding box center [783, 213] width 13 height 13
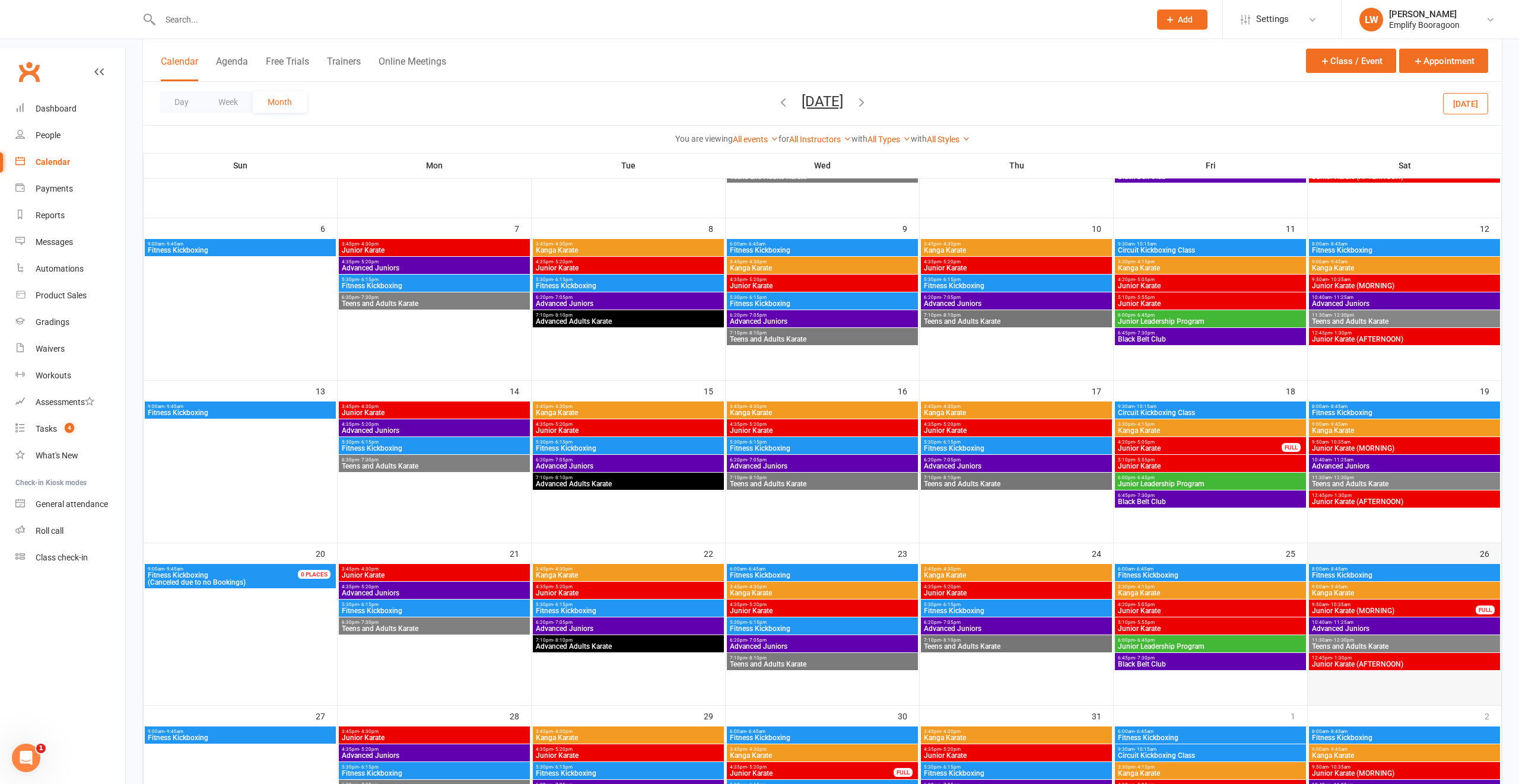
scroll to position [479, 0]
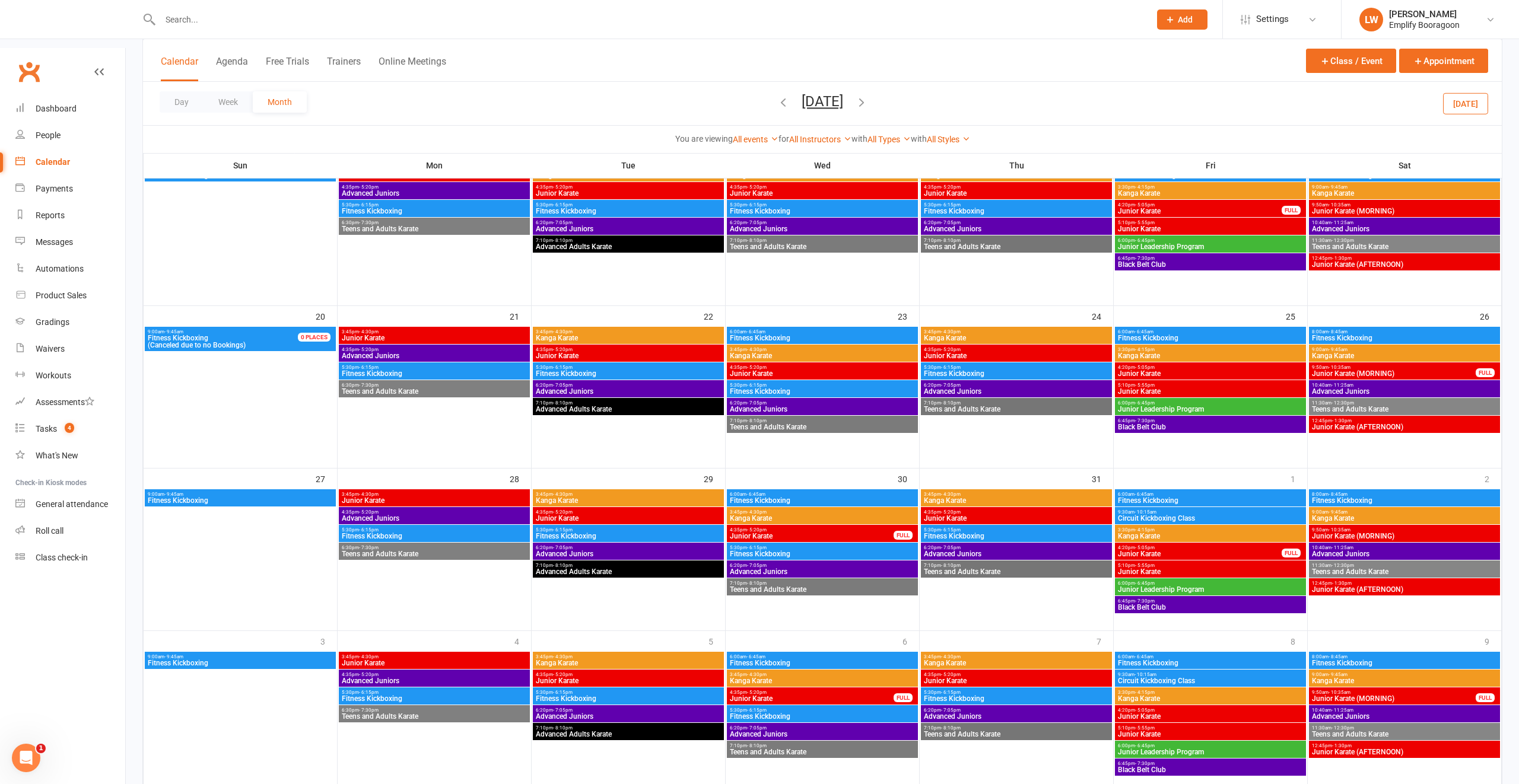
click at [1369, 659] on span "Fitness Kickboxing" at bounding box center [1404, 663] width 186 height 7
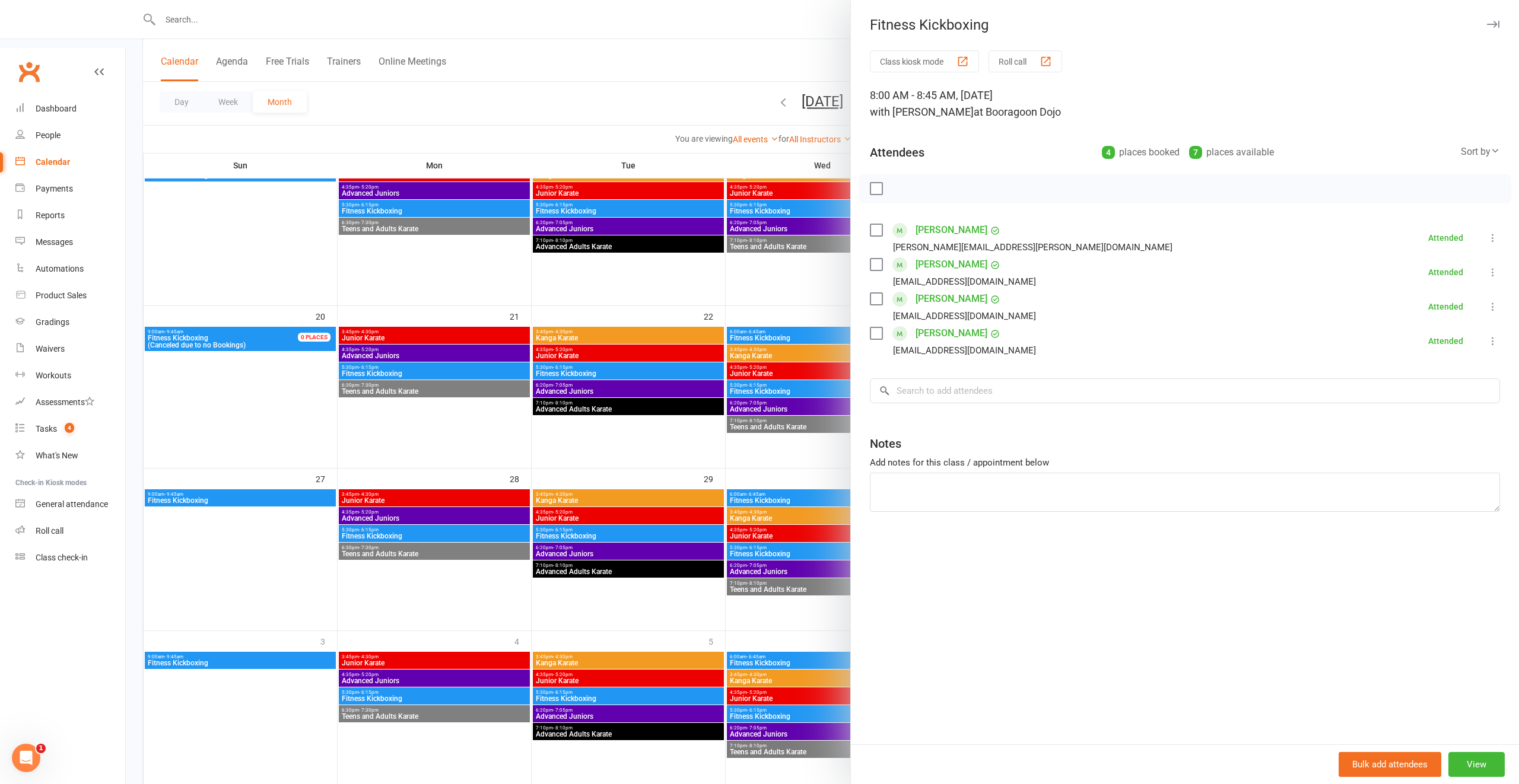
click at [839, 325] on div at bounding box center [822, 392] width 1393 height 784
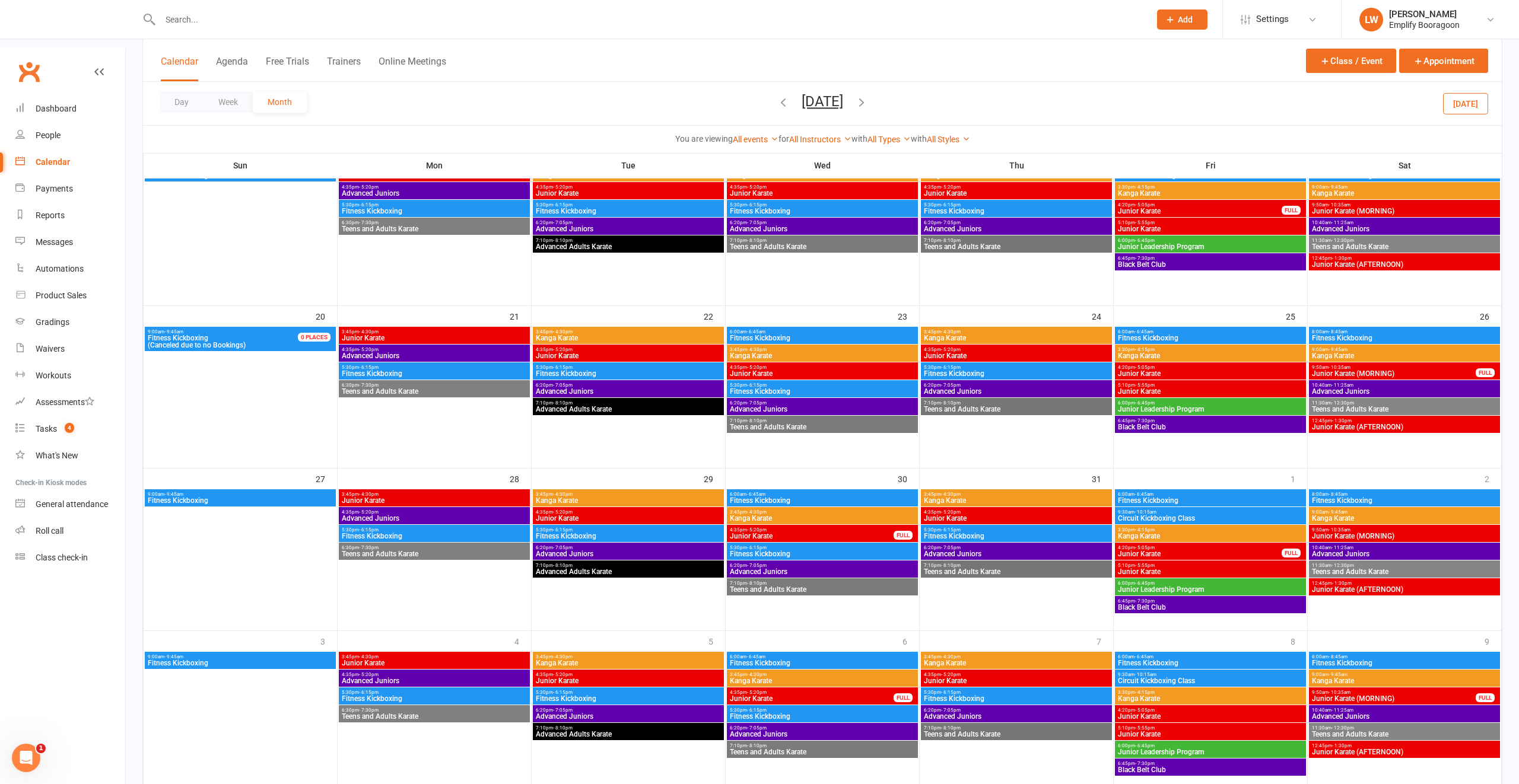
click at [1330, 491] on span "- 8:45am" at bounding box center [1337, 494] width 19 height 5
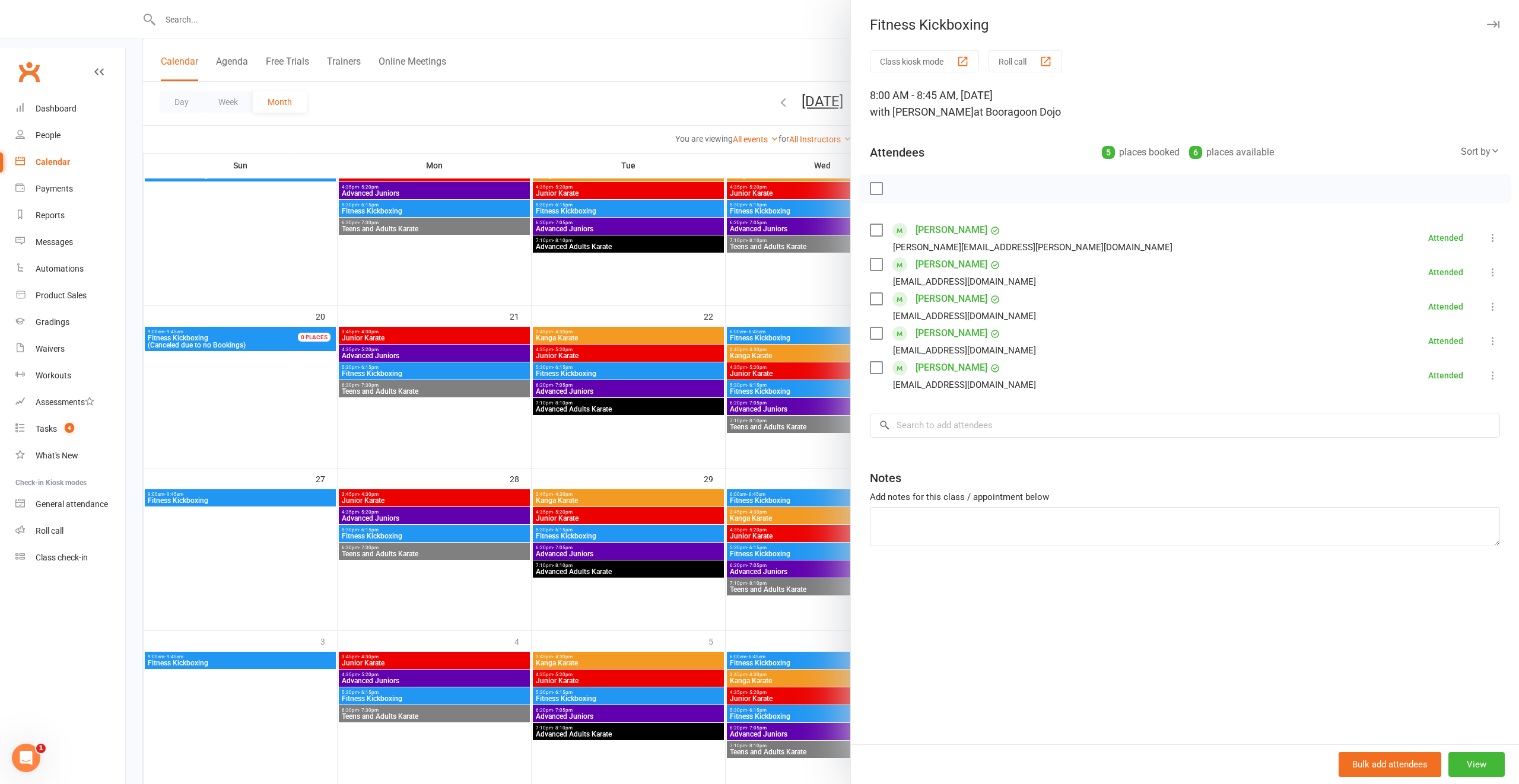
click at [658, 418] on div at bounding box center [822, 392] width 1393 height 784
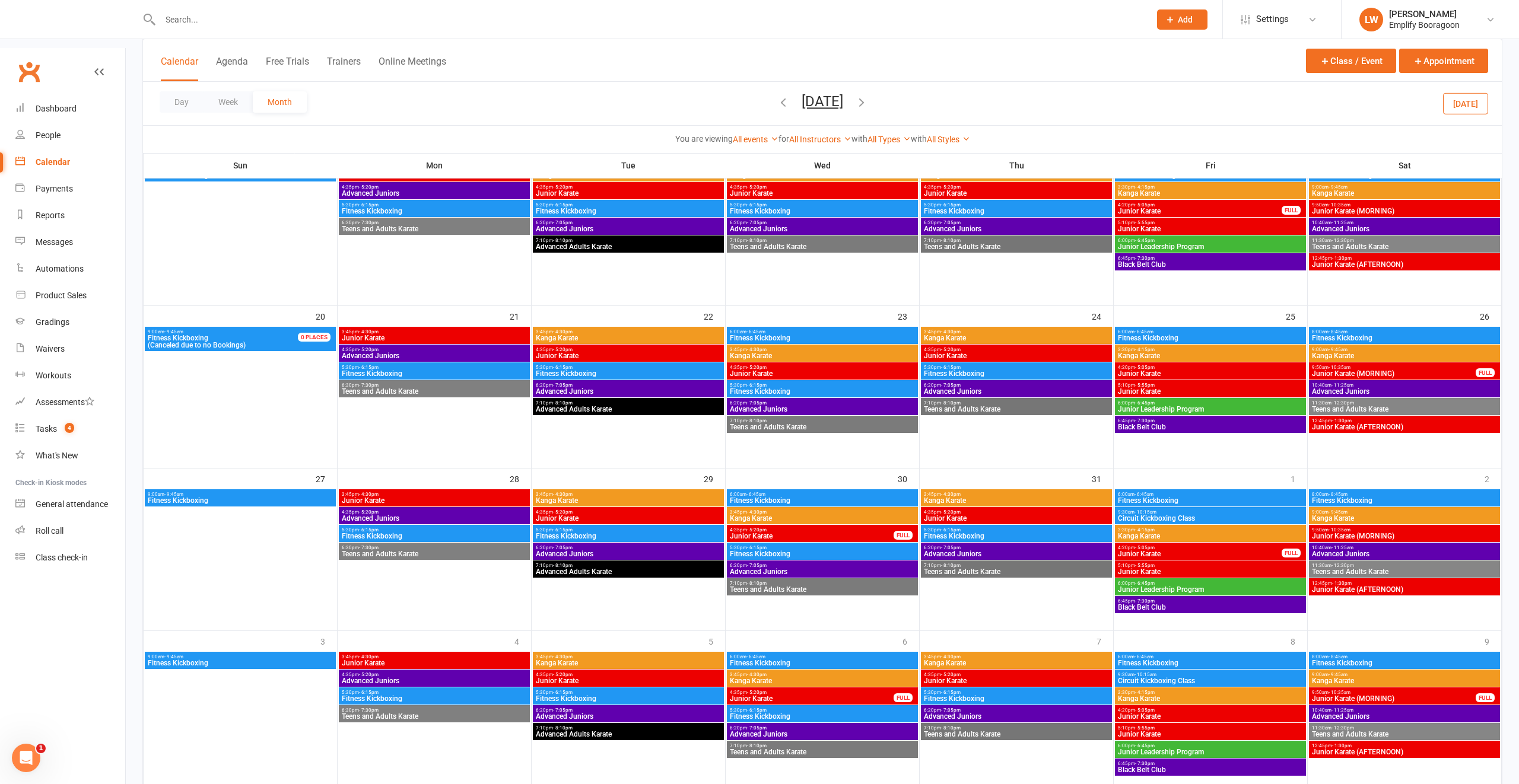
click at [1363, 335] on span "Fitness Kickboxing" at bounding box center [1404, 338] width 186 height 7
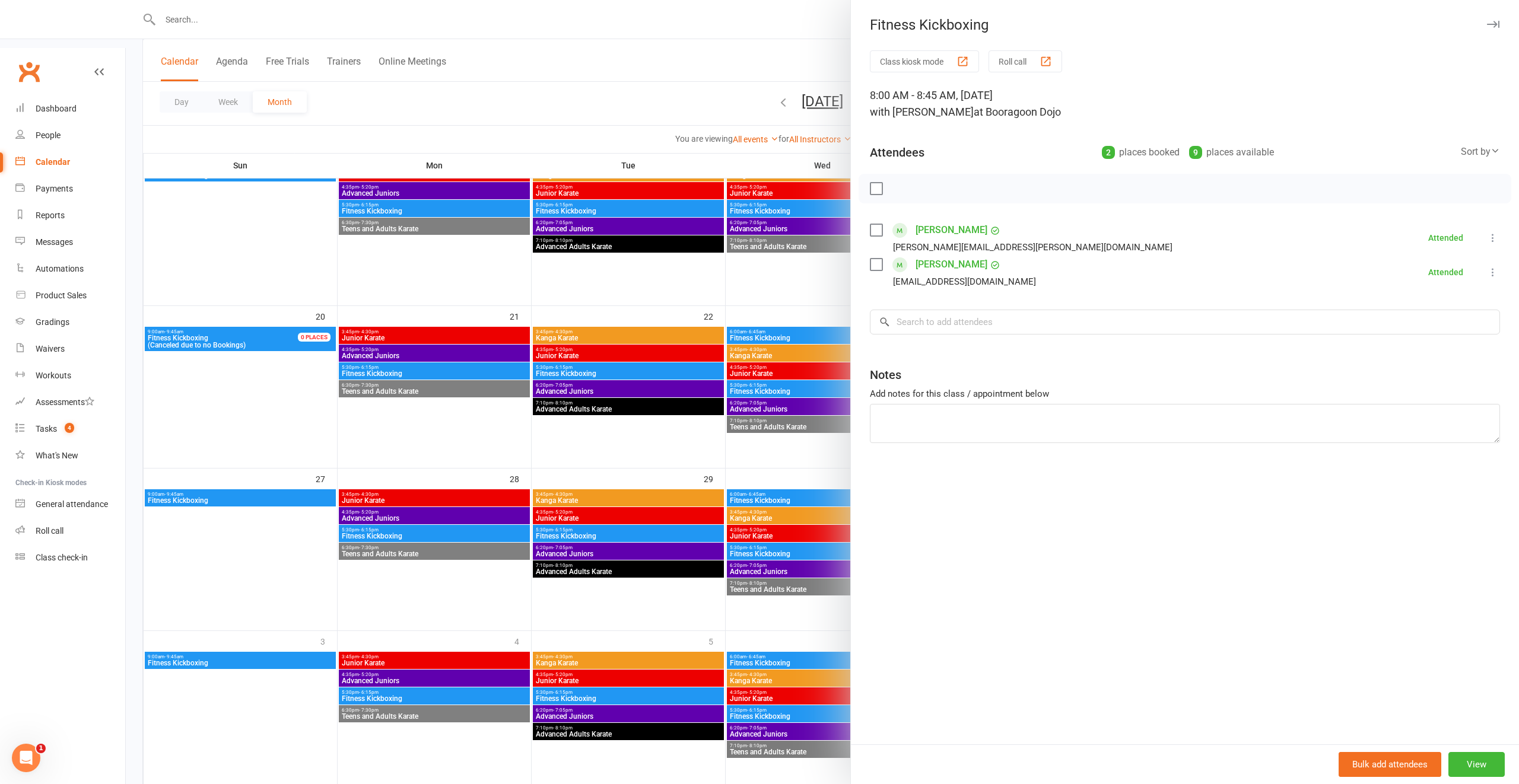
click at [636, 314] on div at bounding box center [822, 392] width 1393 height 784
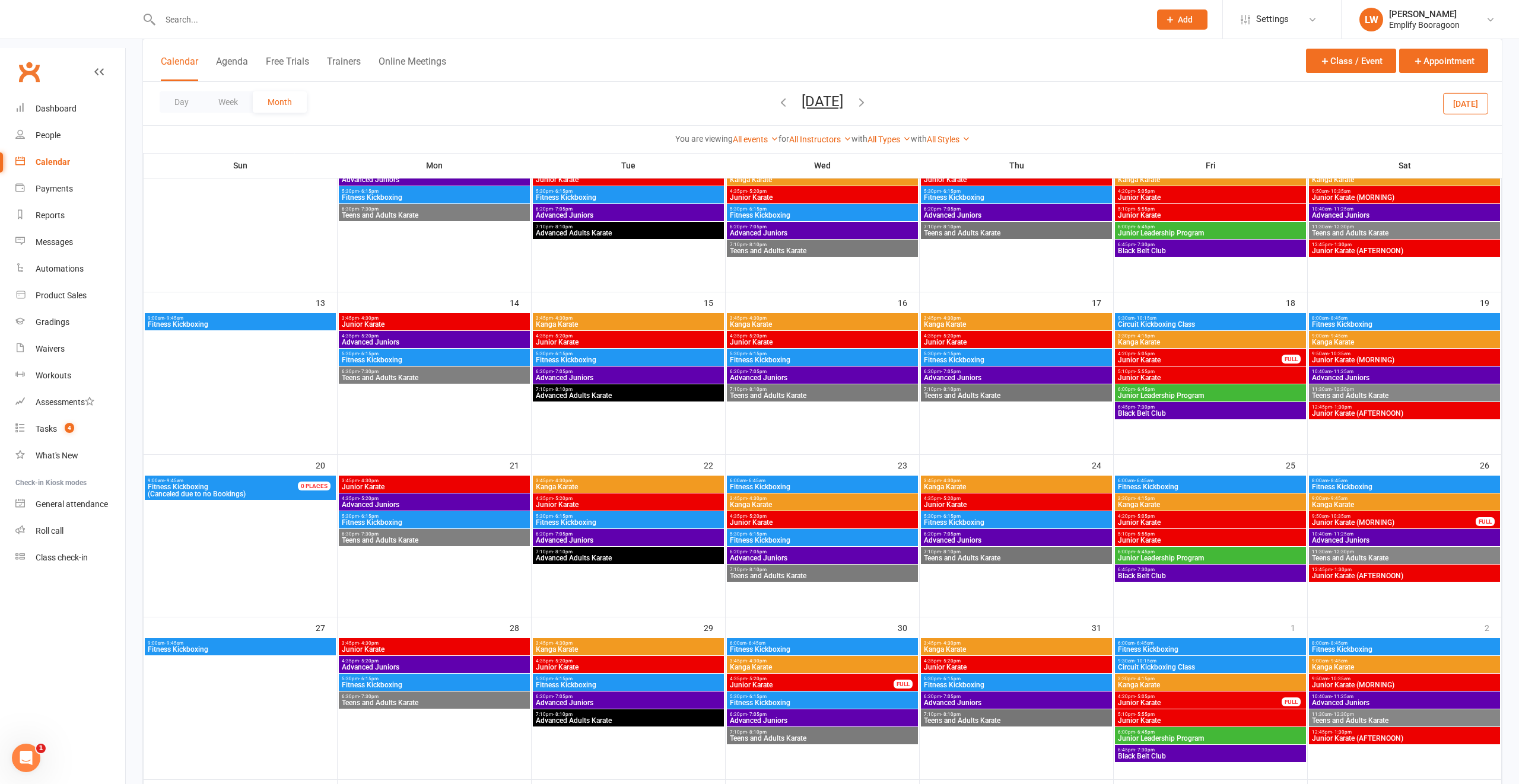
scroll to position [329, 0]
click at [1345, 316] on span "- 8:45am" at bounding box center [1337, 318] width 19 height 5
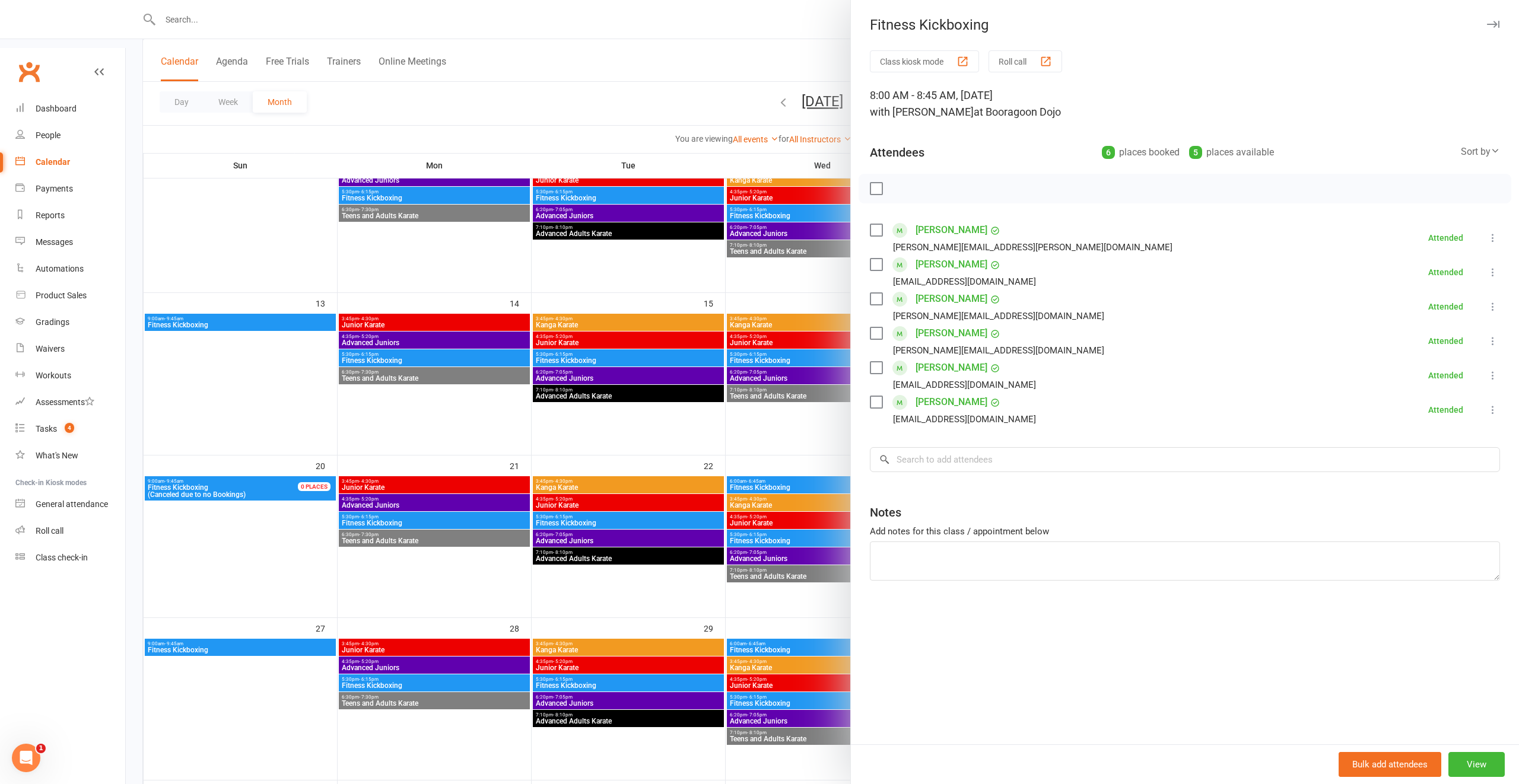
click at [687, 282] on div at bounding box center [822, 392] width 1393 height 784
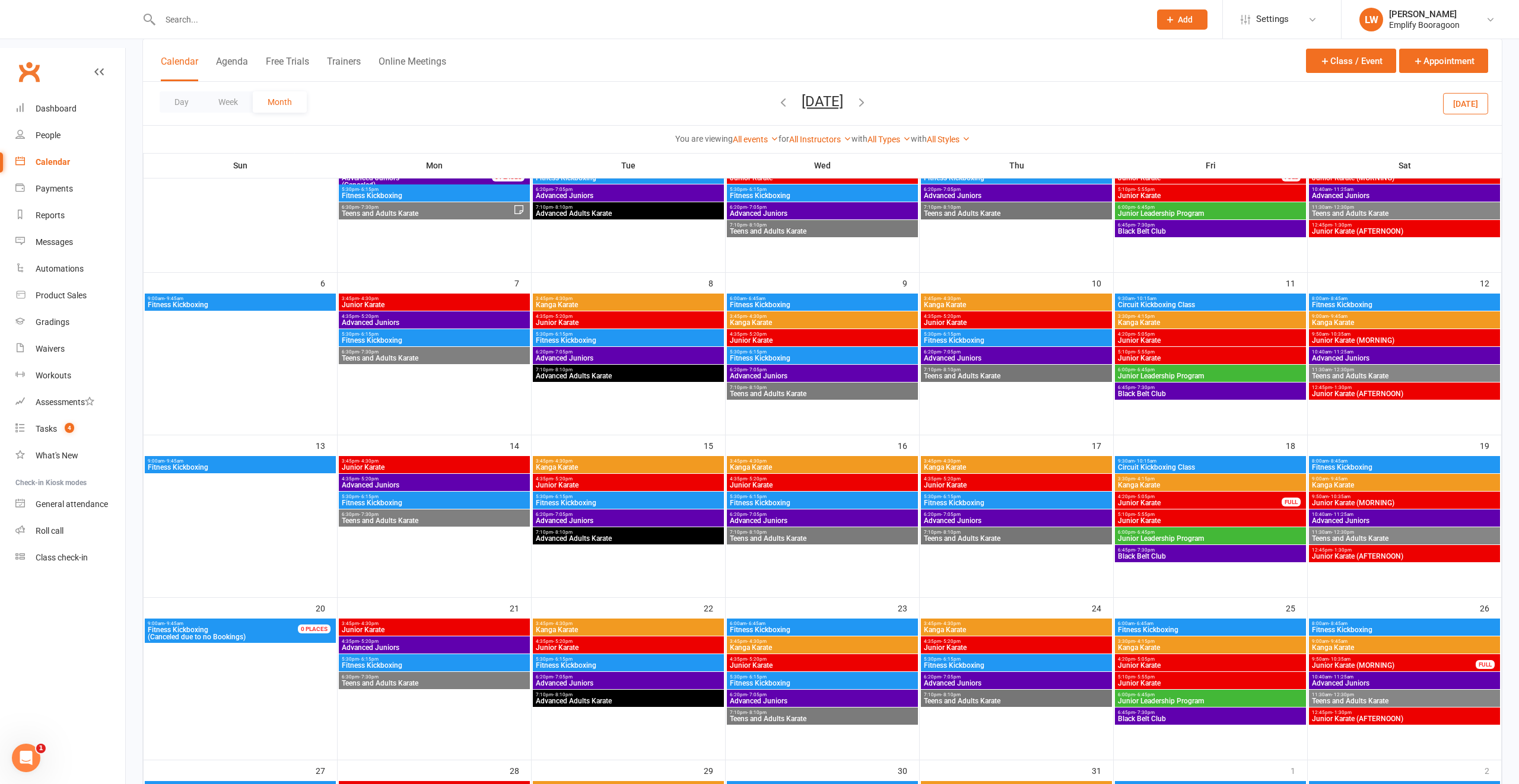
scroll to position [178, 0]
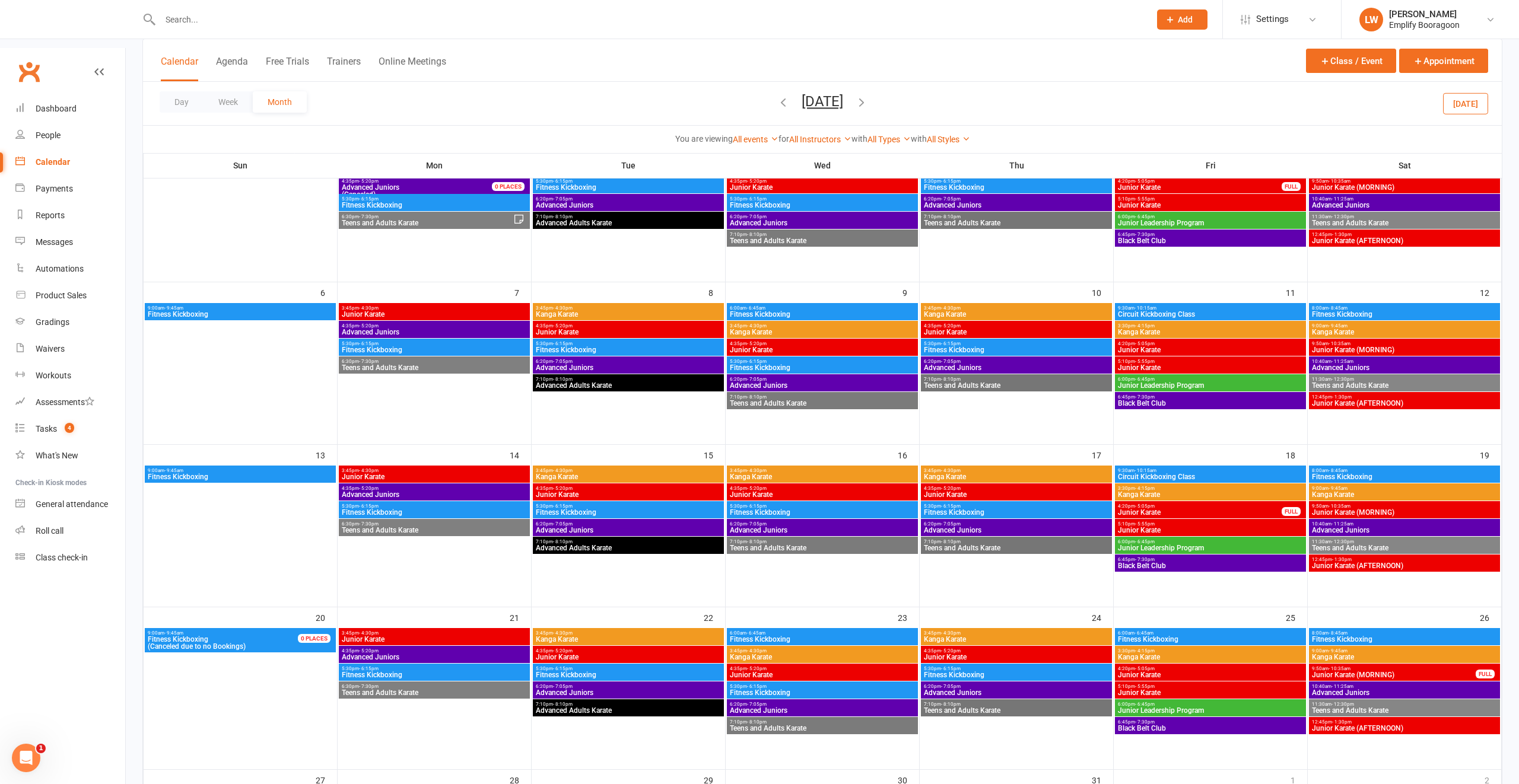
click at [1421, 305] on span "8:00am - 8:45am" at bounding box center [1404, 308] width 186 height 5
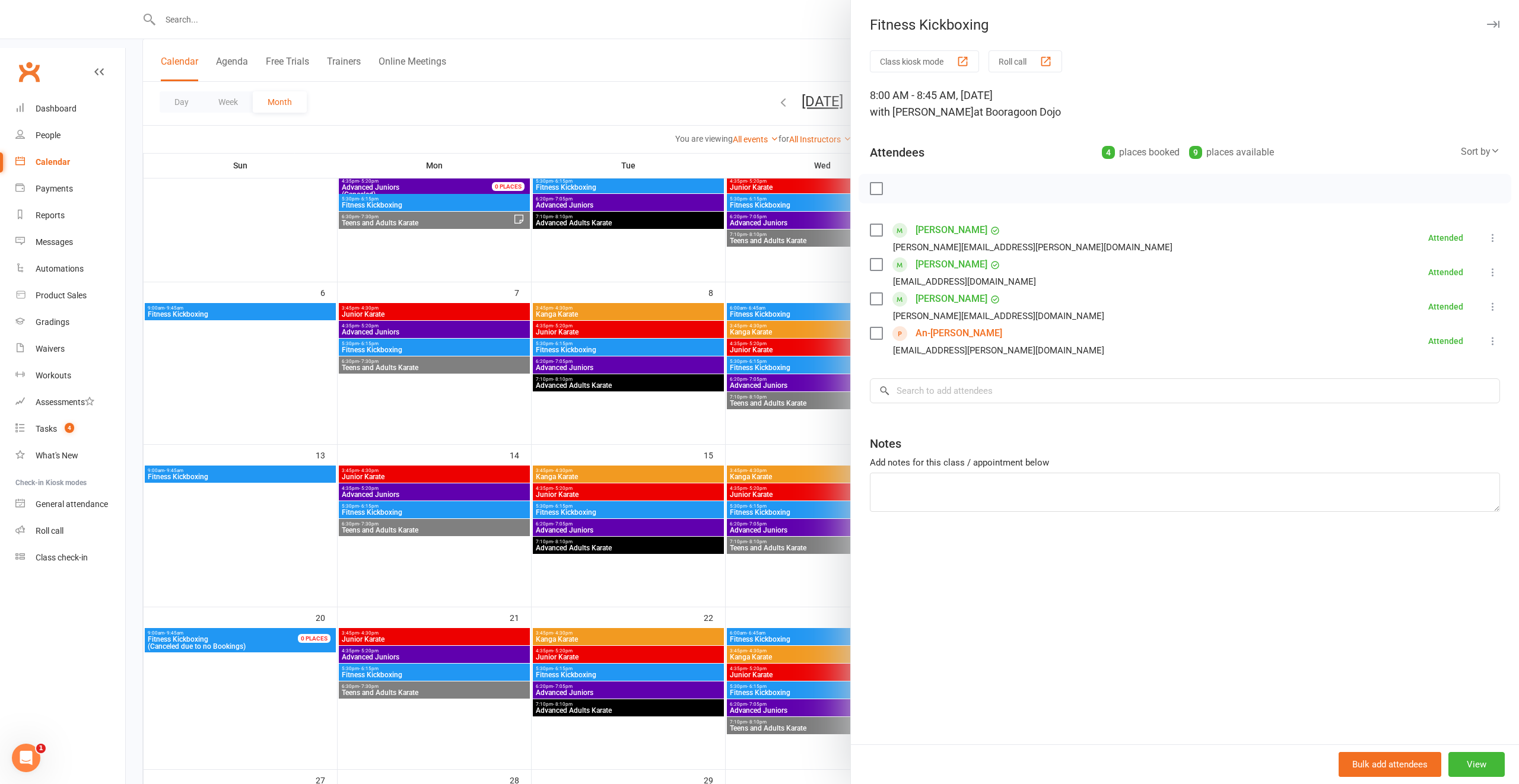
click at [956, 333] on link "An-Gie Phang" at bounding box center [959, 333] width 87 height 19
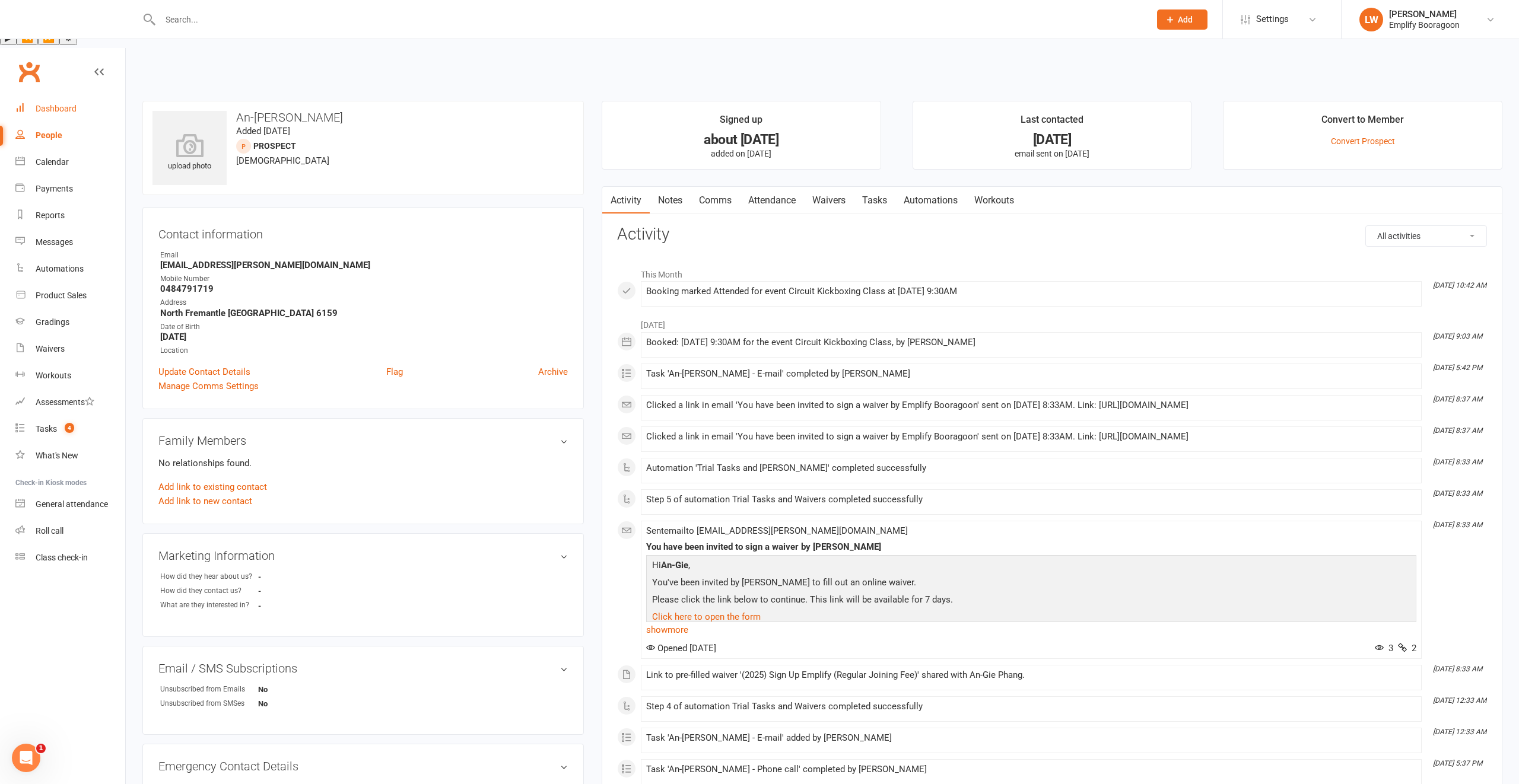
click at [46, 104] on div "Dashboard" at bounding box center [56, 108] width 41 height 10
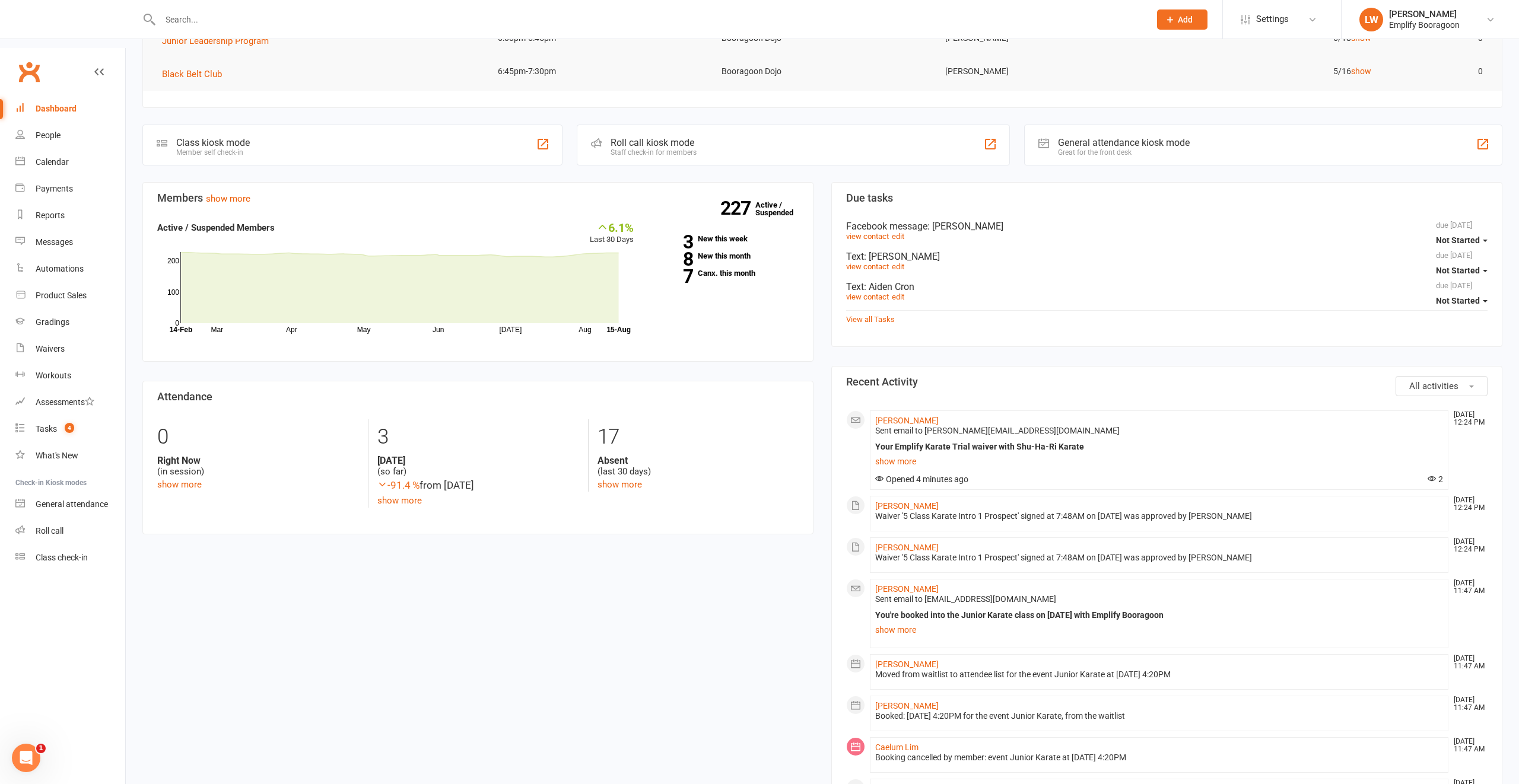
scroll to position [246, 0]
click at [887, 453] on link "show more" at bounding box center [1158, 461] width 568 height 17
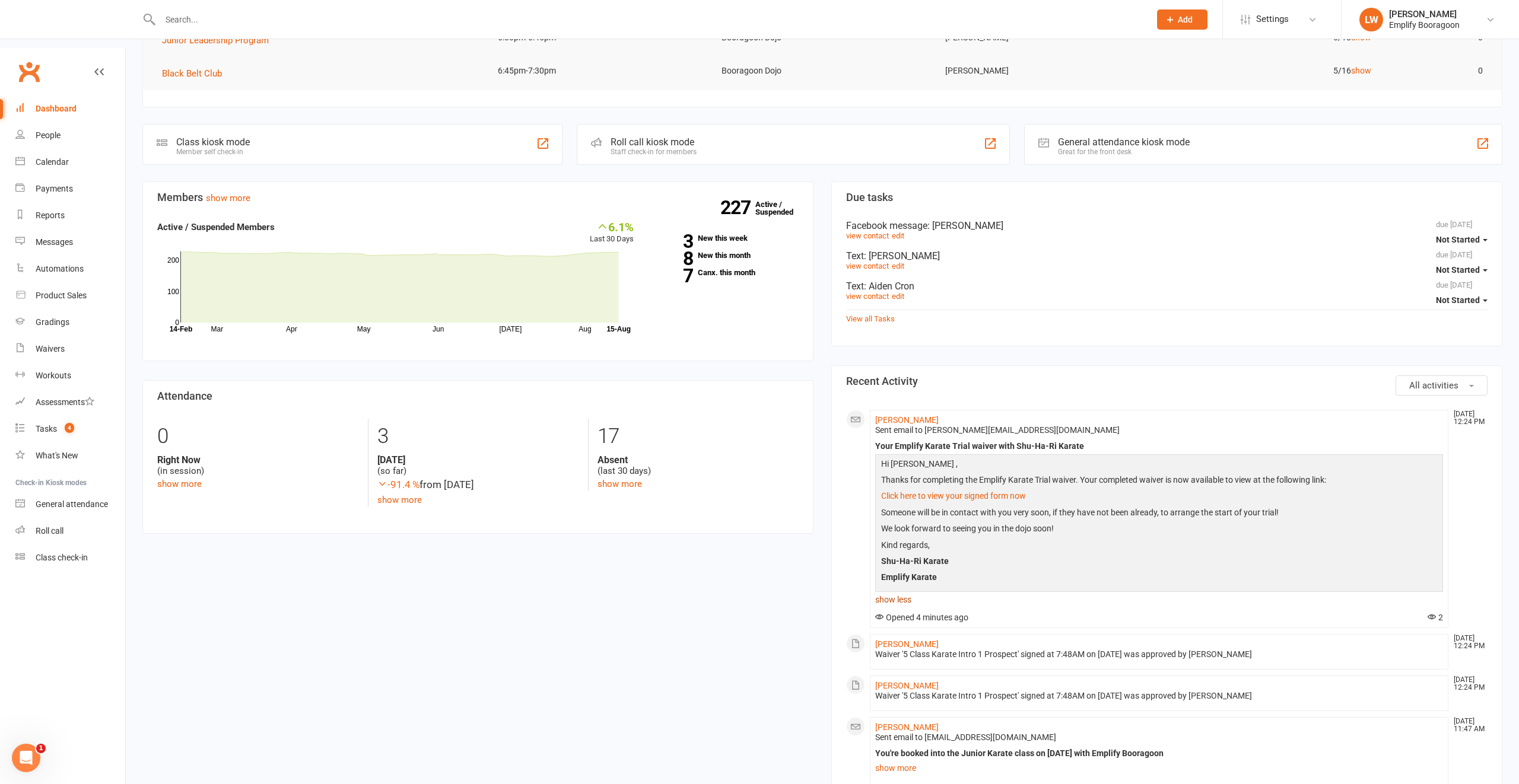
click at [899, 591] on link "show less" at bounding box center [1158, 599] width 568 height 17
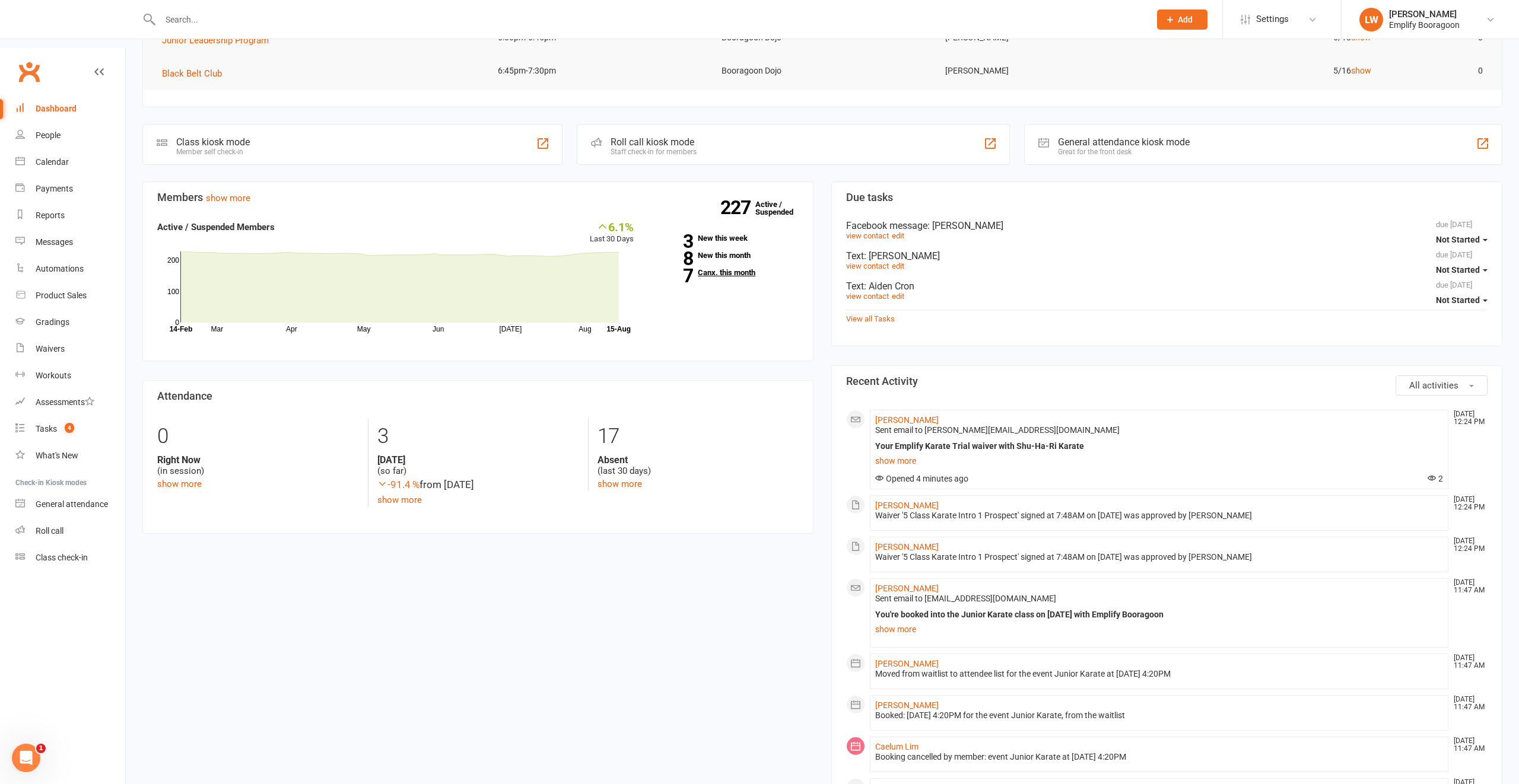
click at [718, 269] on link "7 Canx. this month" at bounding box center [725, 273] width 147 height 8
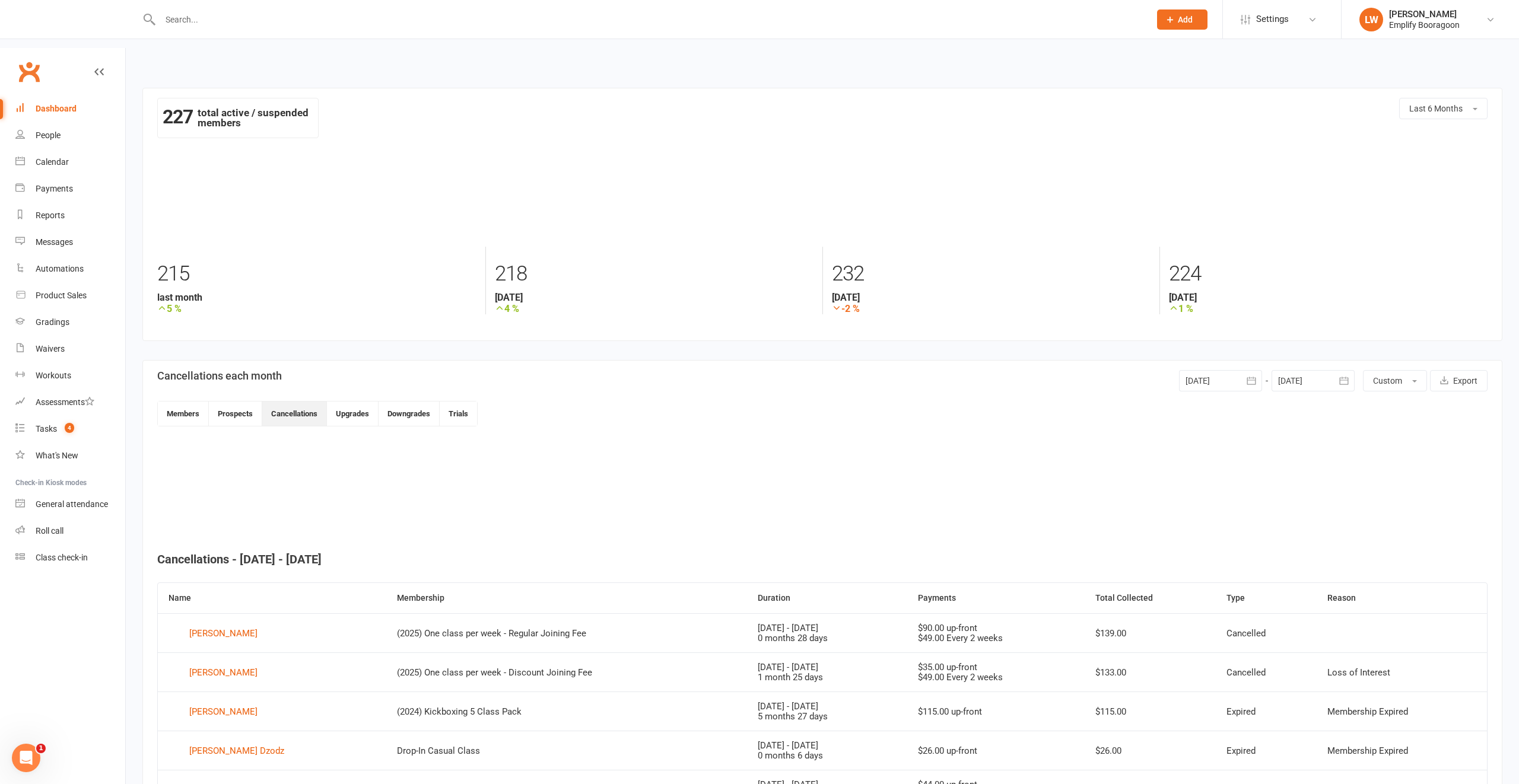
scroll to position [134, 0]
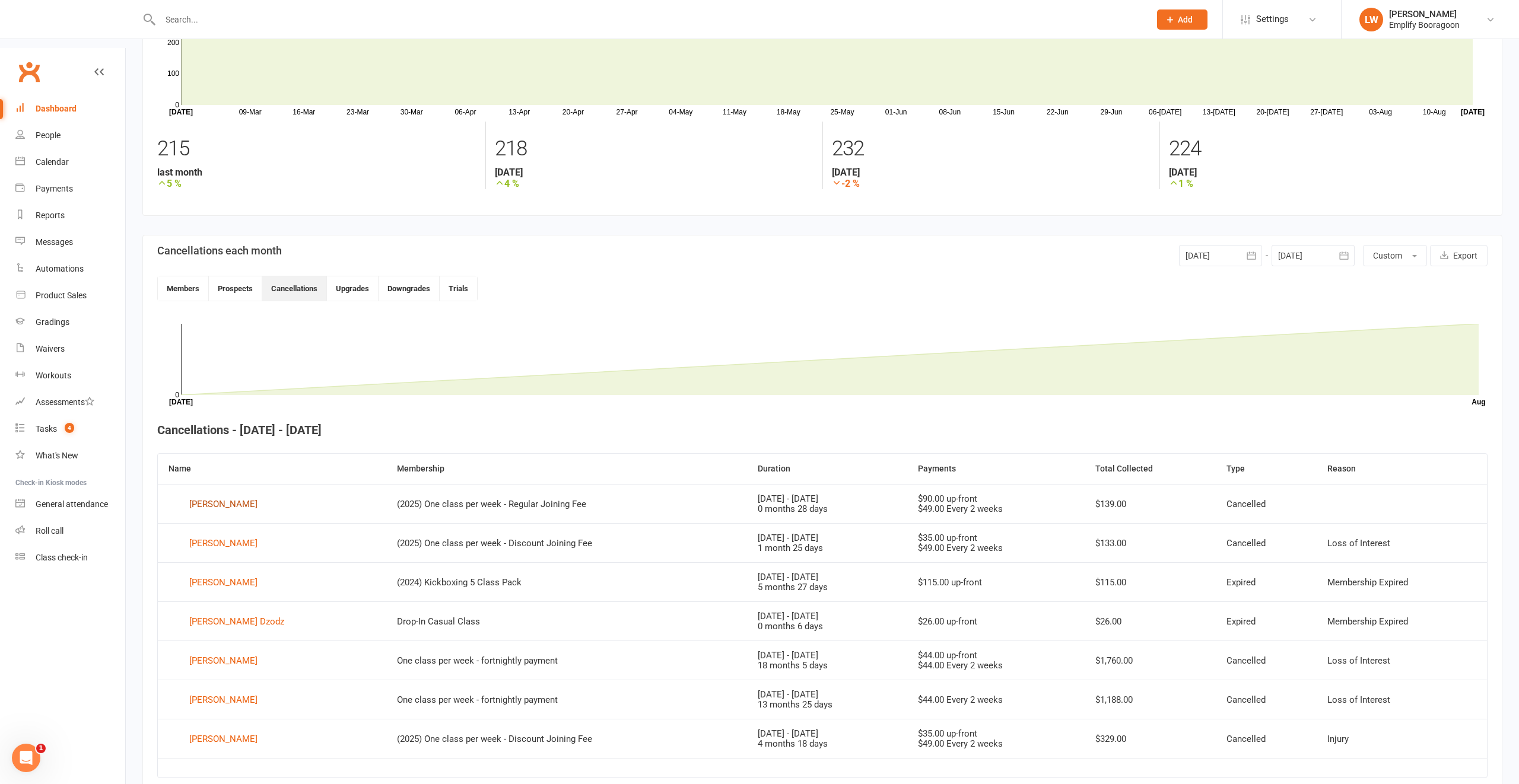
click at [200, 495] on div "Aydin Agha" at bounding box center [224, 504] width 68 height 18
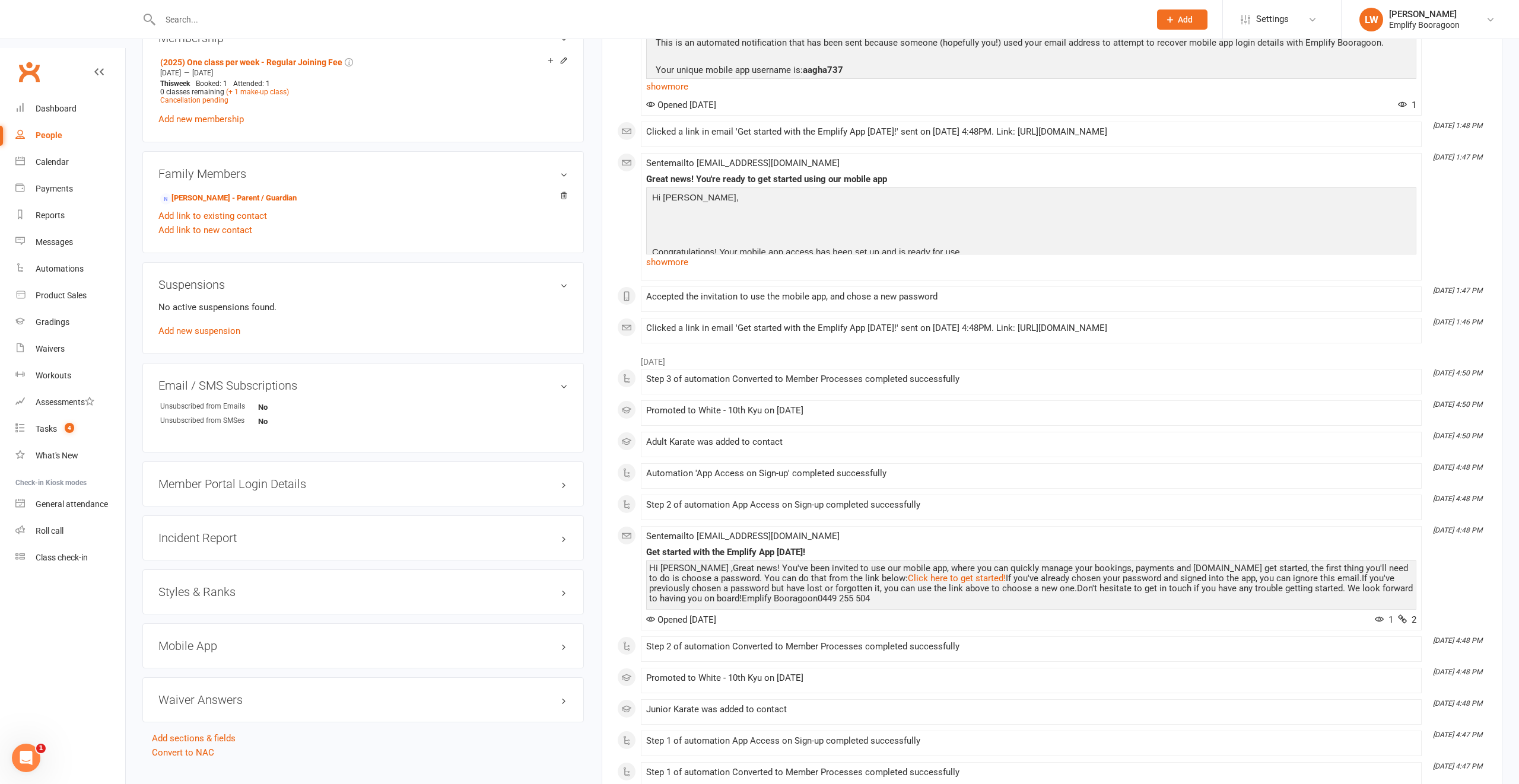
scroll to position [604, 0]
click at [230, 194] on link "Sarah Smith - Parent / Guardian" at bounding box center [228, 200] width 136 height 12
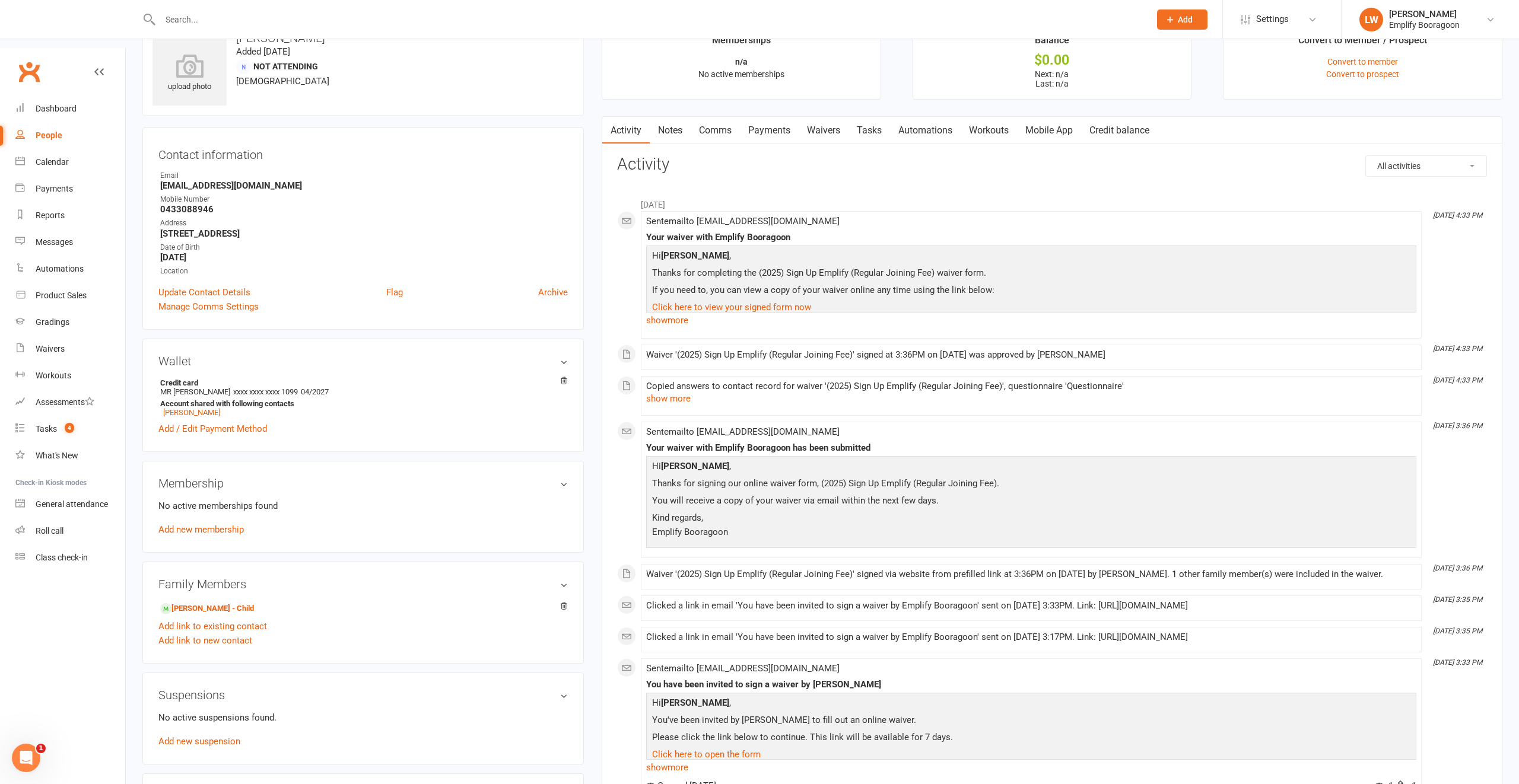
scroll to position [59, 0]
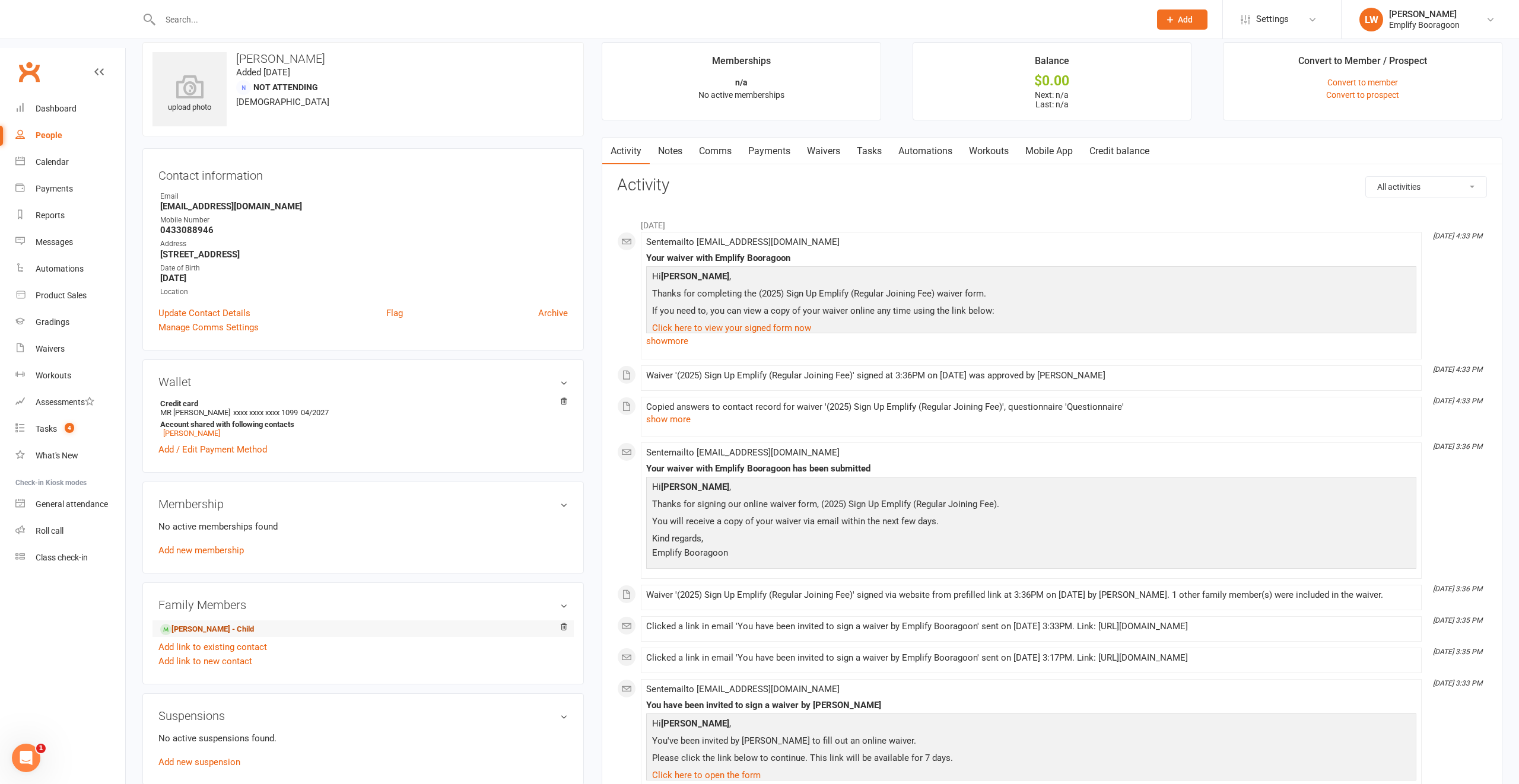
click at [193, 623] on link "Aydin Agha - Child" at bounding box center [207, 629] width 94 height 12
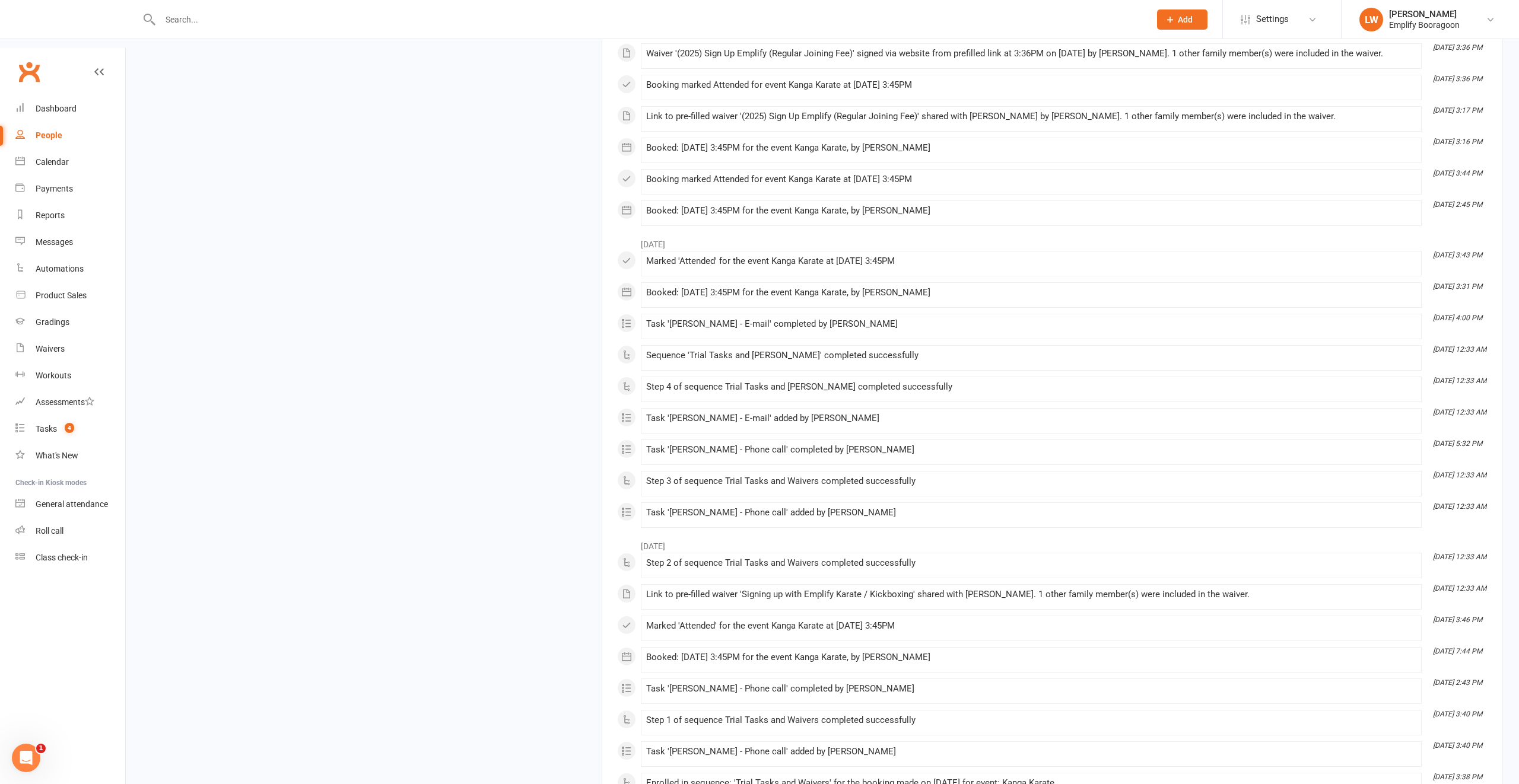
scroll to position [1713, 0]
click at [83, 96] on link "Dashboard" at bounding box center [70, 108] width 110 height 26
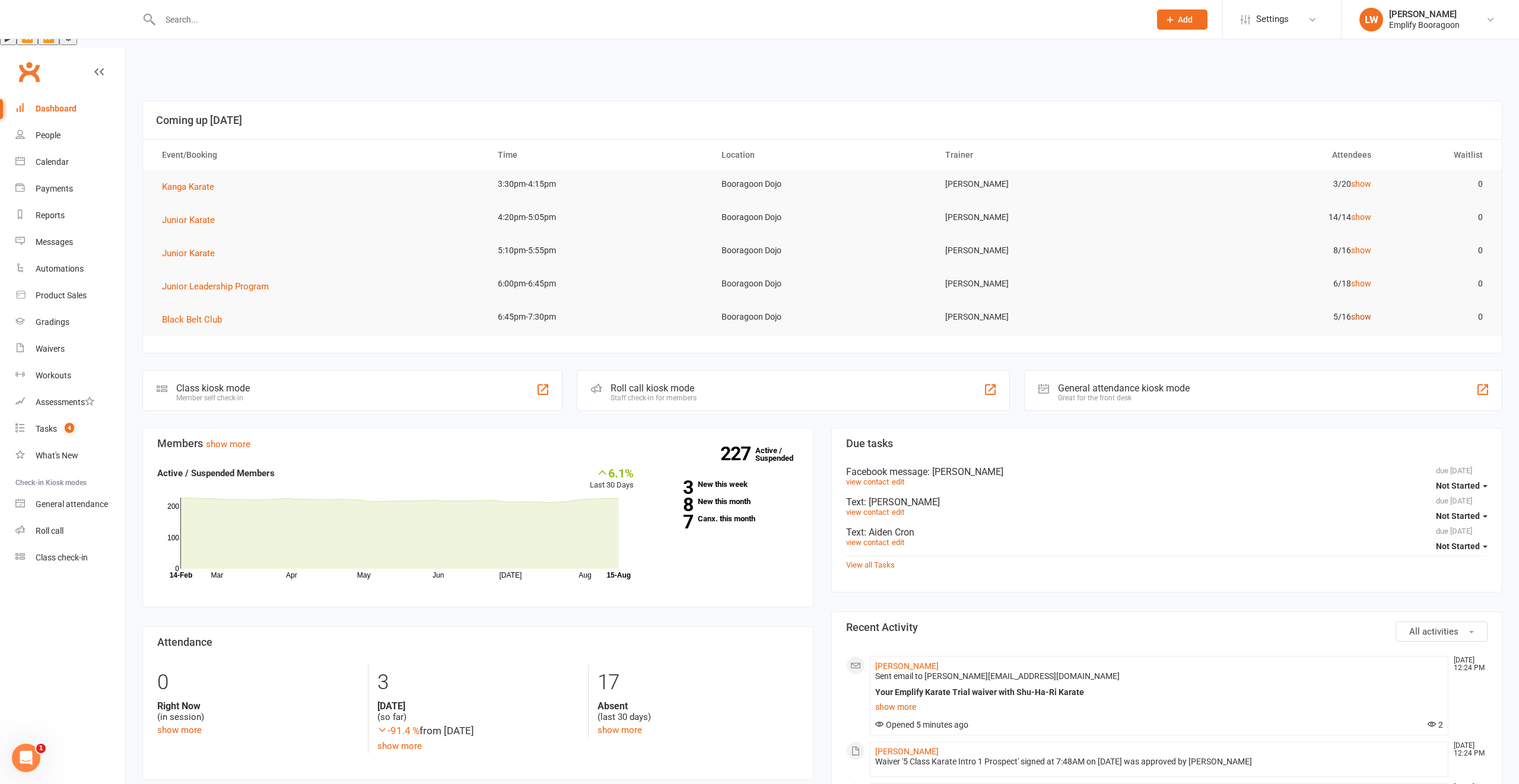
click at [1363, 312] on link "show" at bounding box center [1361, 316] width 20 height 10
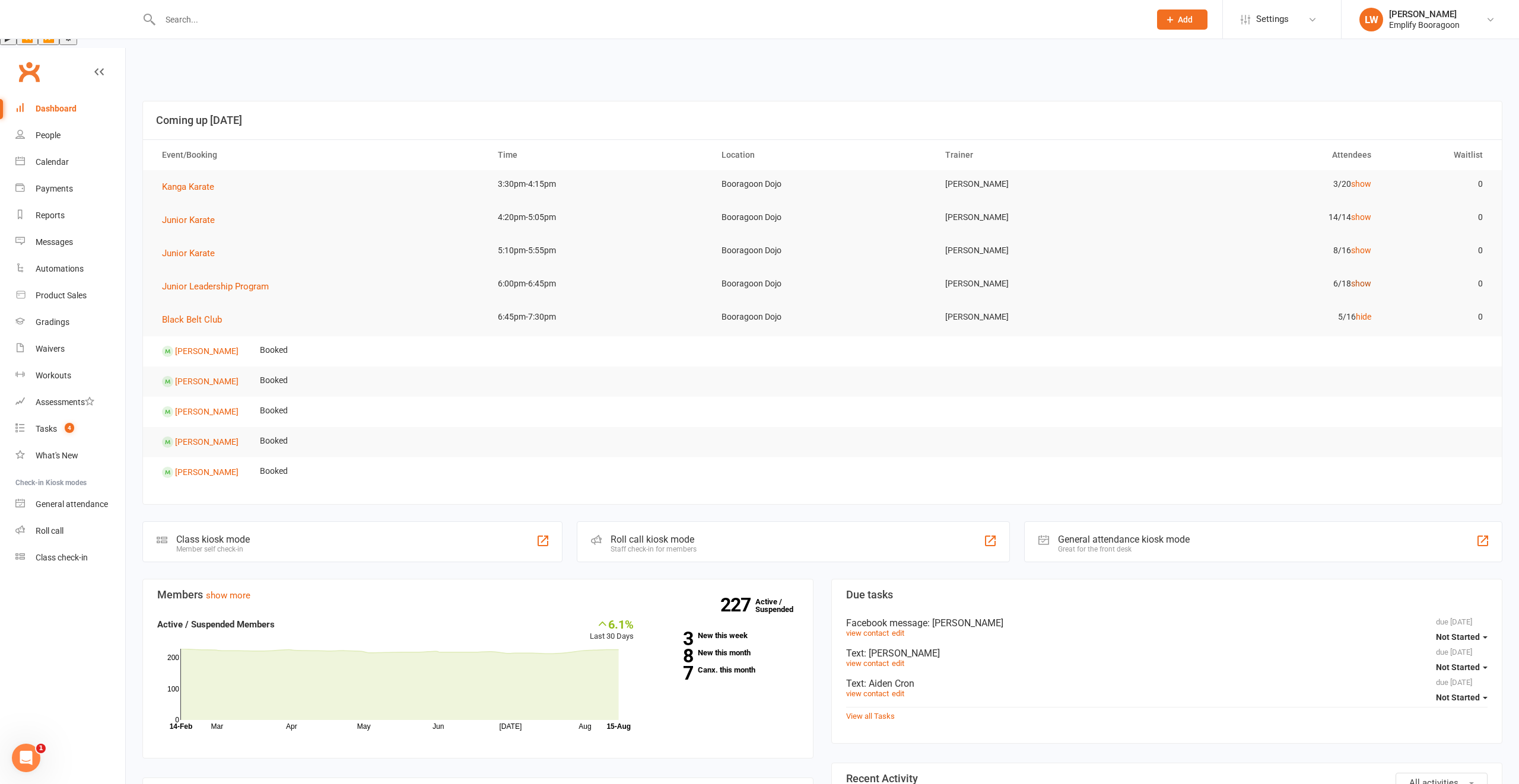
click at [1360, 279] on link "show" at bounding box center [1361, 284] width 20 height 10
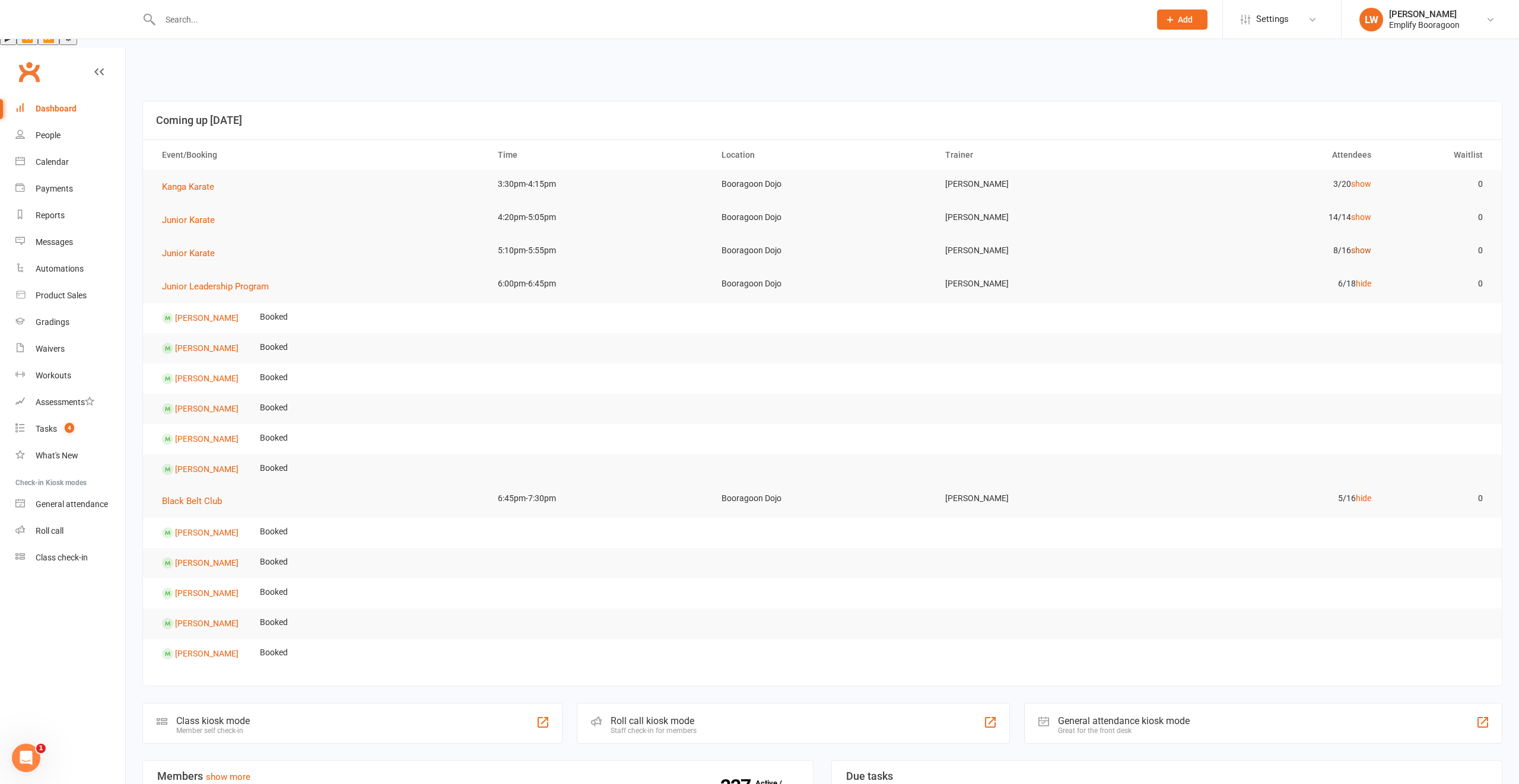
click at [1355, 245] on link "show" at bounding box center [1361, 250] width 20 height 10
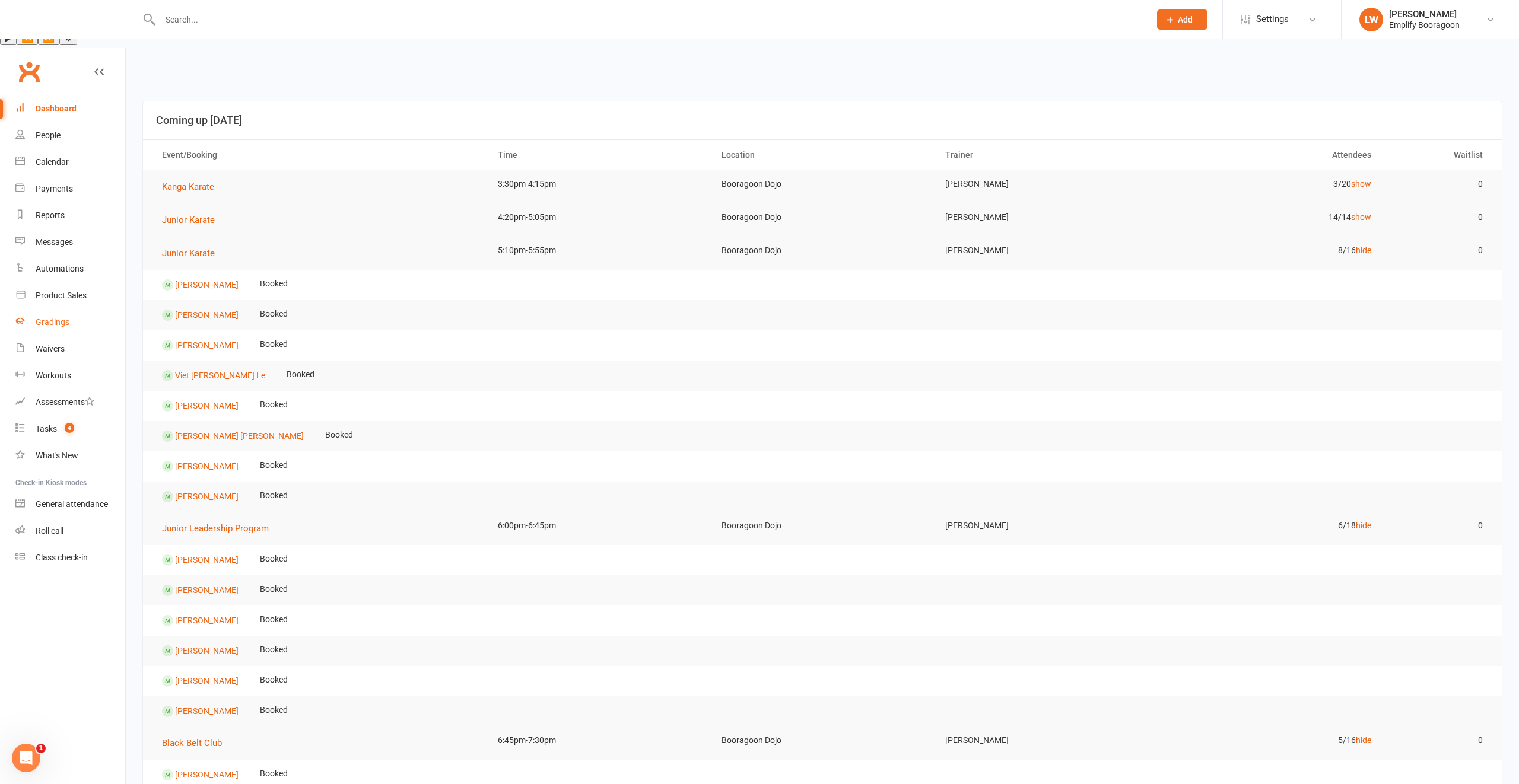
click at [40, 309] on link "Gradings" at bounding box center [70, 322] width 110 height 26
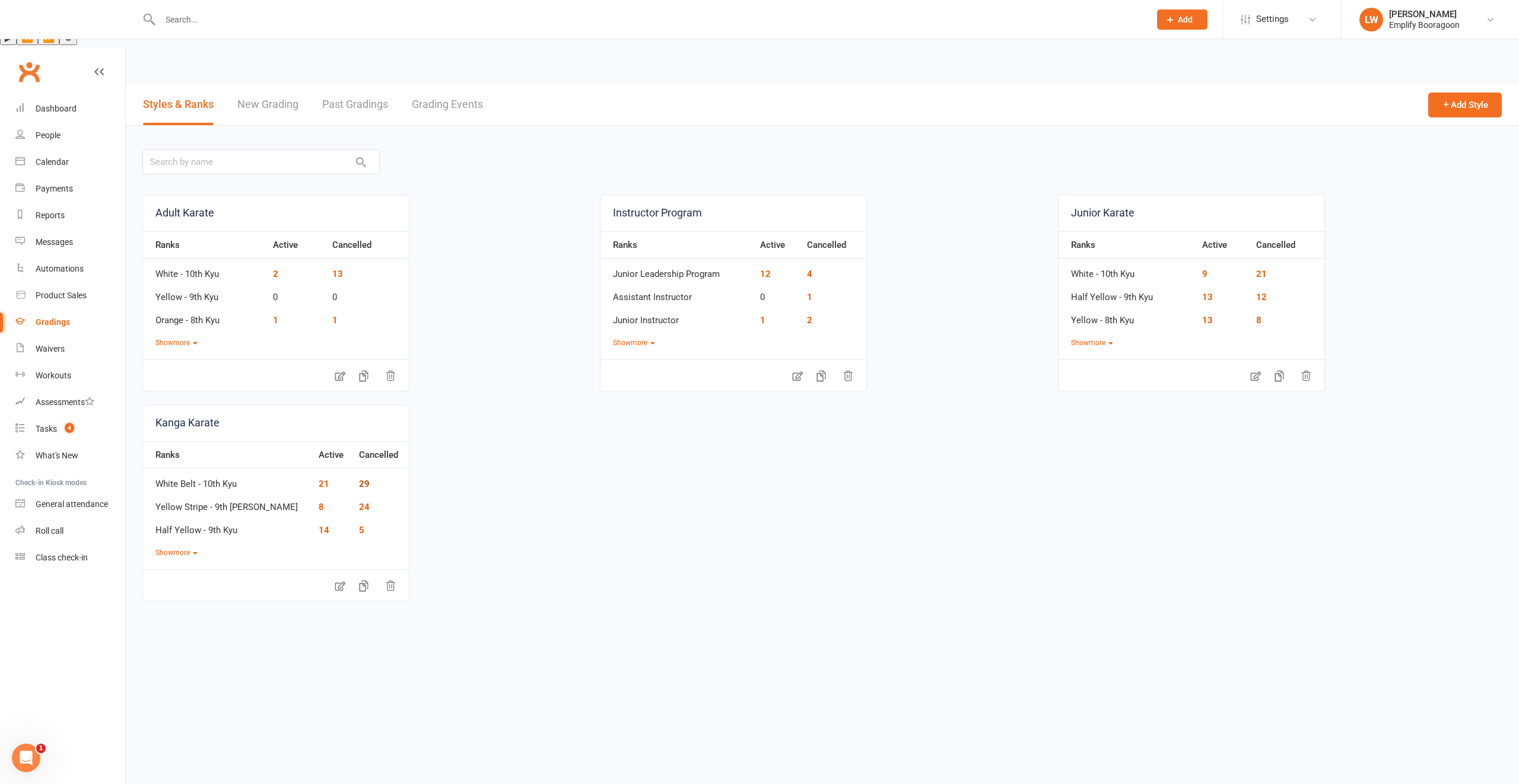
click at [359, 479] on link "29" at bounding box center [364, 484] width 11 height 11
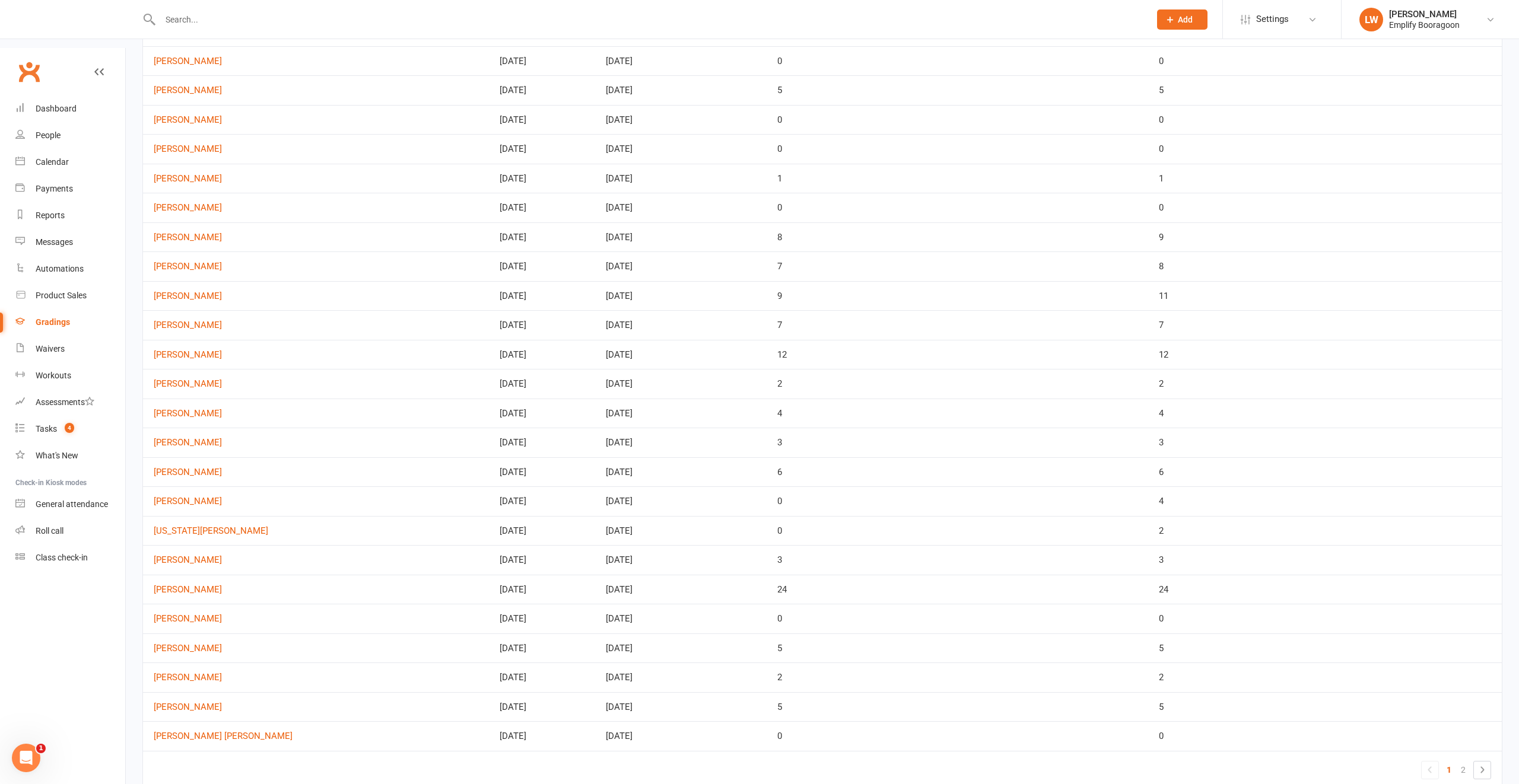
scroll to position [185, 0]
click at [1463, 760] on link "2" at bounding box center [1463, 769] width 14 height 17
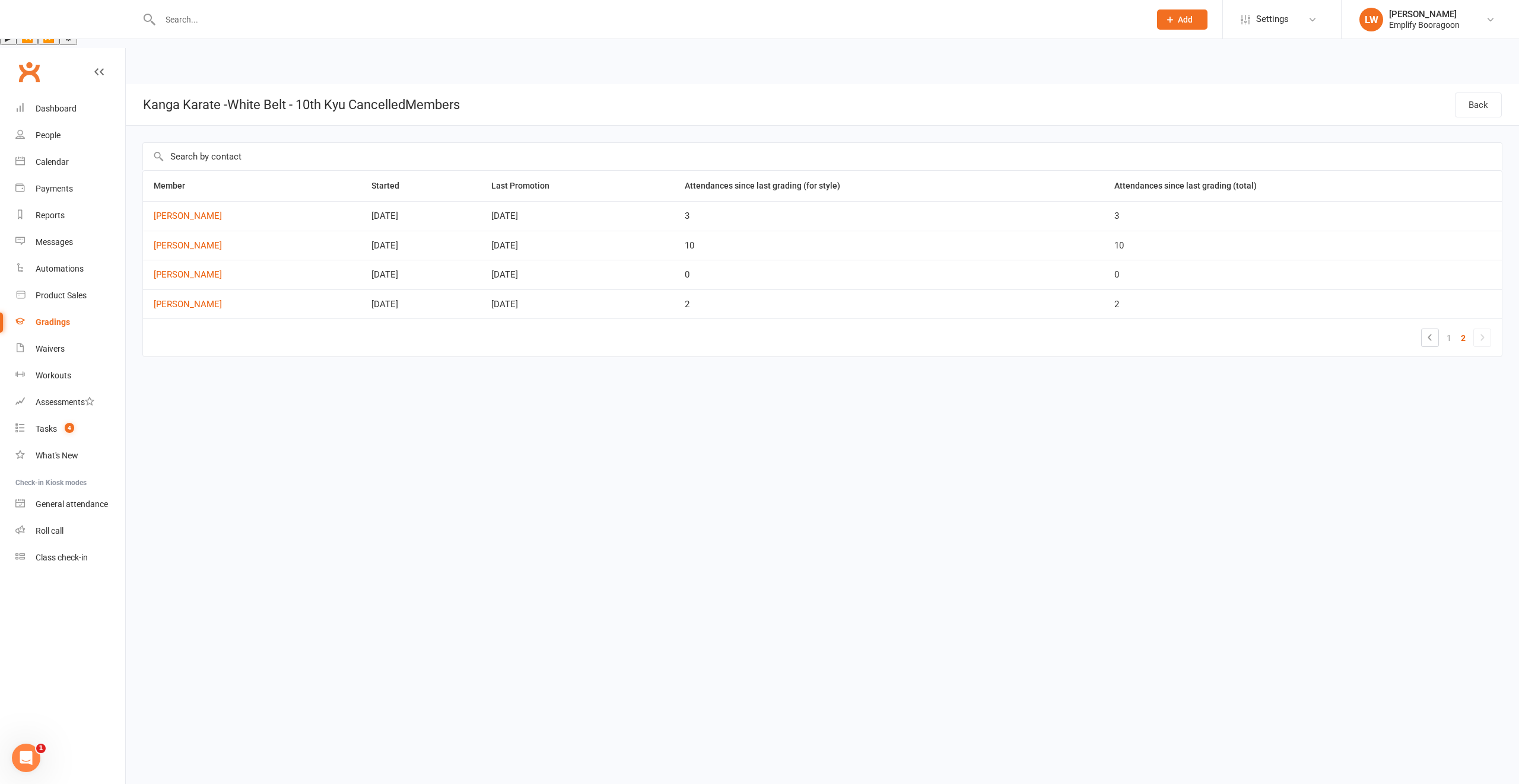
scroll to position [0, 0]
click at [1448, 330] on link "1" at bounding box center [1449, 338] width 14 height 17
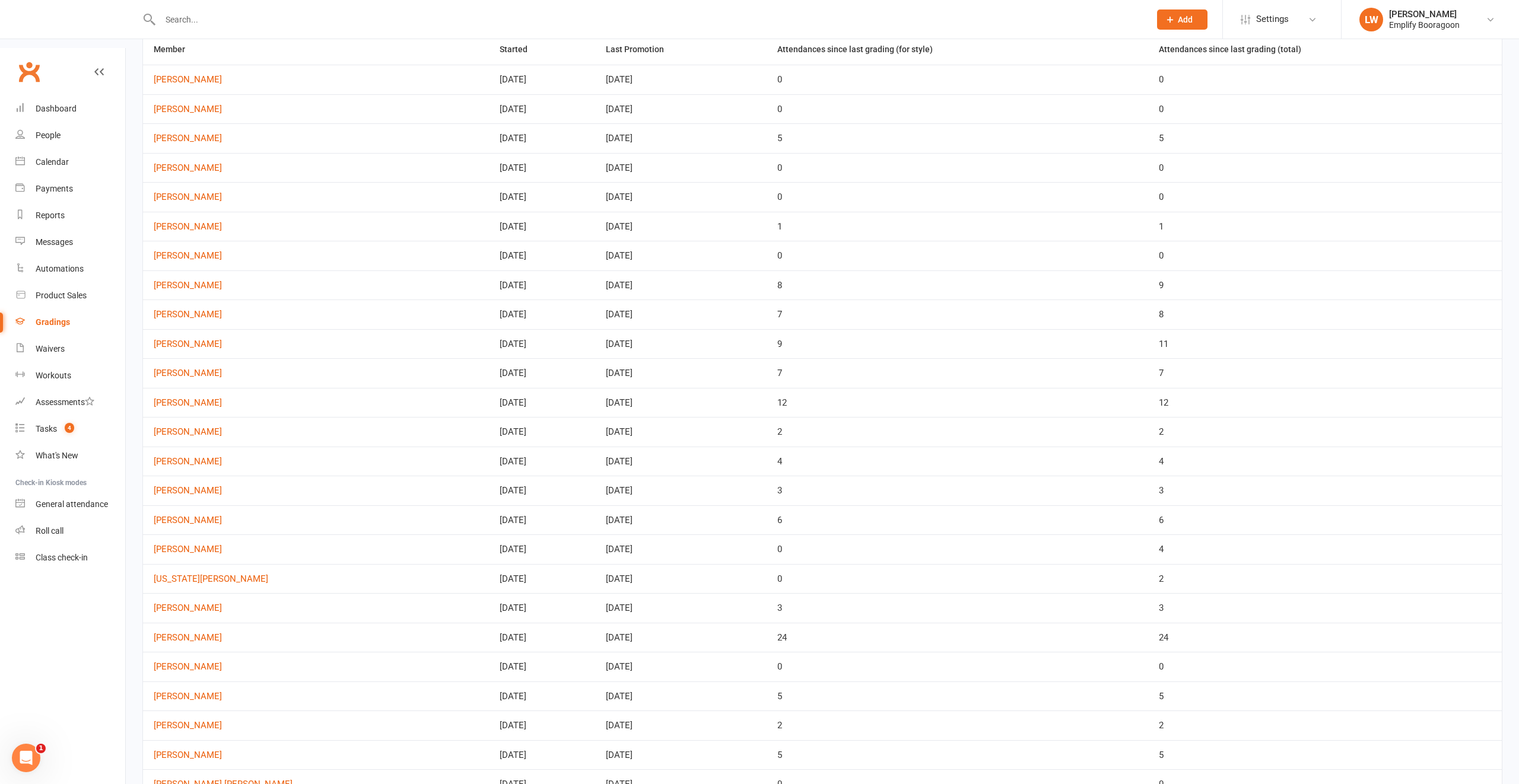
scroll to position [194, 0]
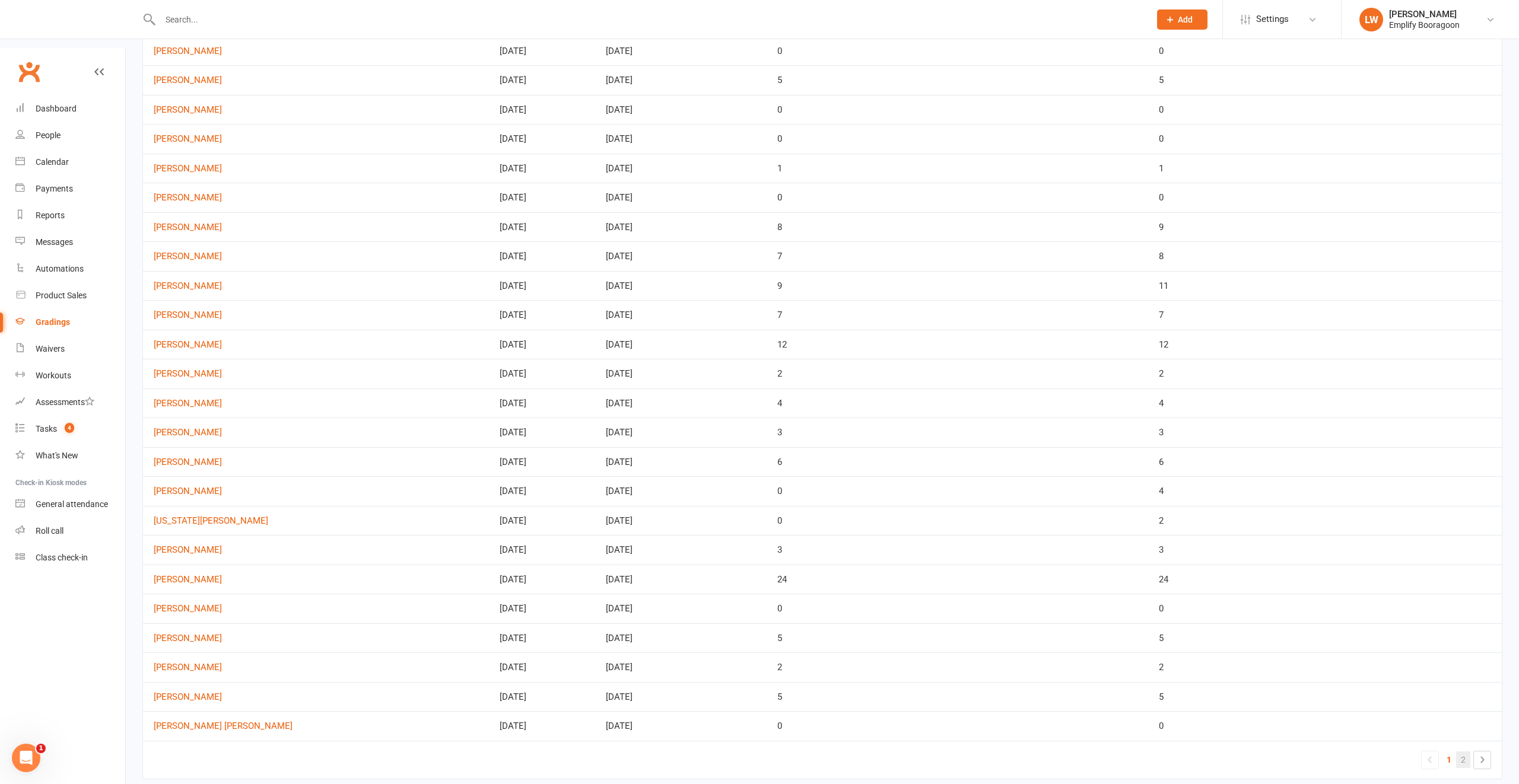
click at [1469, 751] on link "2" at bounding box center [1463, 759] width 14 height 17
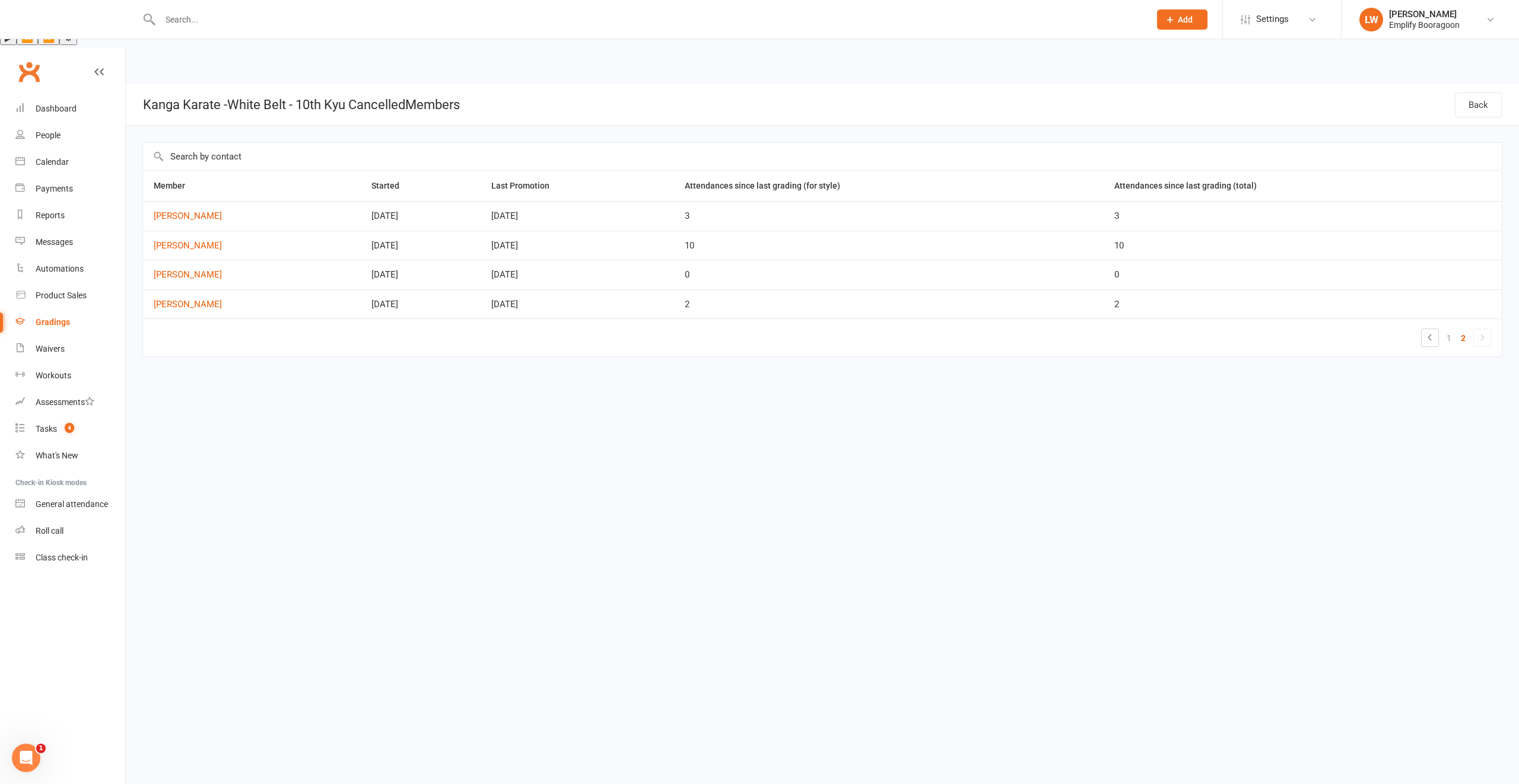
scroll to position [0, 0]
click at [189, 211] on link "Ayla Calverdash" at bounding box center [252, 216] width 196 height 10
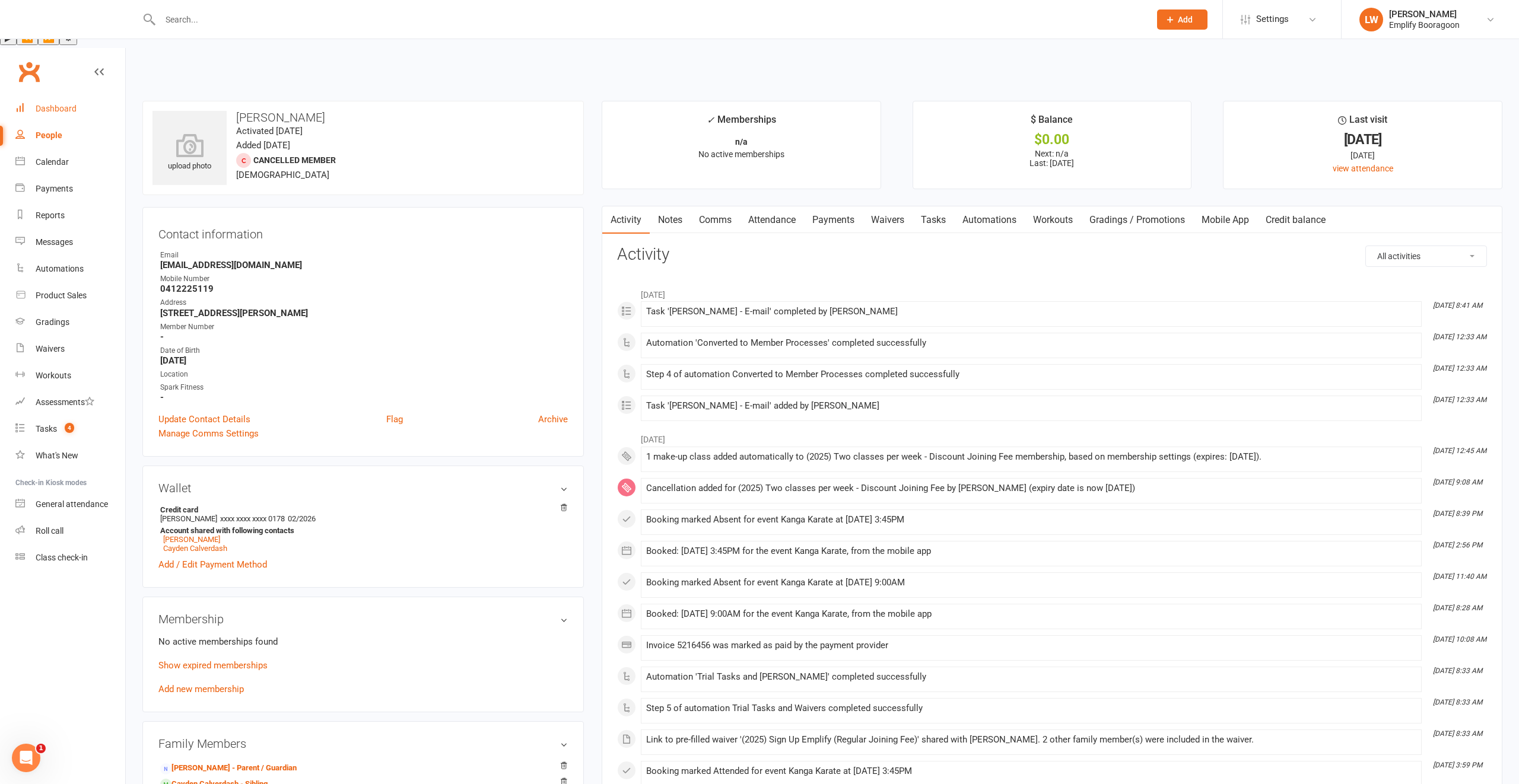
click at [61, 104] on div "Dashboard" at bounding box center [56, 108] width 41 height 10
